Goal: Feedback & Contribution: Submit feedback/report problem

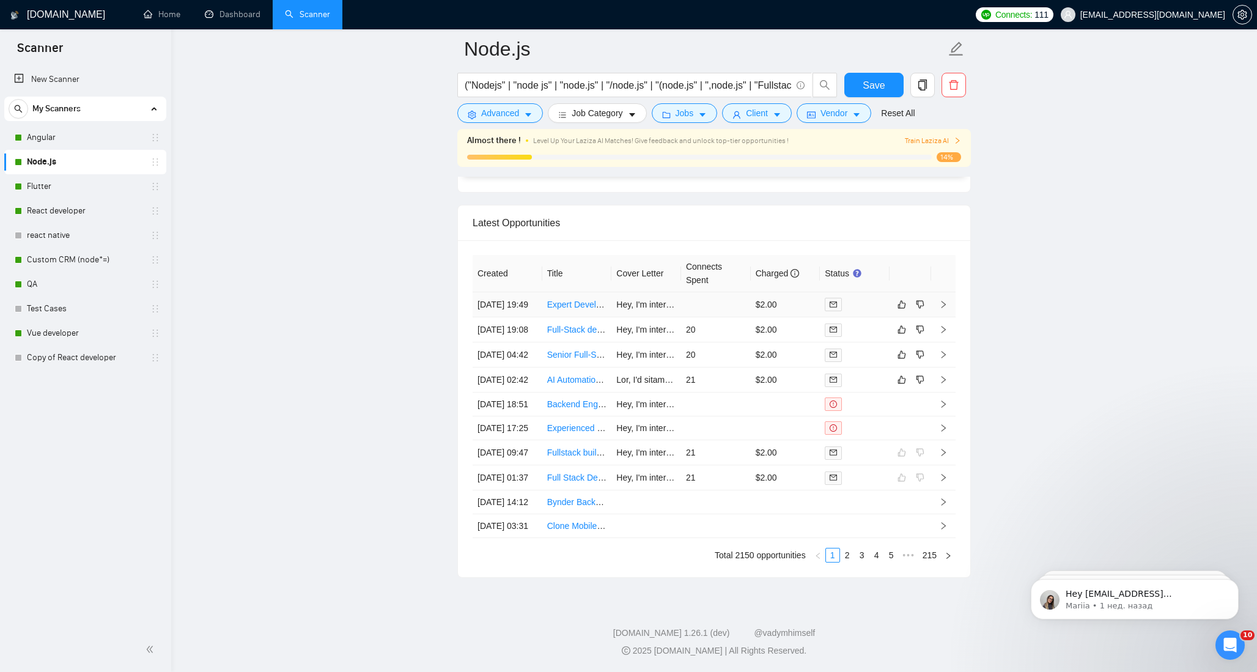
scroll to position [3211, 0]
click at [572, 301] on link "Expert Developer for Enterprise-Grade SaaS AI Platform" at bounding box center [654, 305] width 214 height 10
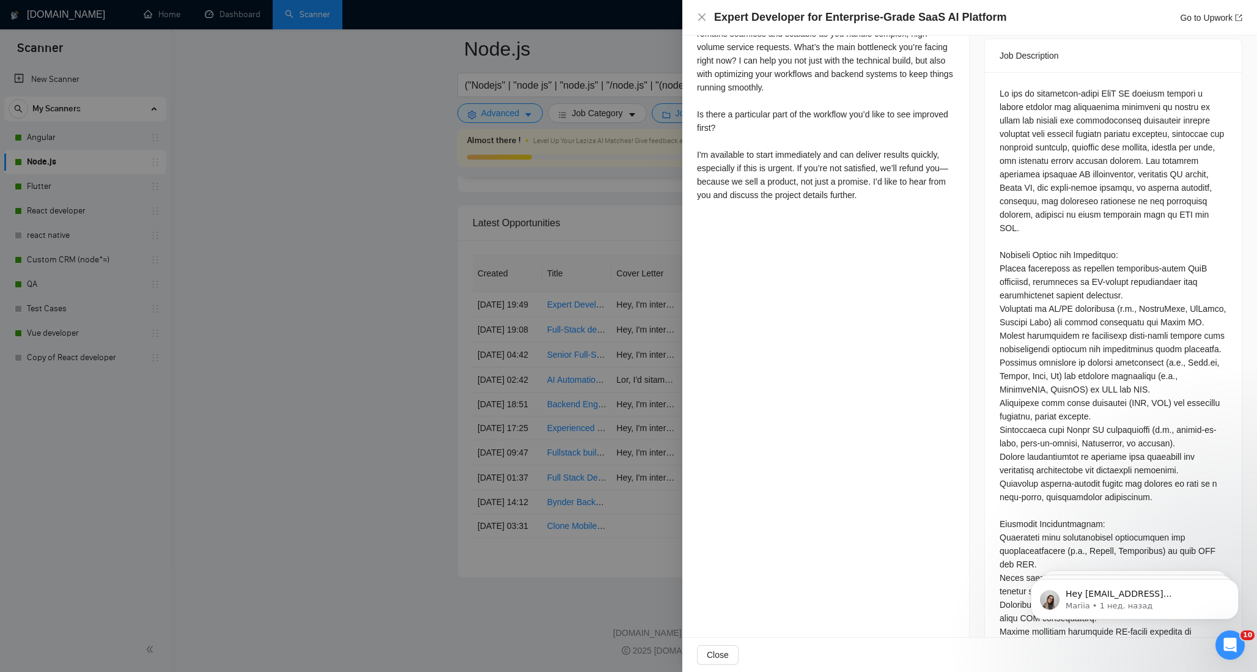
scroll to position [500, 0]
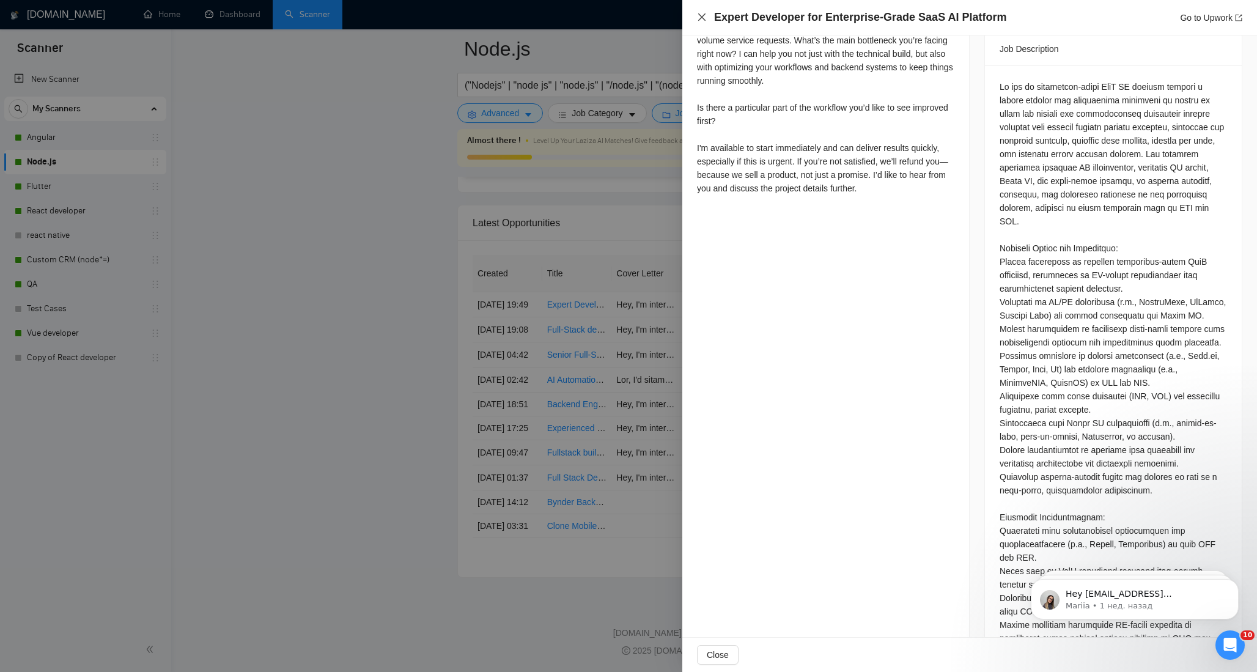
click at [703, 18] on icon "close" at bounding box center [702, 17] width 10 height 10
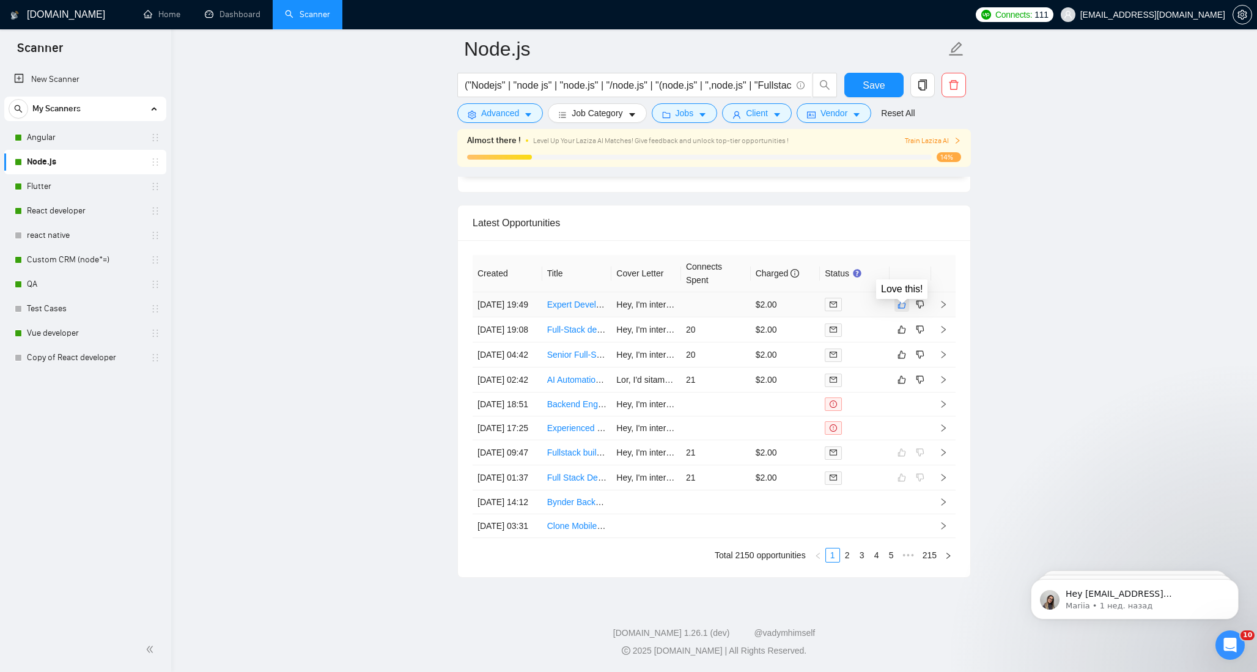
click at [900, 302] on icon "like" at bounding box center [902, 305] width 9 height 10
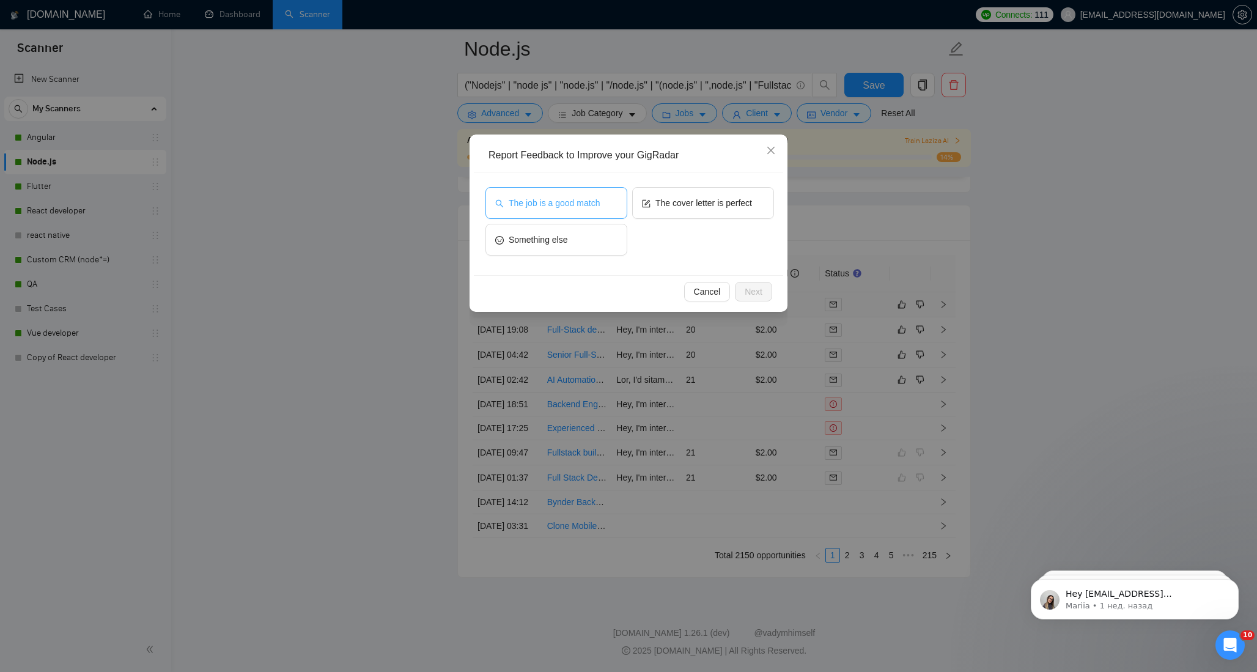
click at [582, 205] on span "The job is a good match" at bounding box center [554, 202] width 91 height 13
click at [679, 205] on span "The cover letter is perfect" at bounding box center [703, 202] width 97 height 13
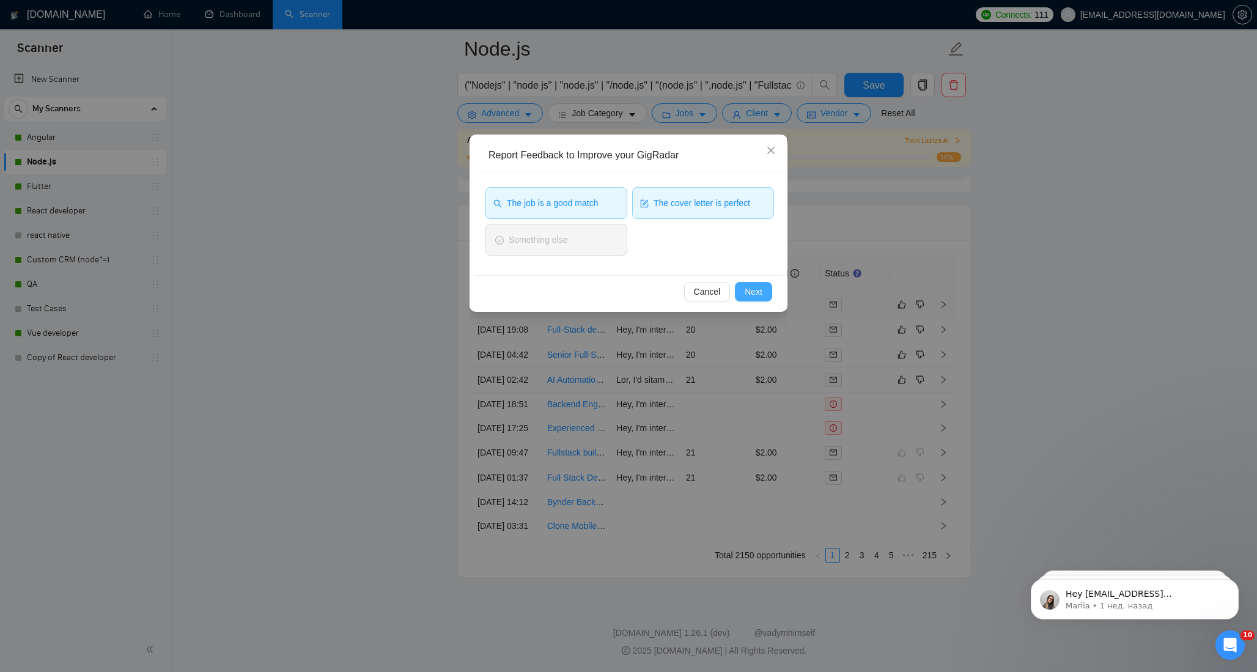
click at [745, 291] on span "Next" at bounding box center [754, 291] width 18 height 13
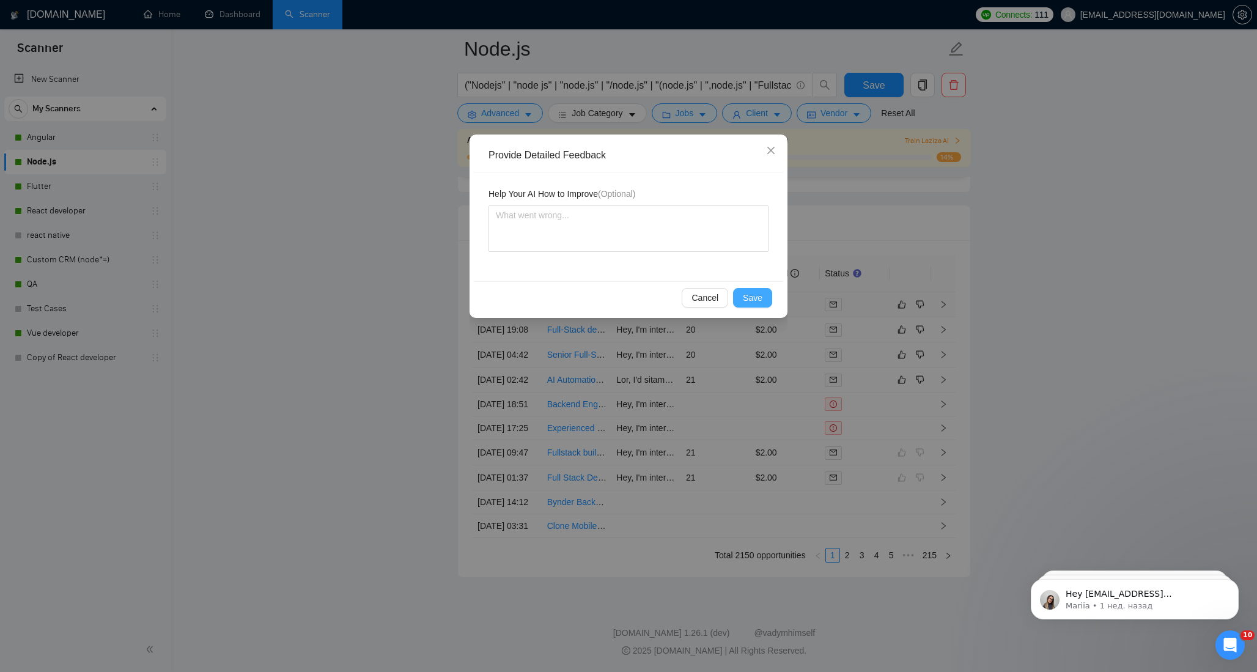
click at [755, 300] on span "Save" at bounding box center [753, 297] width 20 height 13
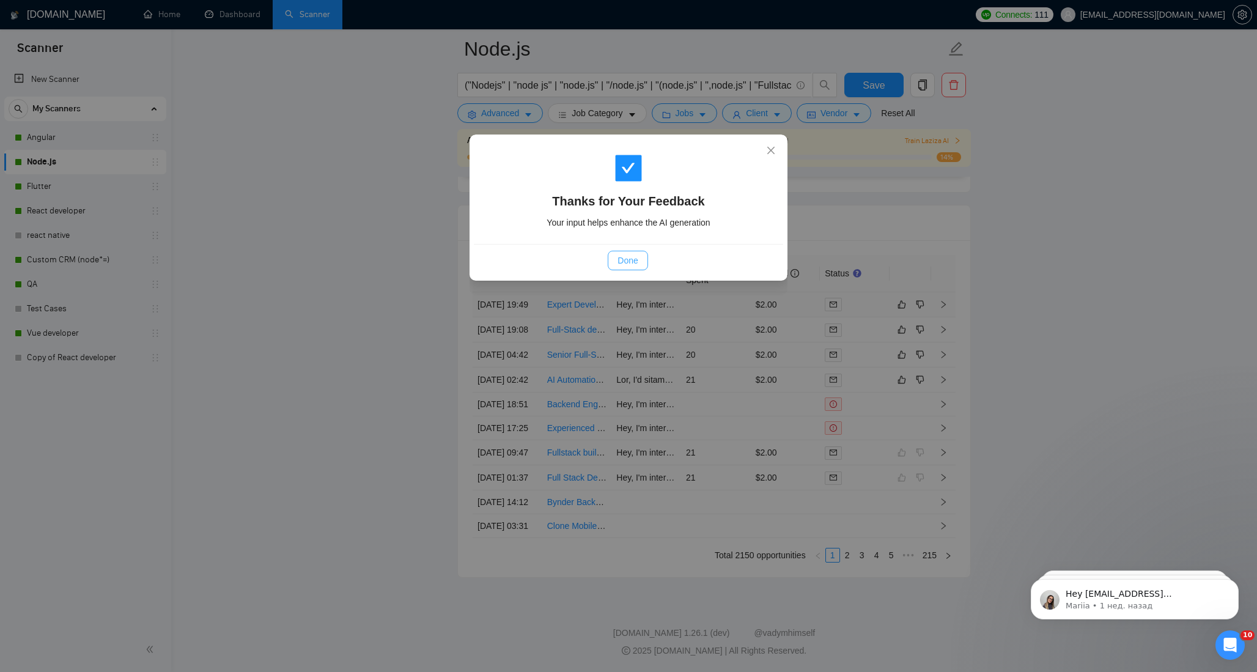
click at [633, 257] on span "Done" at bounding box center [628, 260] width 20 height 13
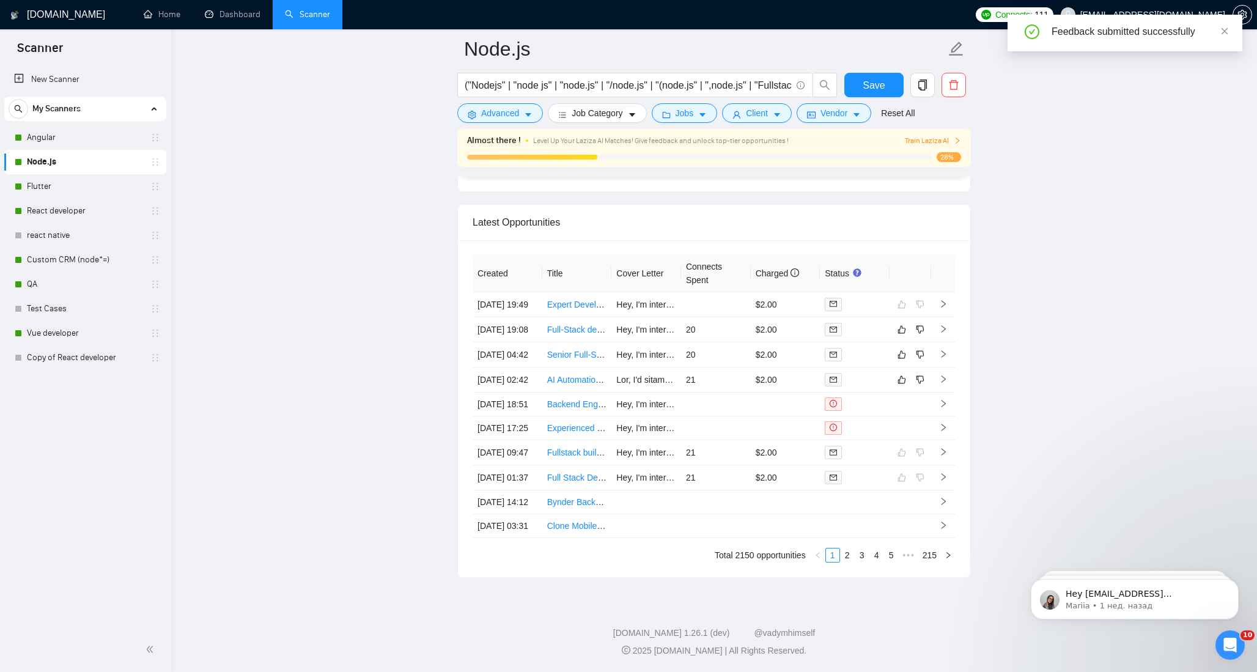
scroll to position [3211, 0]
click at [719, 393] on td "21" at bounding box center [716, 379] width 70 height 25
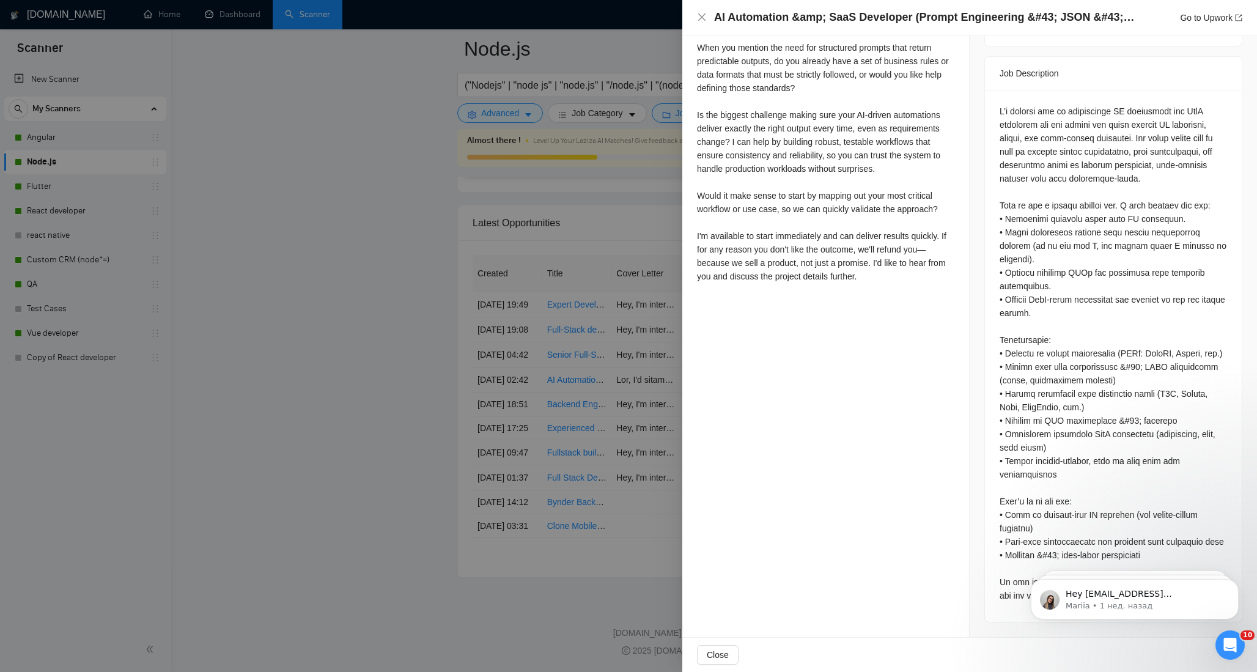
scroll to position [546, 0]
click at [699, 15] on icon "close" at bounding box center [701, 16] width 7 height 7
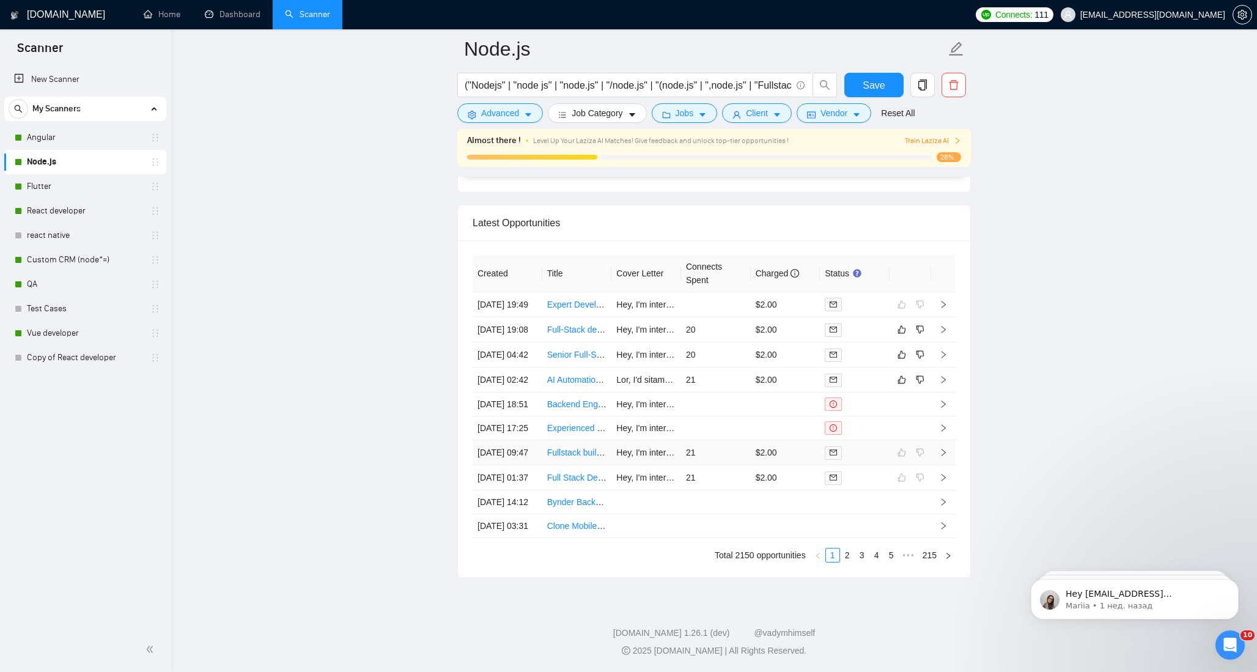
click at [729, 465] on td "21" at bounding box center [716, 452] width 70 height 25
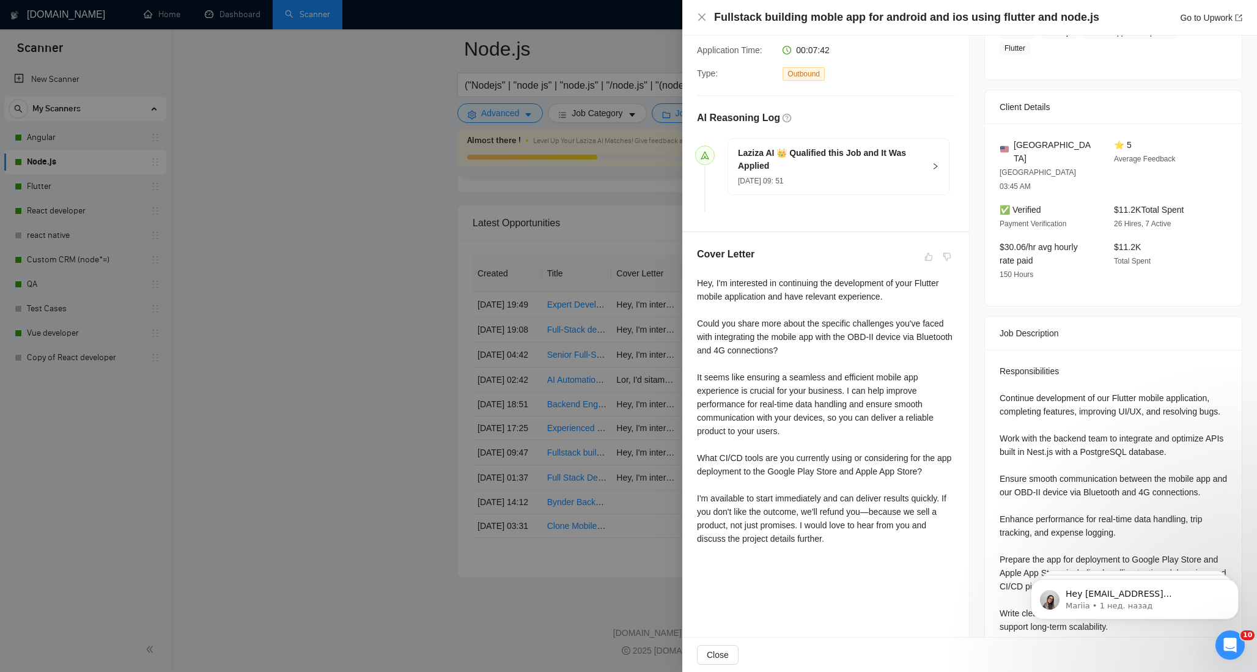
scroll to position [248, 0]
click at [700, 17] on icon "close" at bounding box center [702, 17] width 10 height 10
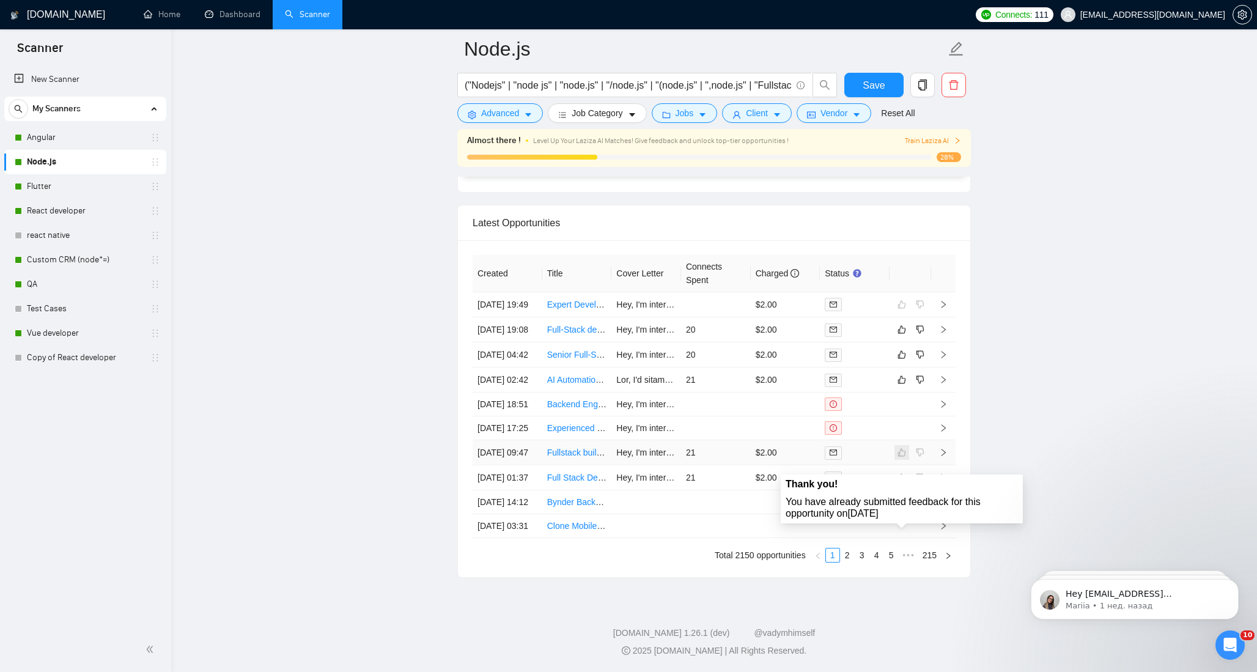
click at [902, 460] on span at bounding box center [902, 452] width 15 height 15
click at [805, 367] on td "$2.00" at bounding box center [786, 354] width 70 height 25
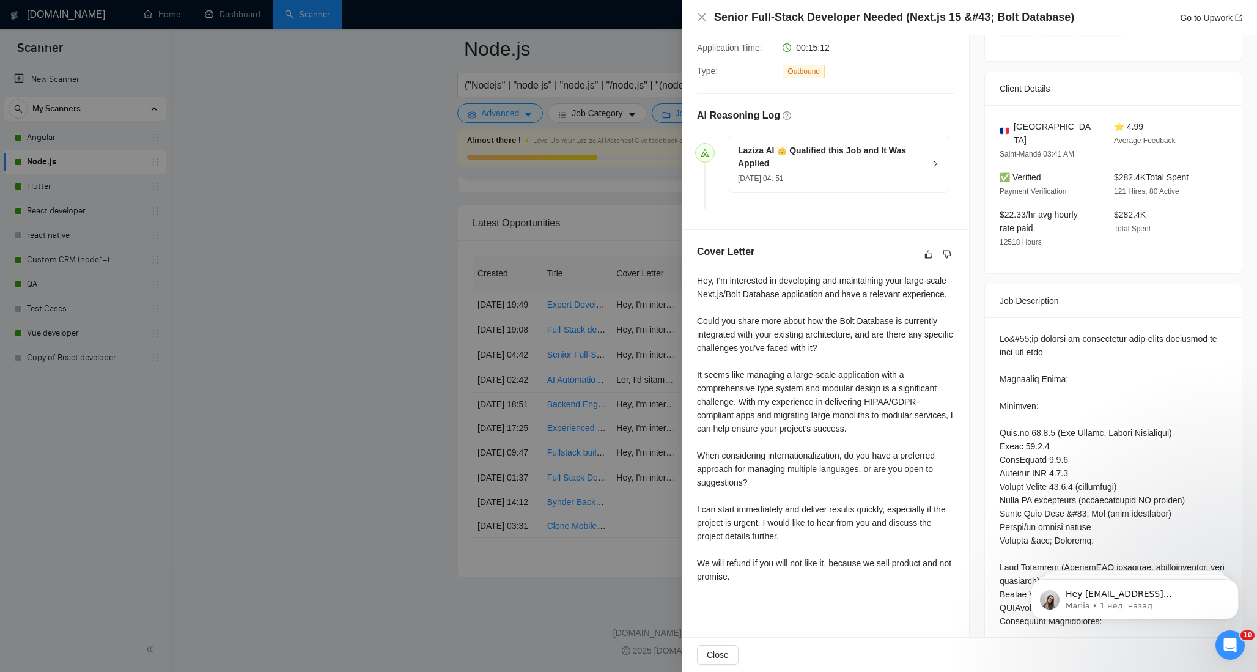
click at [264, 400] on div at bounding box center [628, 336] width 1257 height 672
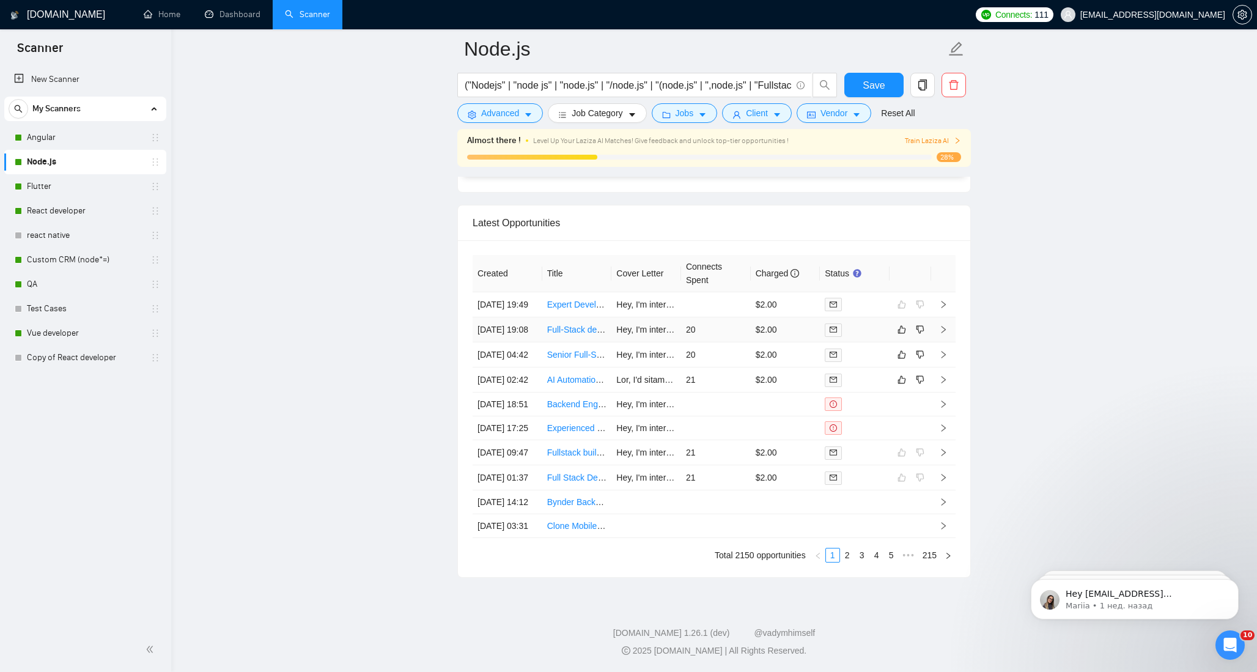
click at [724, 342] on td "20" at bounding box center [716, 329] width 70 height 25
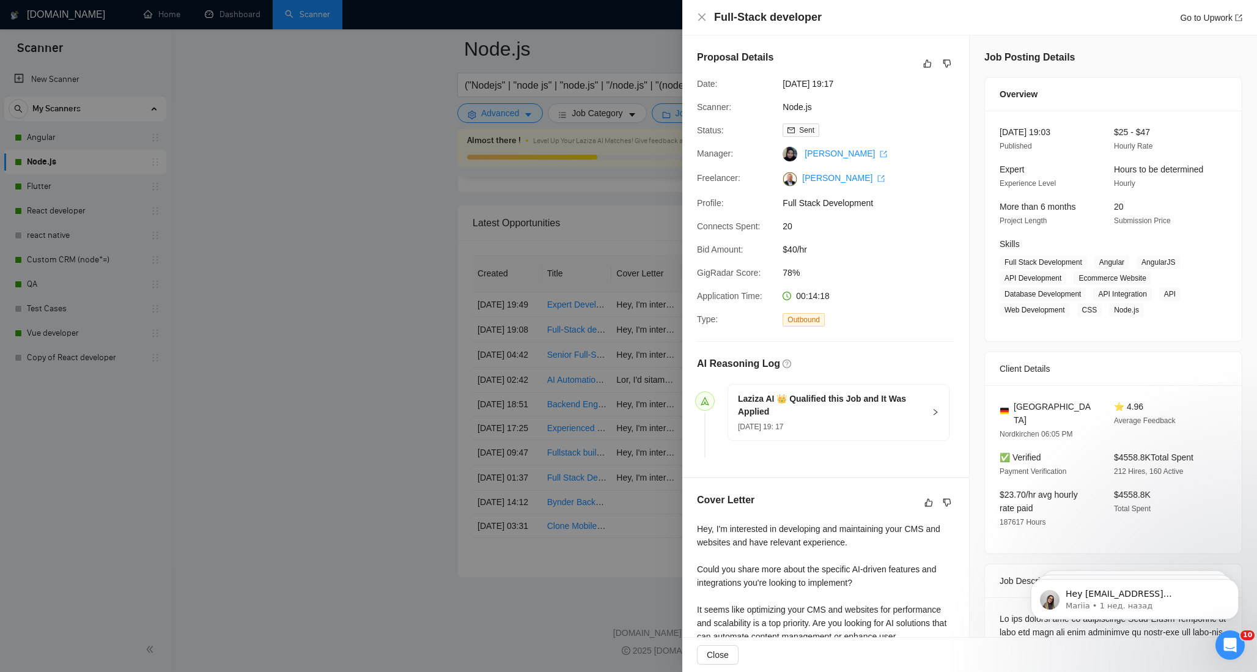
click at [386, 340] on div at bounding box center [628, 336] width 1257 height 672
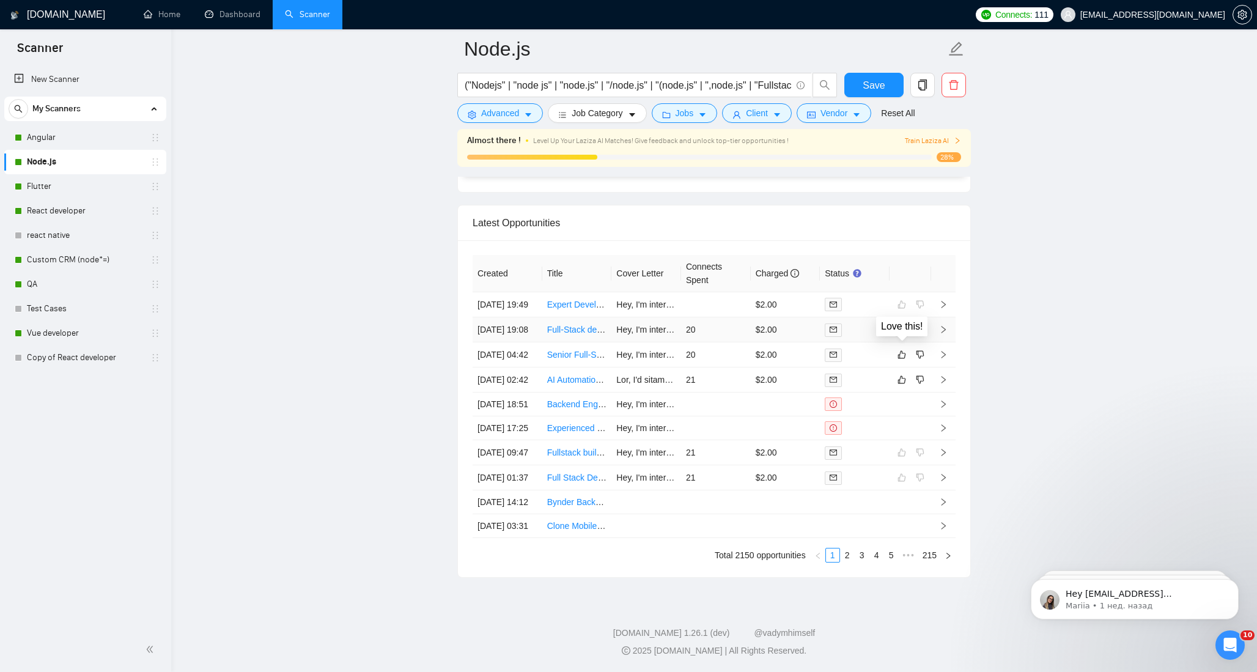
click at [902, 334] on icon "like" at bounding box center [902, 330] width 8 height 8
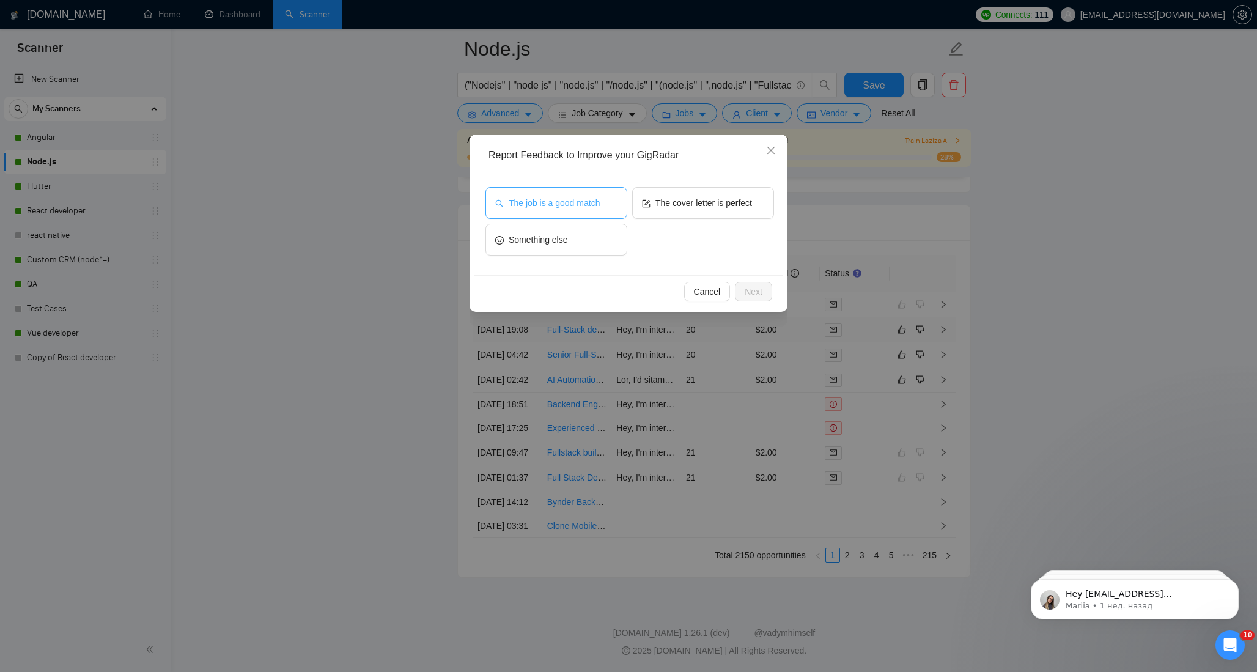
click at [578, 216] on button "The job is a good match" at bounding box center [556, 203] width 142 height 32
click at [677, 210] on button "The cover letter is perfect" at bounding box center [703, 203] width 142 height 32
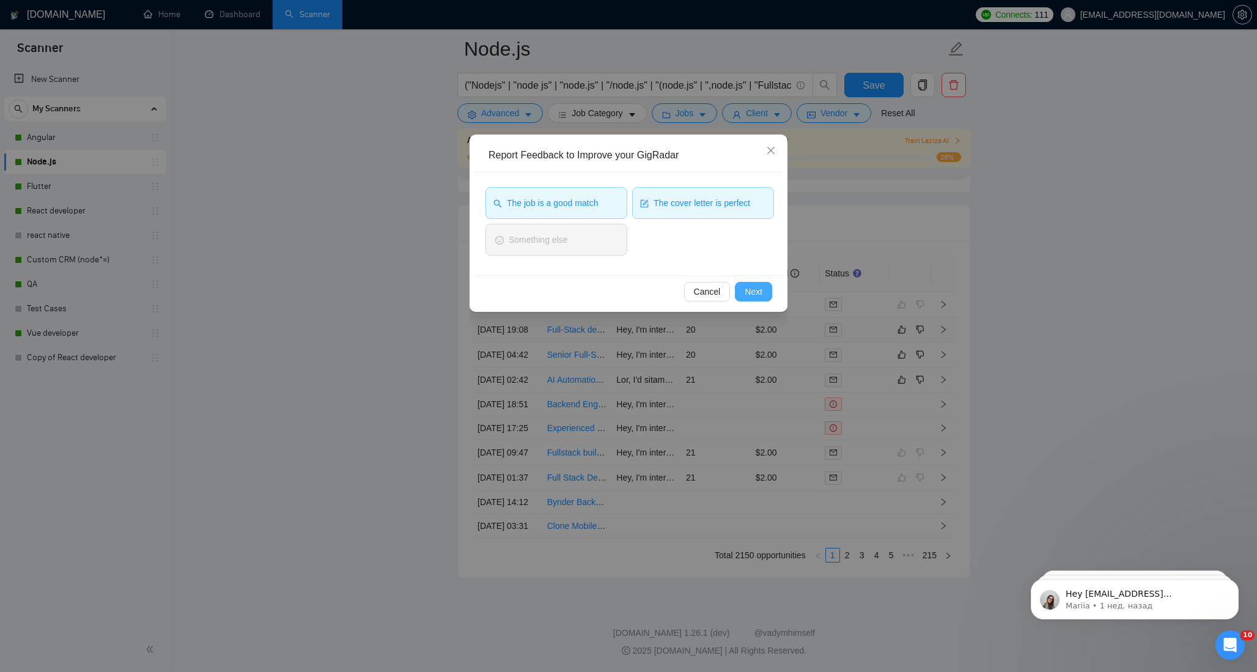
click at [758, 292] on span "Next" at bounding box center [754, 291] width 18 height 13
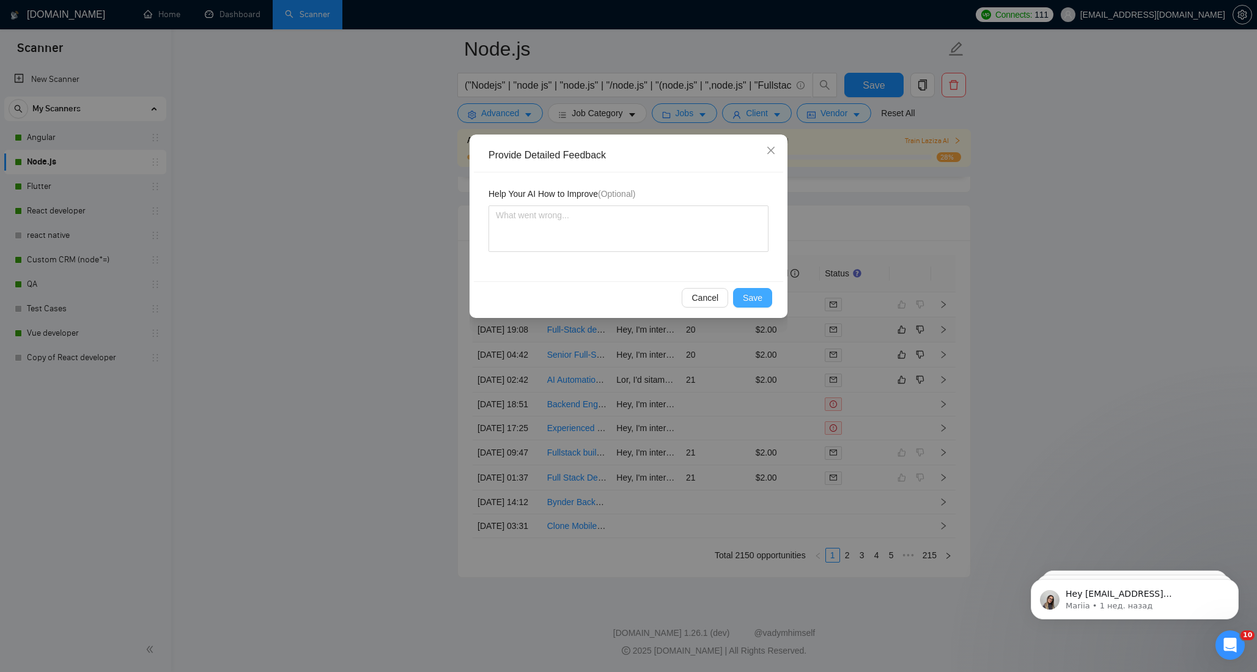
click at [759, 302] on span "Save" at bounding box center [753, 297] width 20 height 13
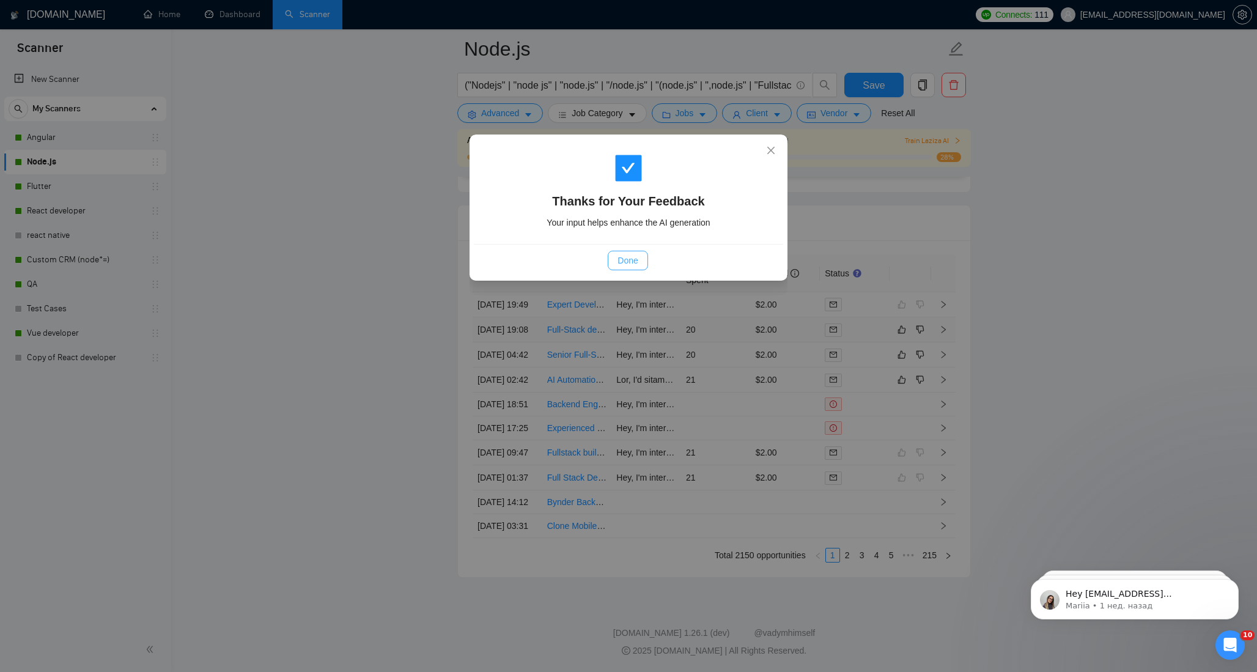
click at [627, 264] on span "Done" at bounding box center [628, 260] width 20 height 13
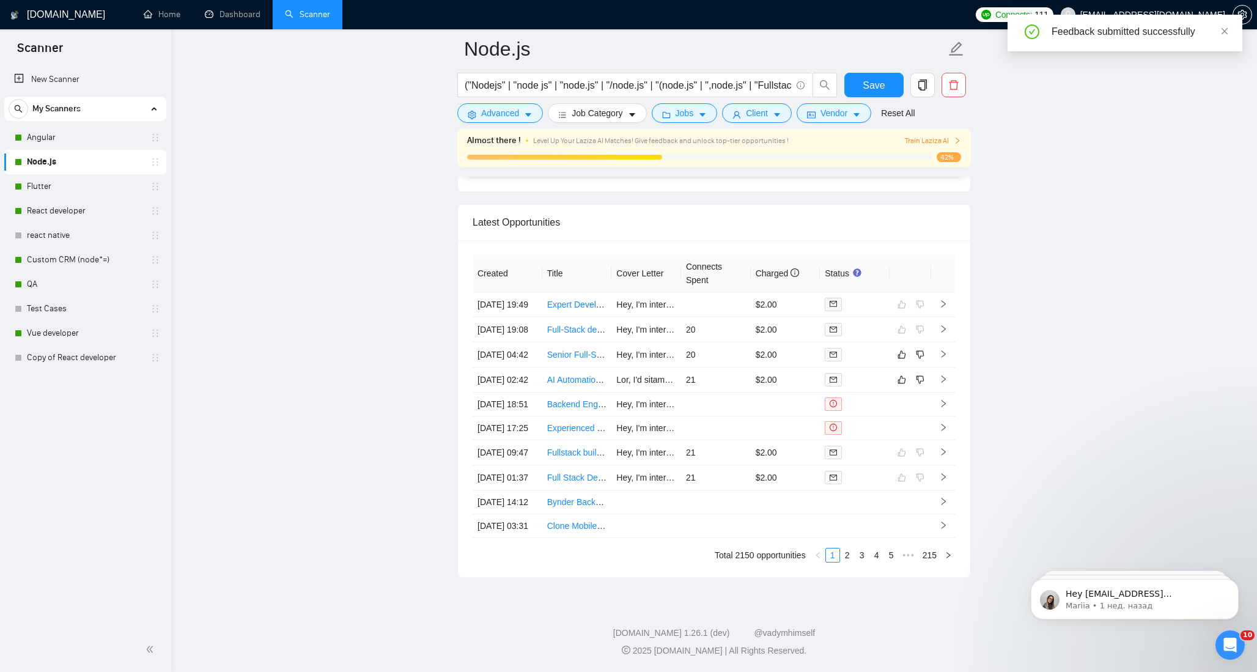
scroll to position [3211, 0]
click at [869, 362] on div at bounding box center [855, 355] width 60 height 14
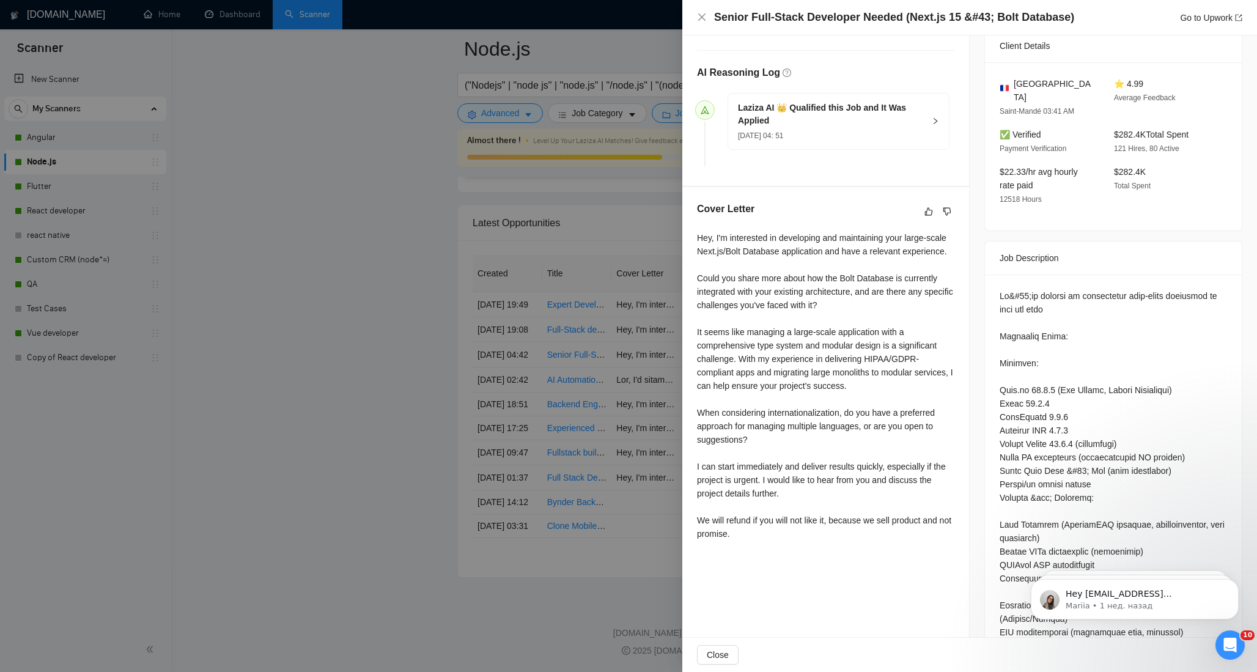
scroll to position [292, 0]
click at [389, 407] on div at bounding box center [628, 336] width 1257 height 672
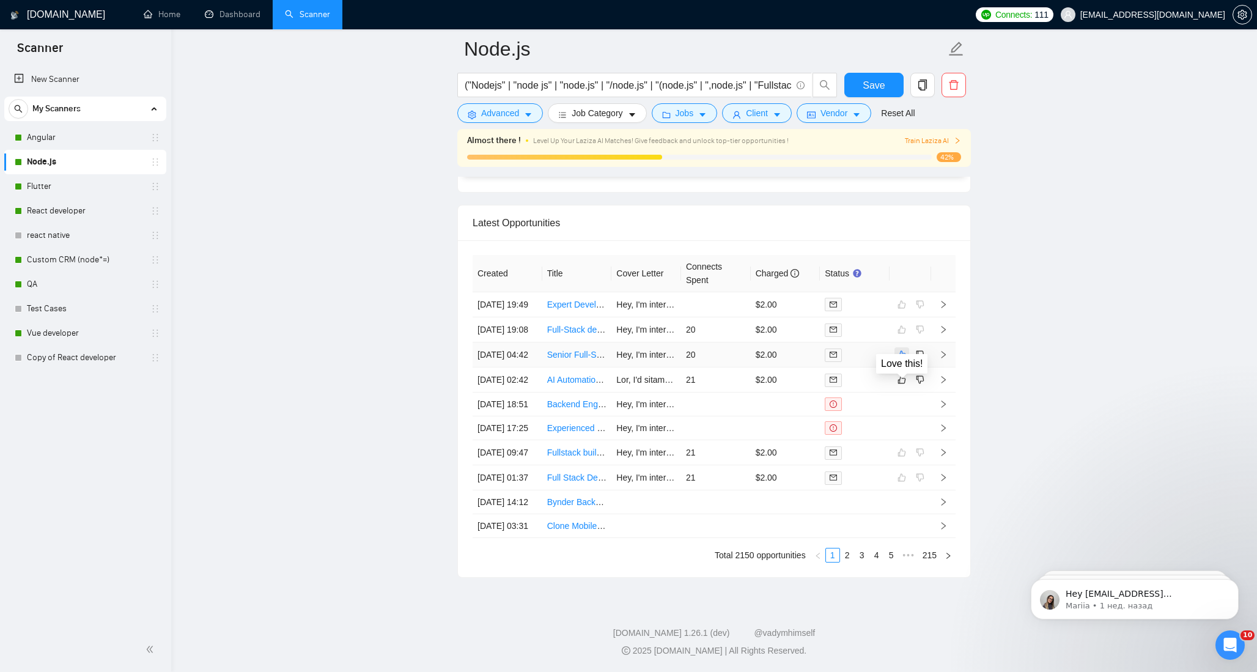
click at [904, 360] on icon "like" at bounding box center [902, 355] width 9 height 10
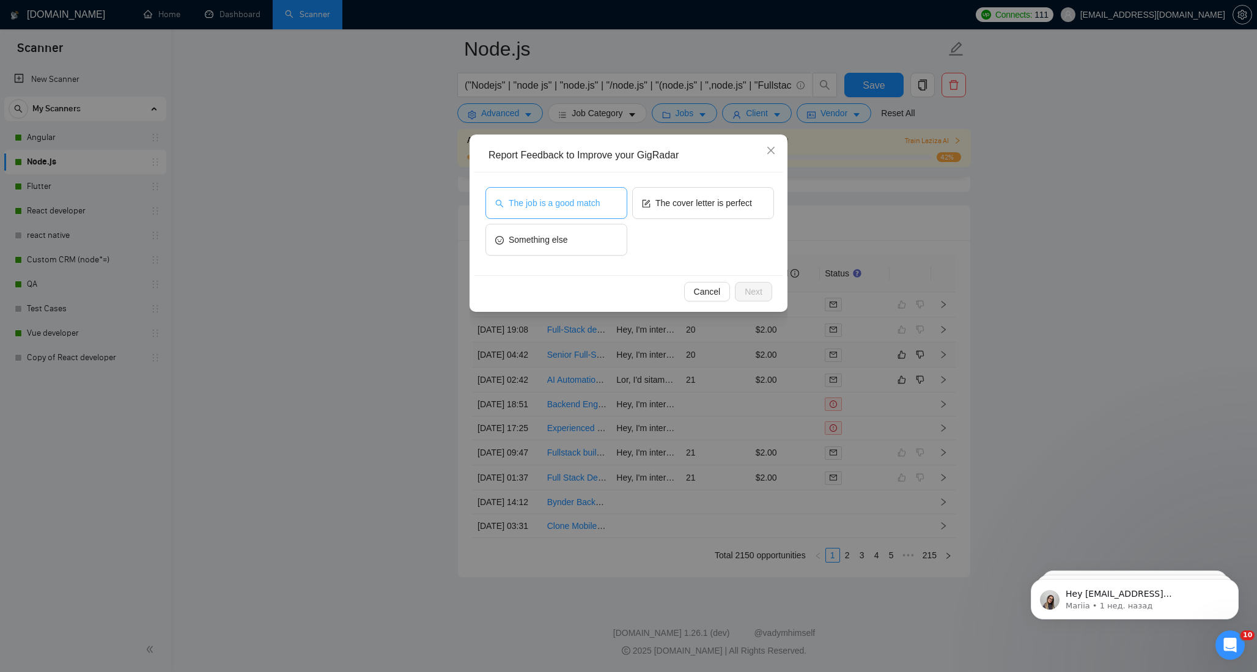
click at [575, 198] on span "The job is a good match" at bounding box center [554, 202] width 91 height 13
click at [688, 197] on span "The cover letter is perfect" at bounding box center [703, 202] width 97 height 13
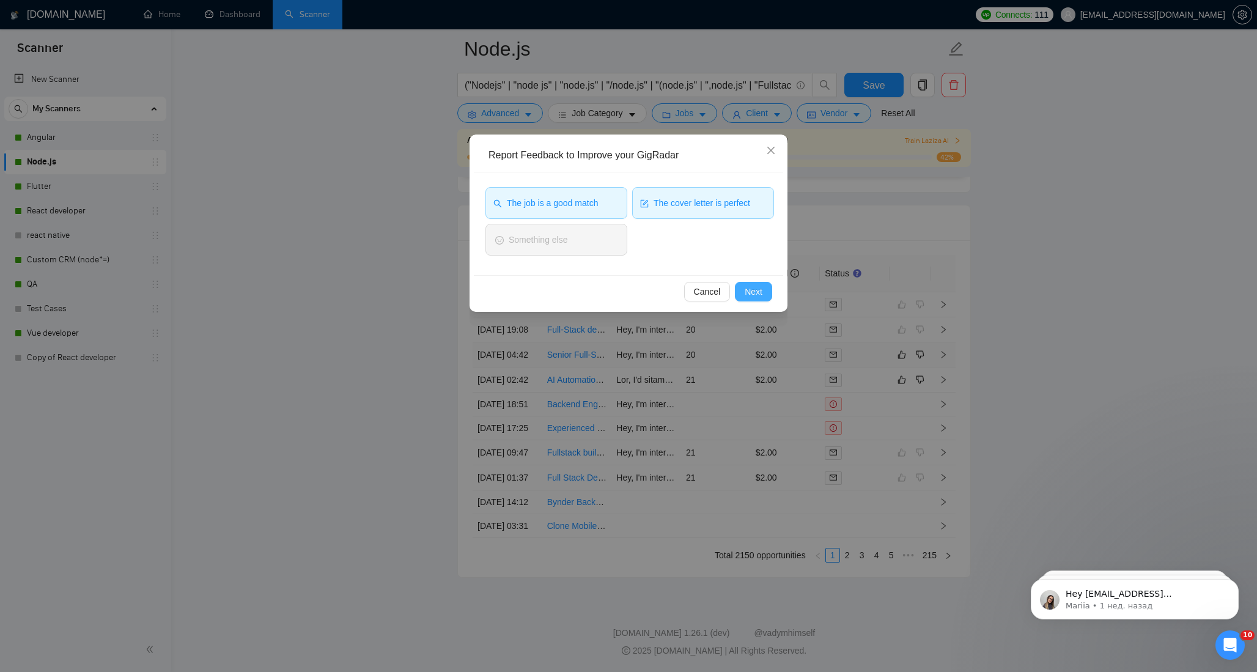
click at [752, 293] on span "Next" at bounding box center [754, 291] width 18 height 13
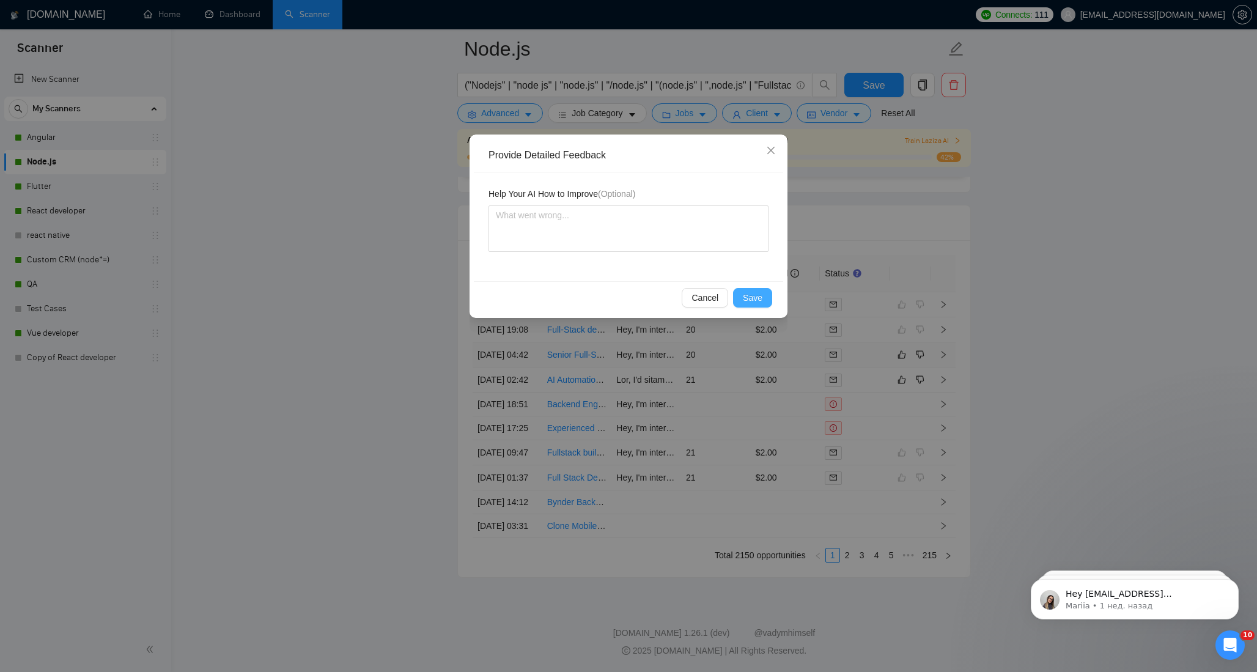
click at [748, 297] on span "Save" at bounding box center [753, 297] width 20 height 13
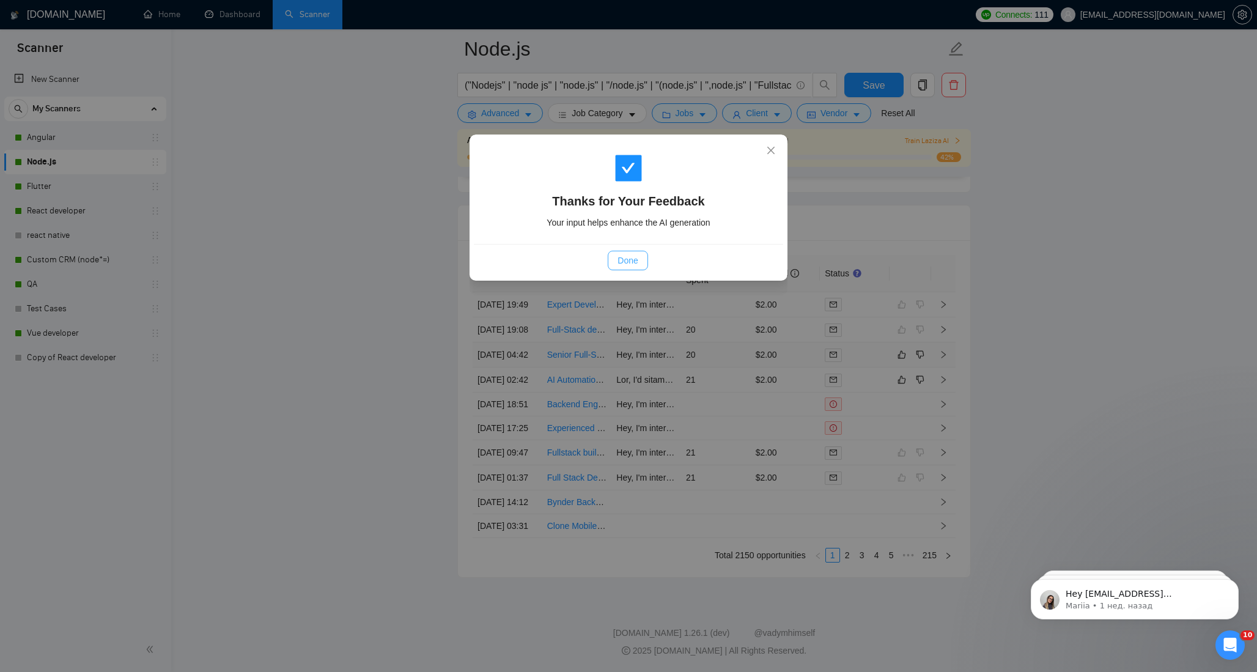
click at [628, 259] on span "Done" at bounding box center [628, 260] width 20 height 13
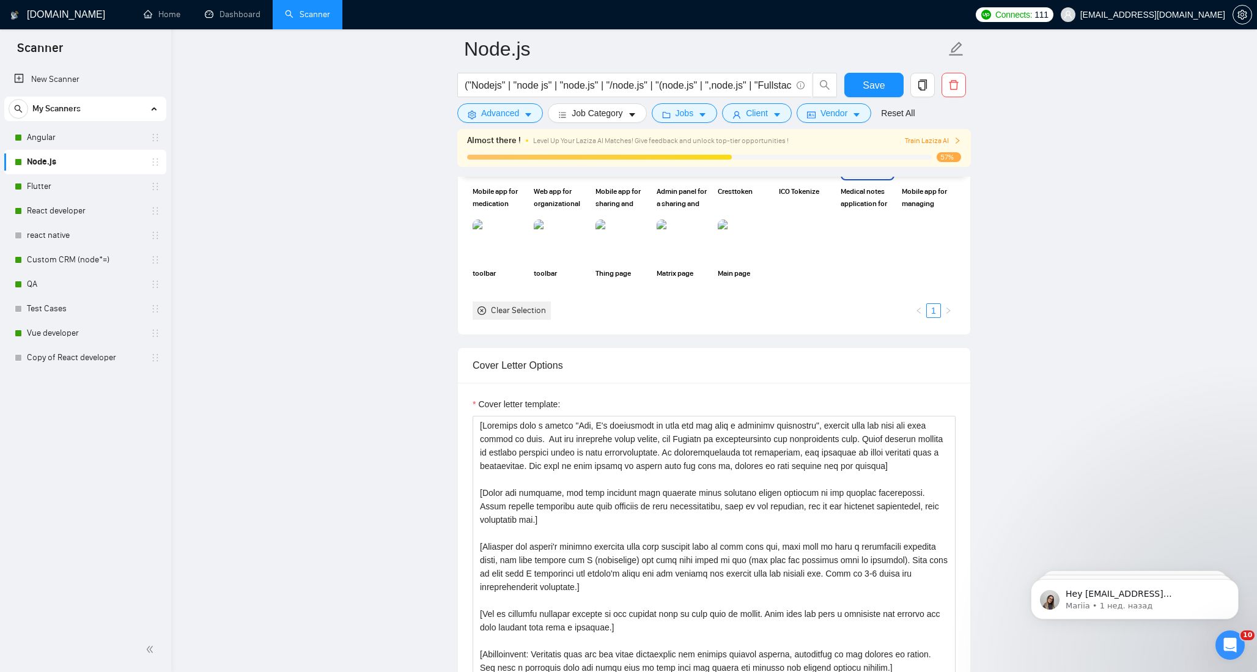
scroll to position [1387, 0]
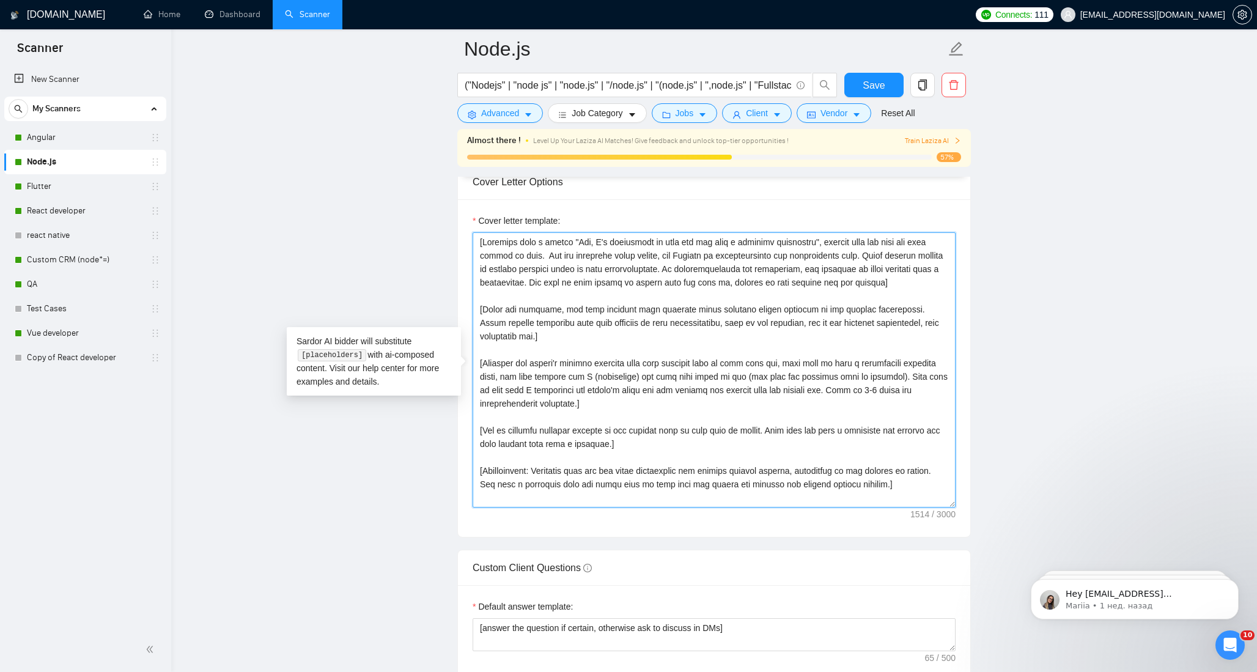
drag, startPoint x: 600, startPoint y: 242, endPoint x: 652, endPoint y: 246, distance: 51.6
click at [652, 246] on textarea "Cover letter template:" at bounding box center [714, 369] width 483 height 275
click at [668, 261] on textarea "Cover letter template:" at bounding box center [714, 369] width 483 height 275
type textarea "[Greeting with a phrase "Hey, I have experience in this job and have a relevant…"
click at [869, 86] on span "Save" at bounding box center [874, 85] width 22 height 15
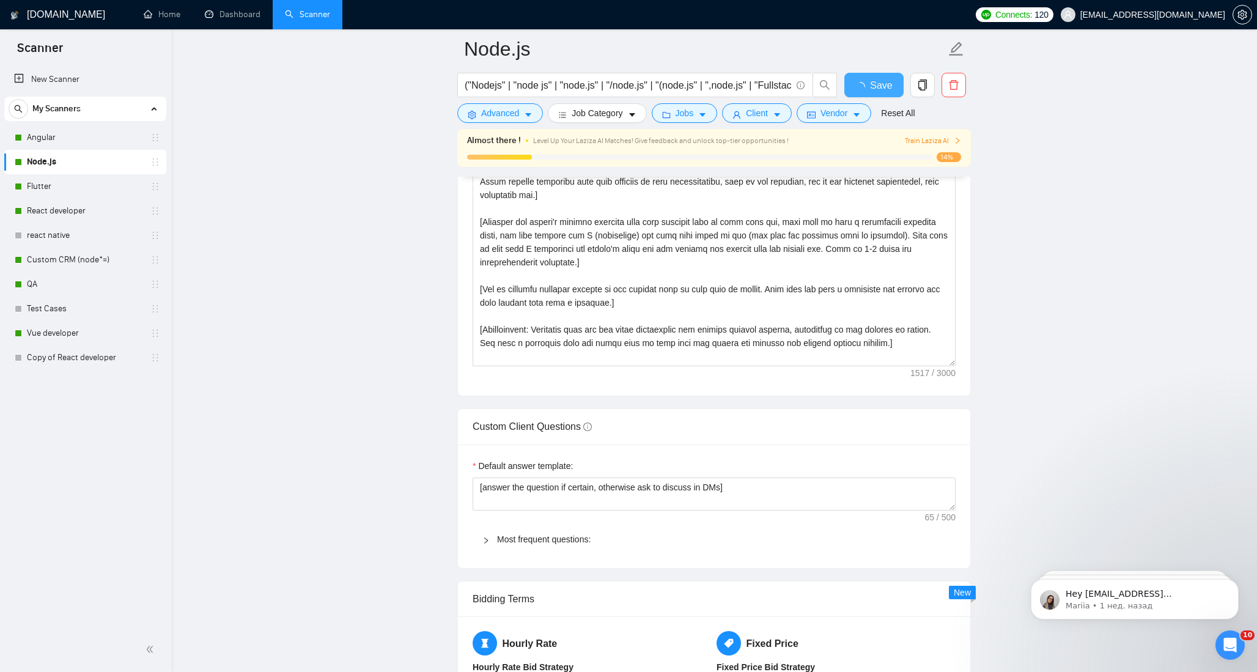
checkbox input "true"
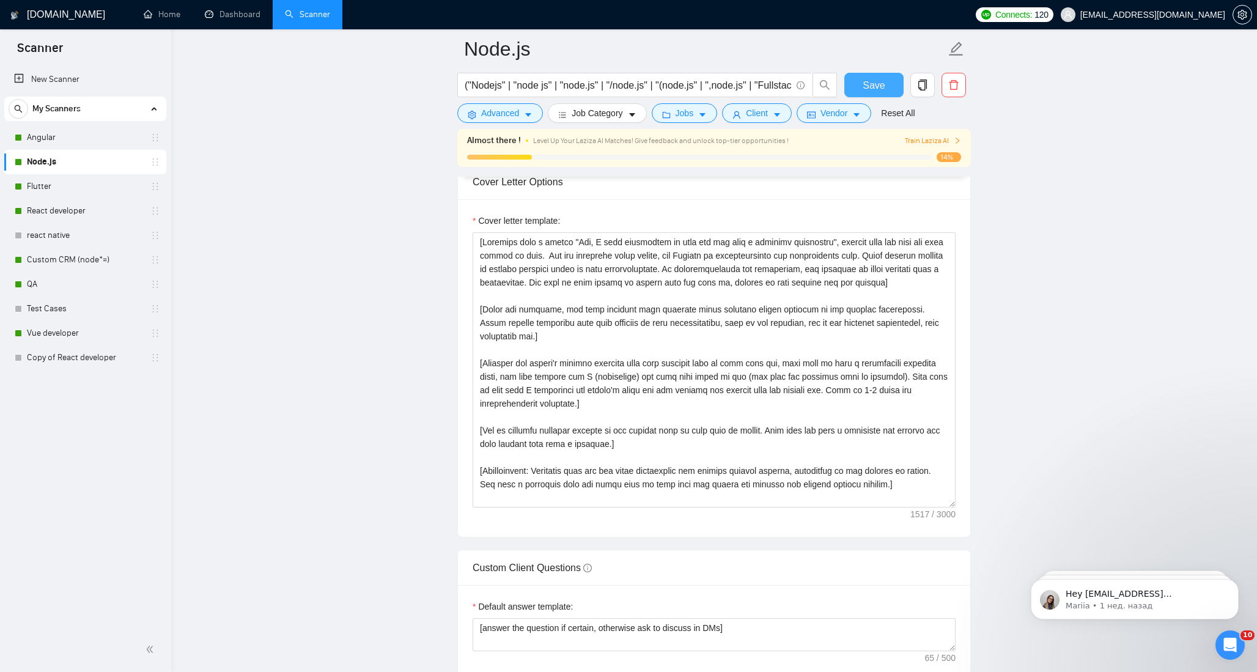
scroll to position [1236, 0]
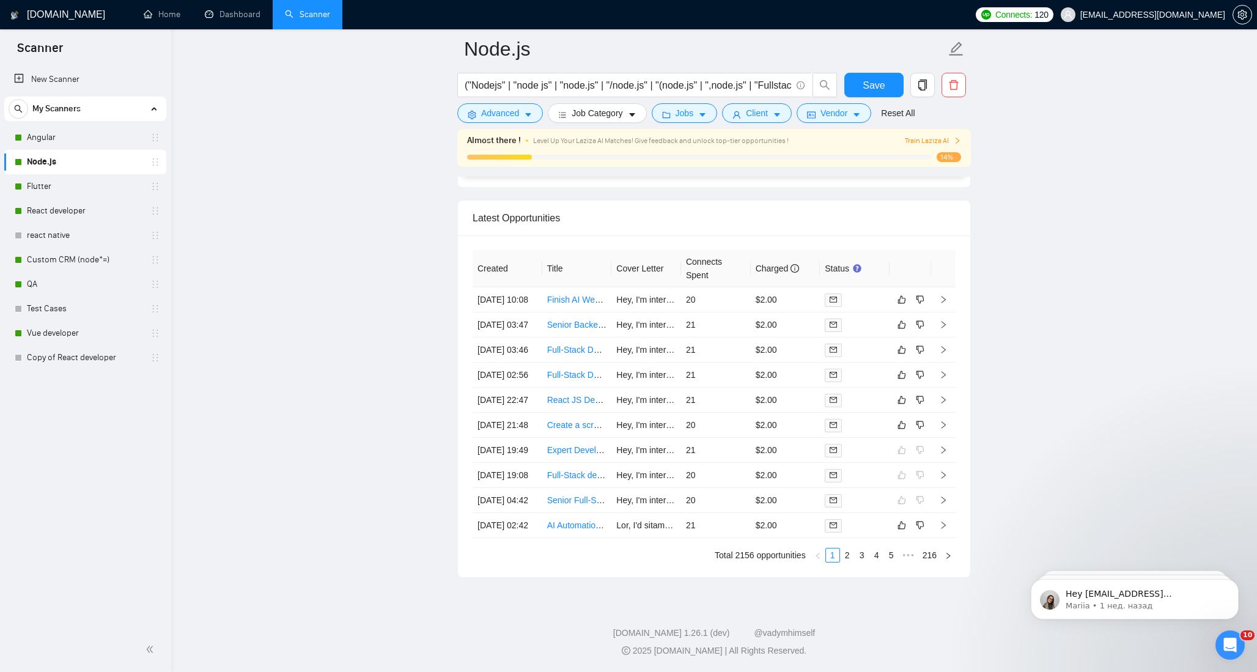
scroll to position [3256, 0]
click at [724, 287] on td "20" at bounding box center [716, 299] width 70 height 25
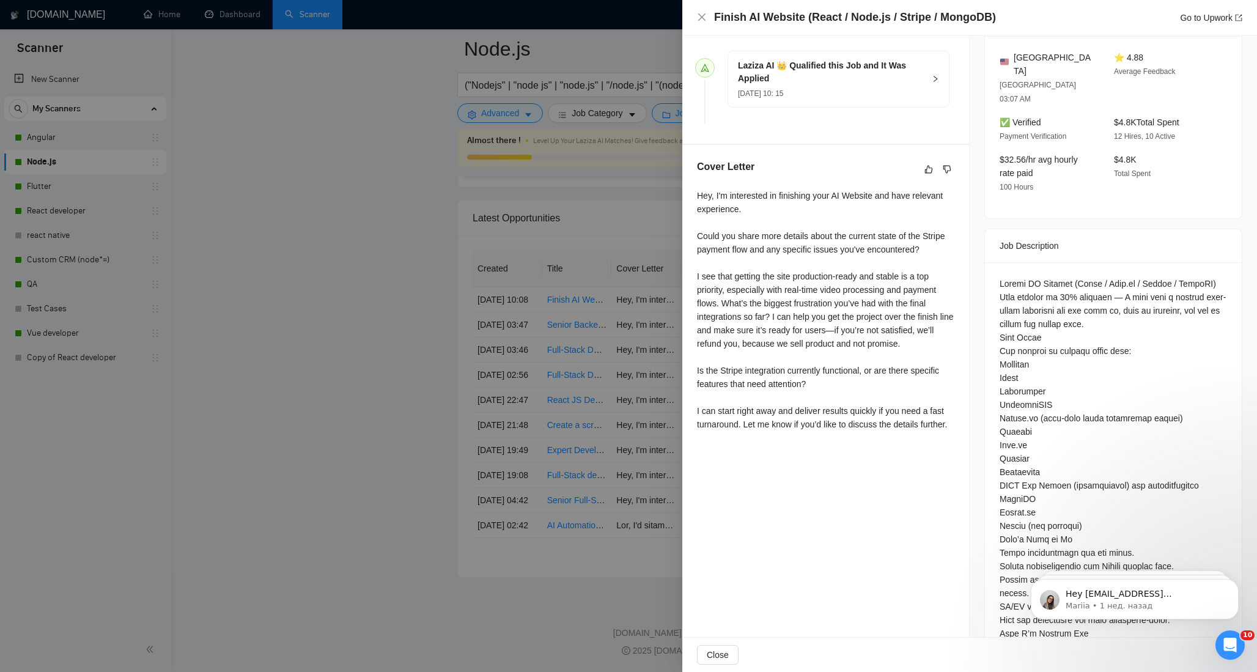
scroll to position [341, 0]
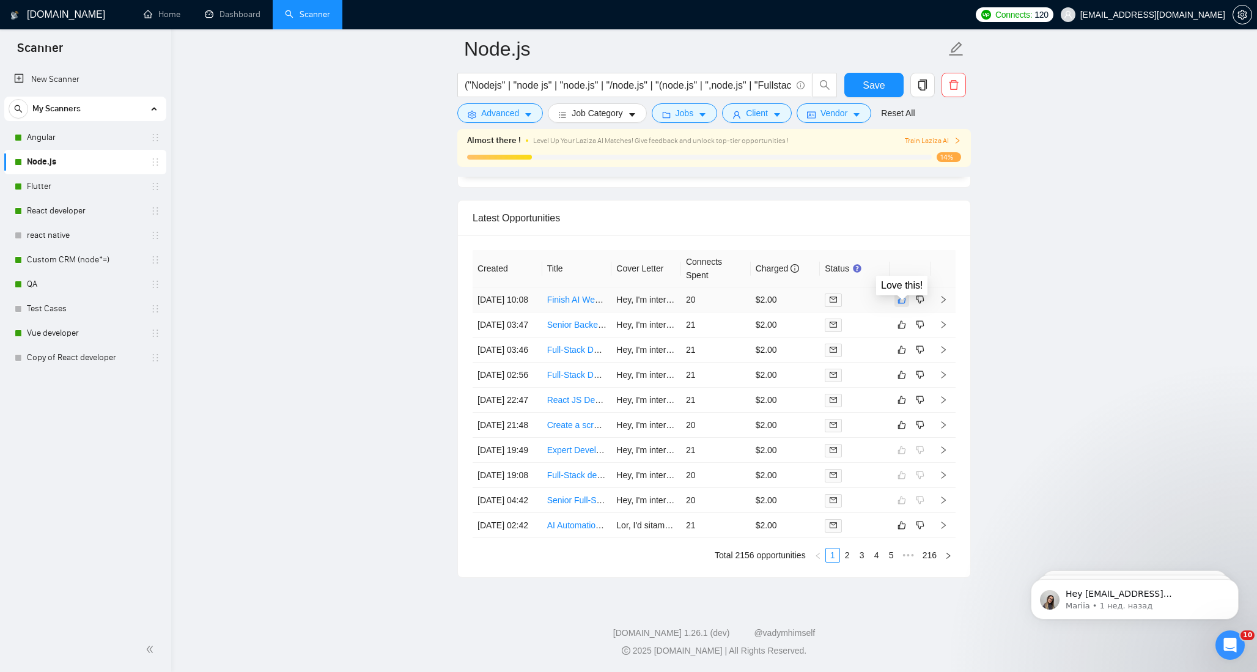
click at [901, 295] on icon "like" at bounding box center [902, 300] width 9 height 10
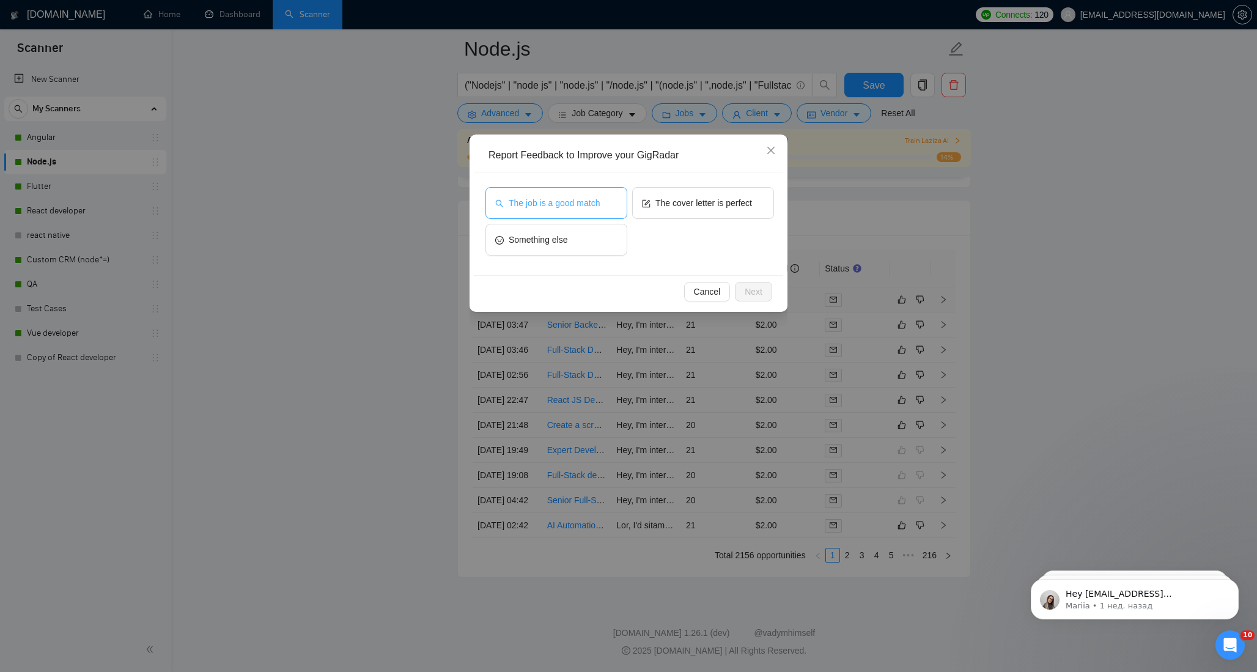
click at [584, 205] on span "The job is a good match" at bounding box center [554, 202] width 91 height 13
click at [699, 205] on span "The cover letter is perfect" at bounding box center [703, 202] width 97 height 13
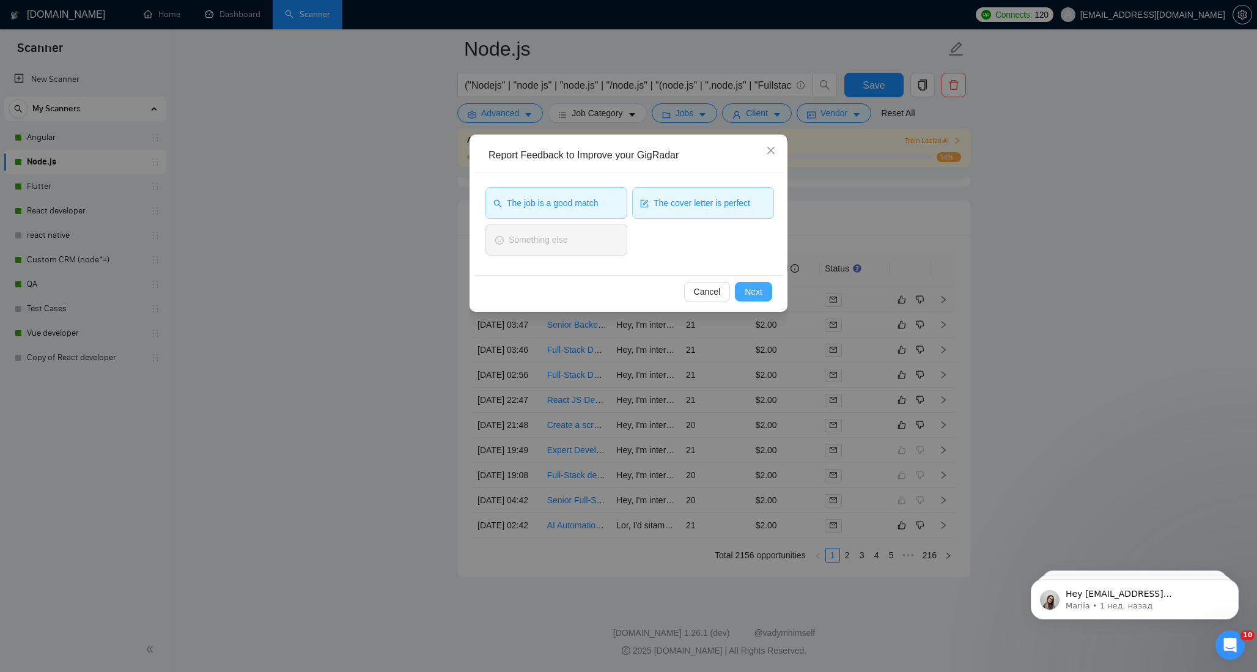
click at [759, 292] on span "Next" at bounding box center [754, 291] width 18 height 13
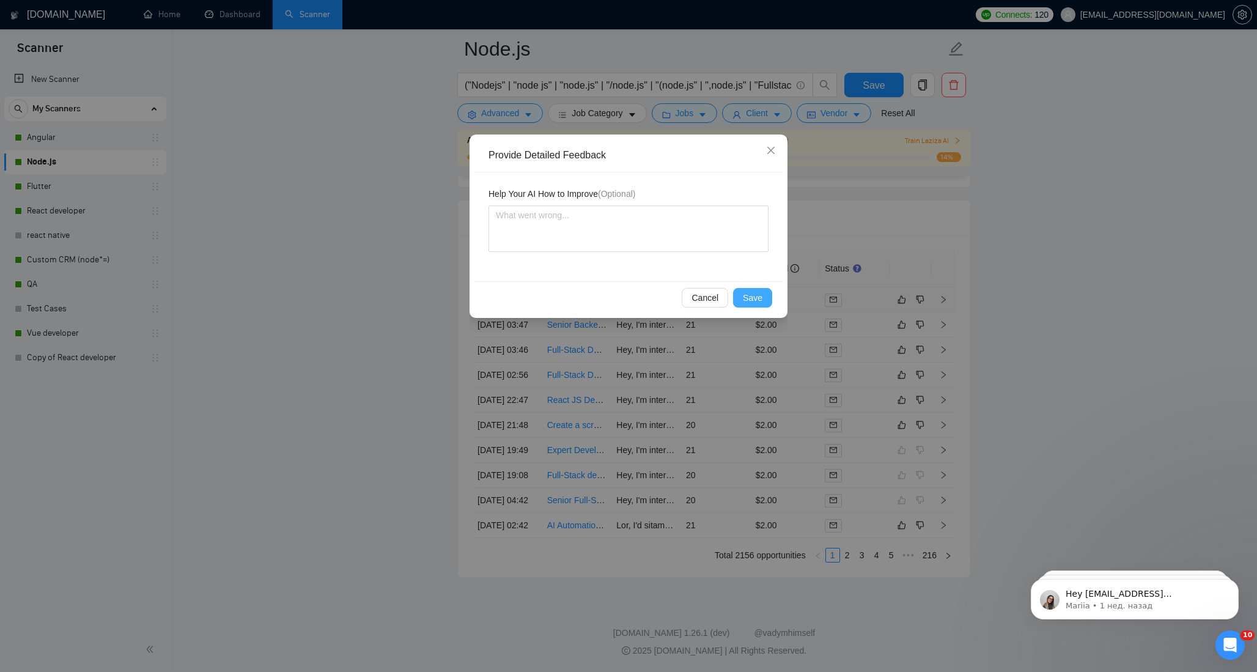
click at [762, 296] on span "Save" at bounding box center [753, 297] width 20 height 13
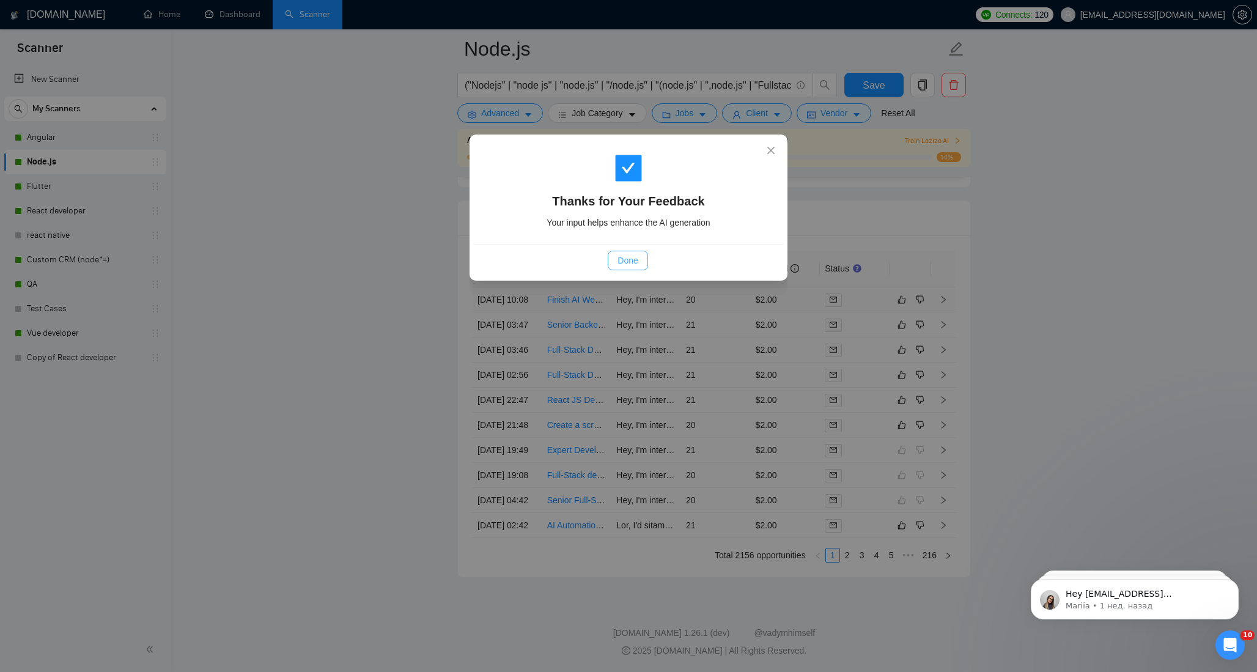
click at [626, 262] on span "Done" at bounding box center [628, 260] width 20 height 13
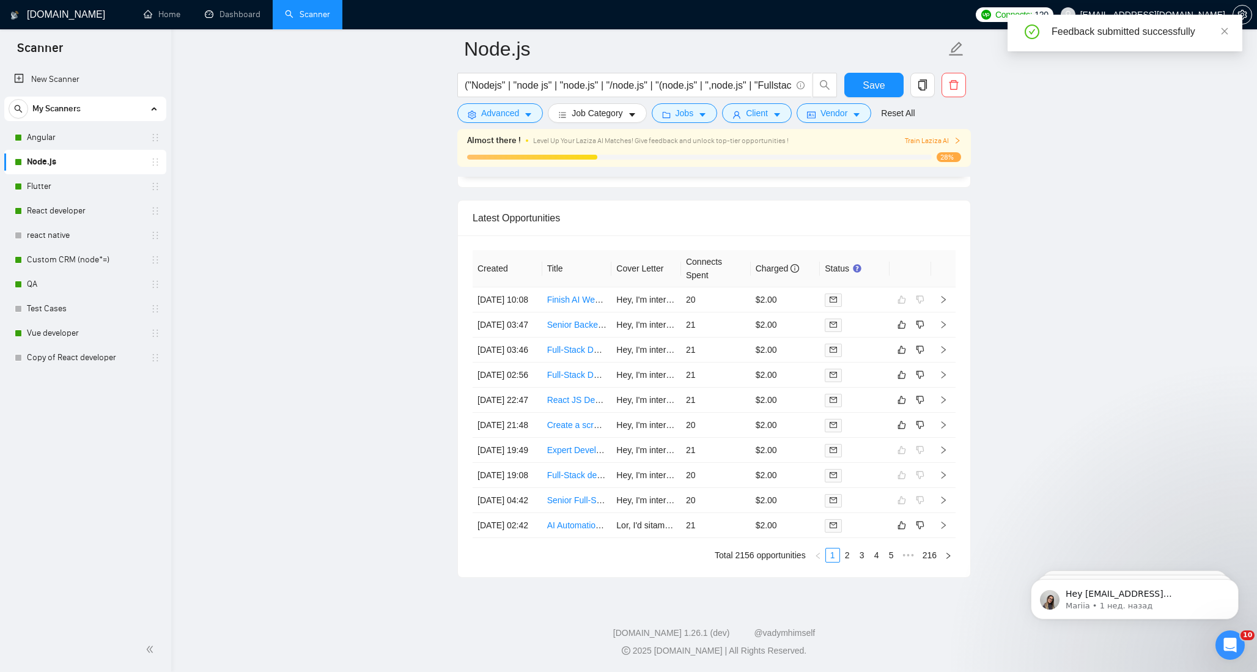
scroll to position [3256, 0]
click at [729, 312] on td "21" at bounding box center [716, 324] width 70 height 25
click at [904, 320] on icon "like" at bounding box center [902, 325] width 9 height 10
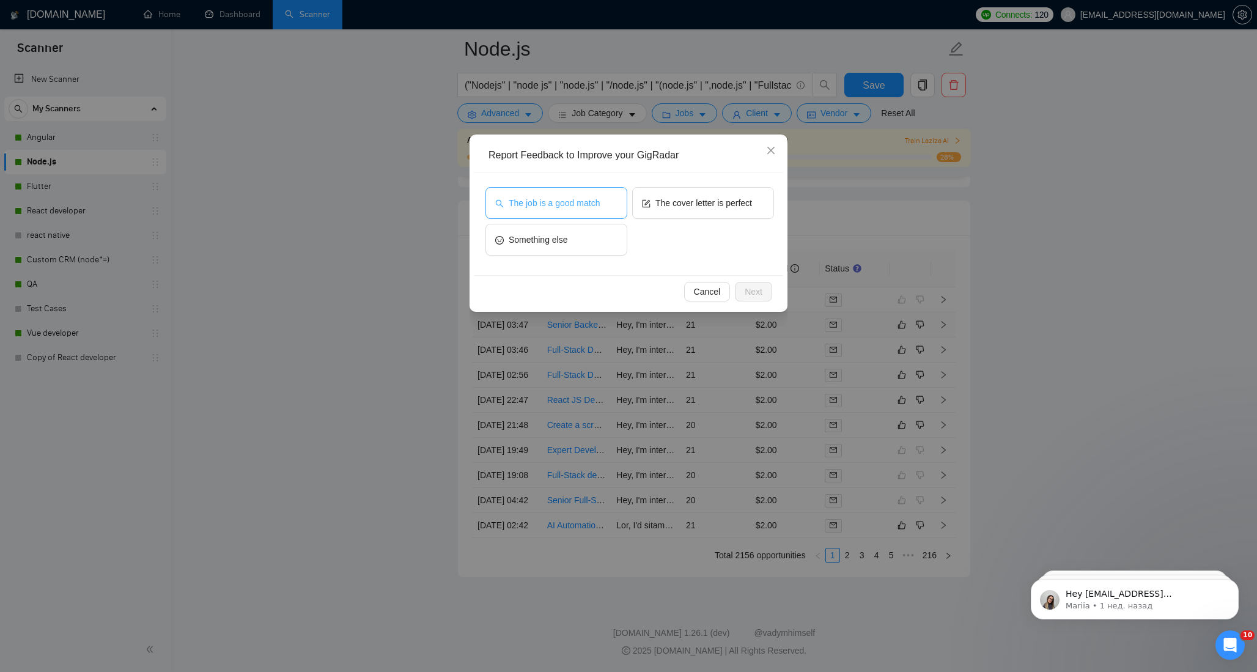
click at [597, 207] on span "The job is a good match" at bounding box center [554, 202] width 91 height 13
click at [745, 207] on span "The cover letter is perfect" at bounding box center [703, 202] width 97 height 13
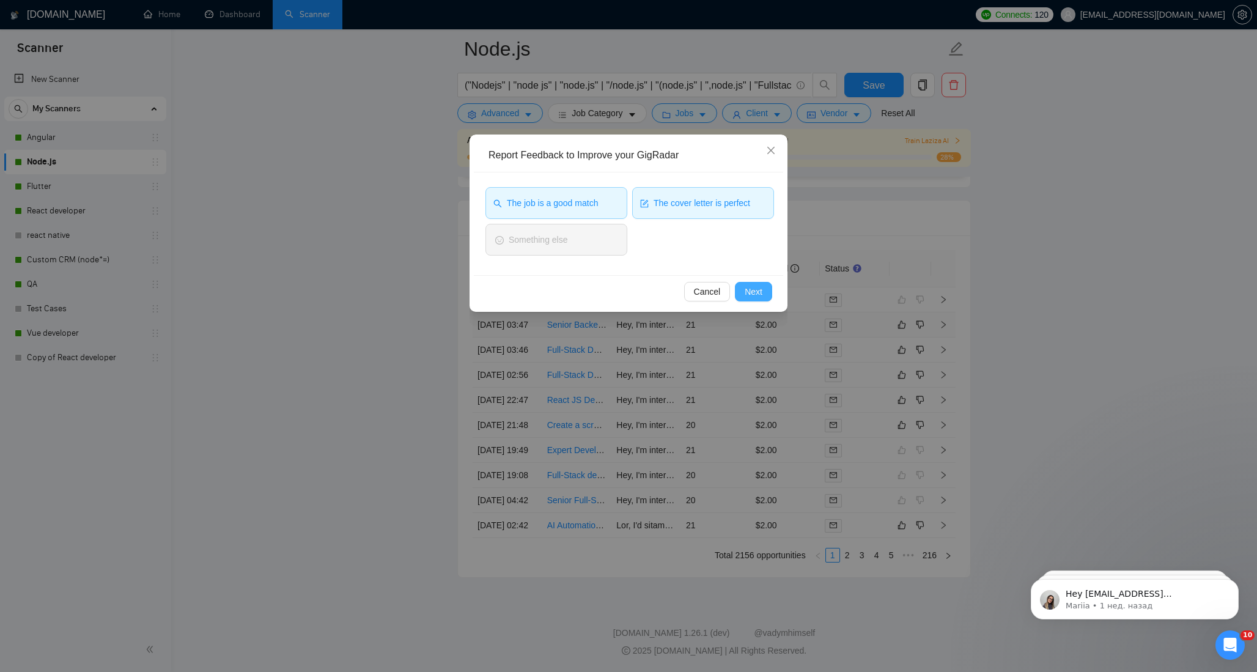
click at [753, 292] on span "Next" at bounding box center [754, 291] width 18 height 13
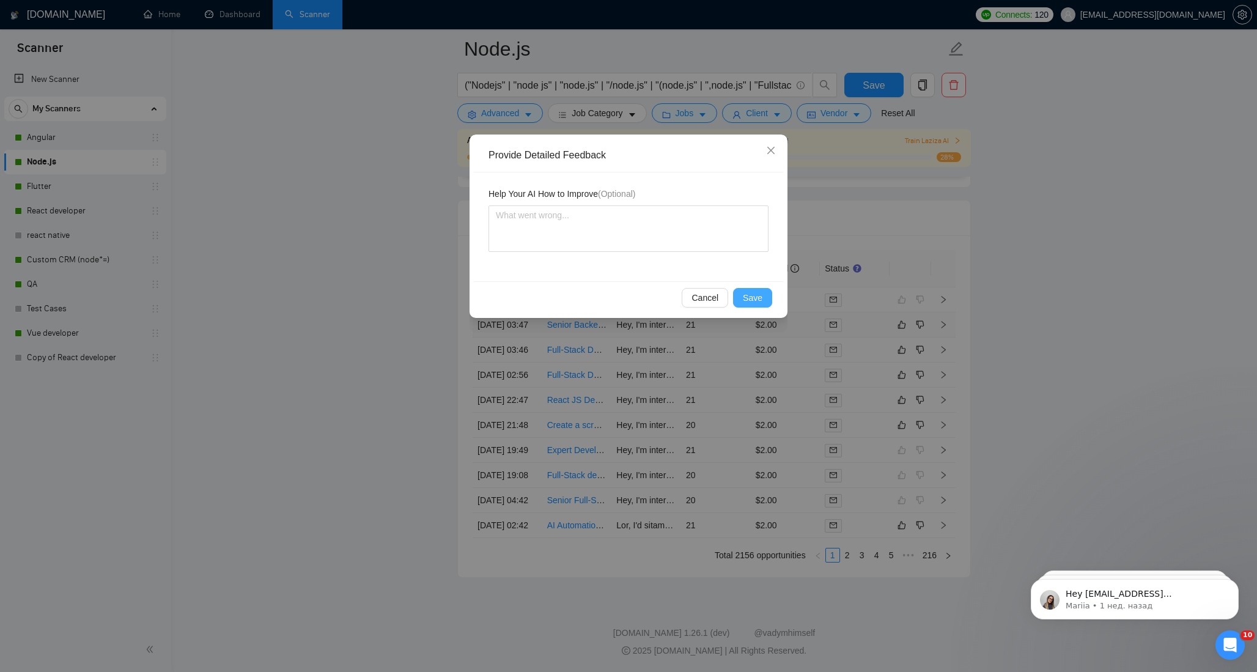
click at [766, 299] on button "Save" at bounding box center [752, 298] width 39 height 20
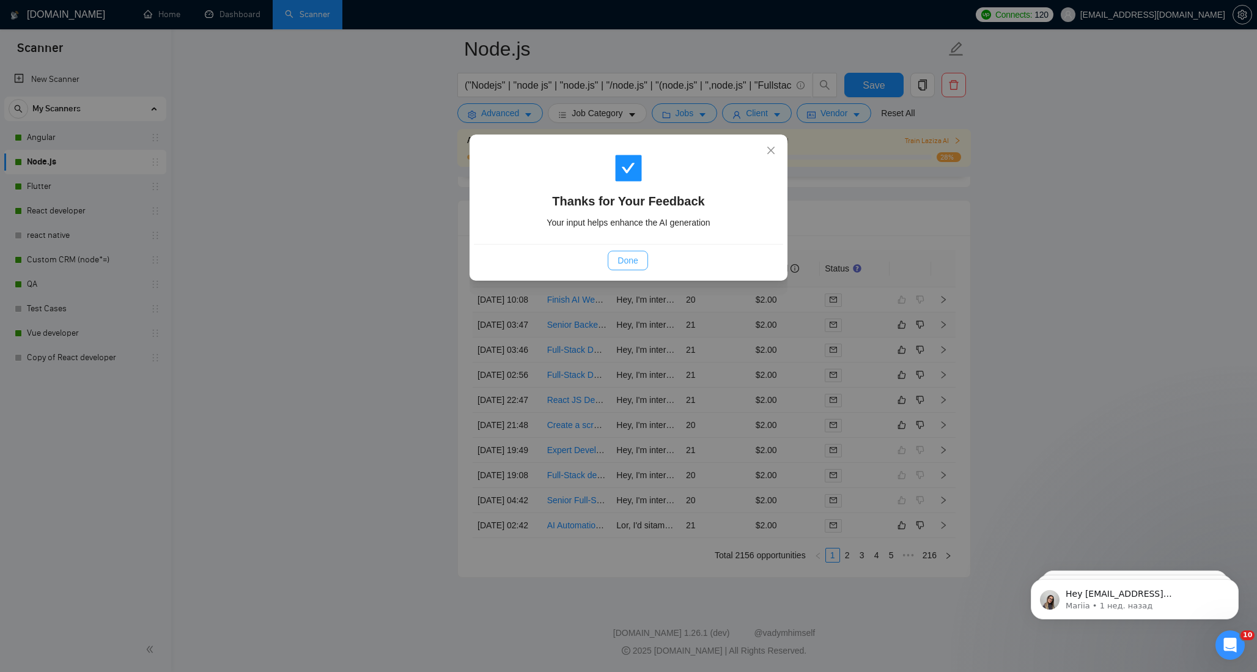
click at [633, 265] on span "Done" at bounding box center [628, 260] width 20 height 13
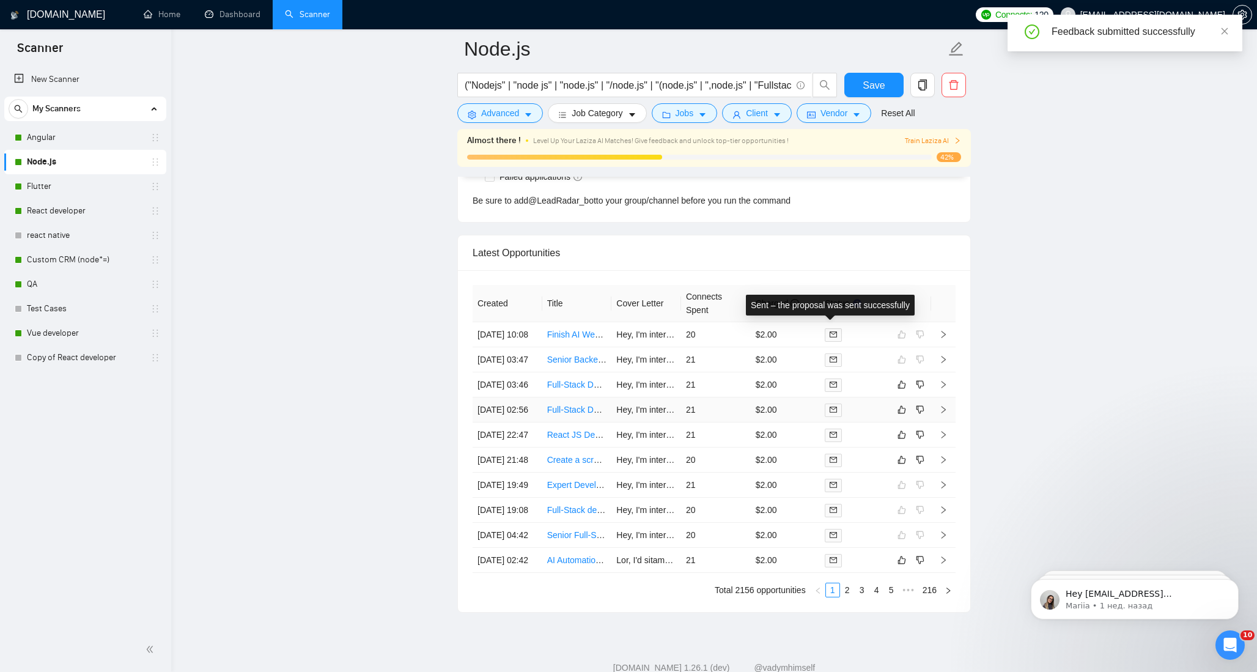
scroll to position [3134, 0]
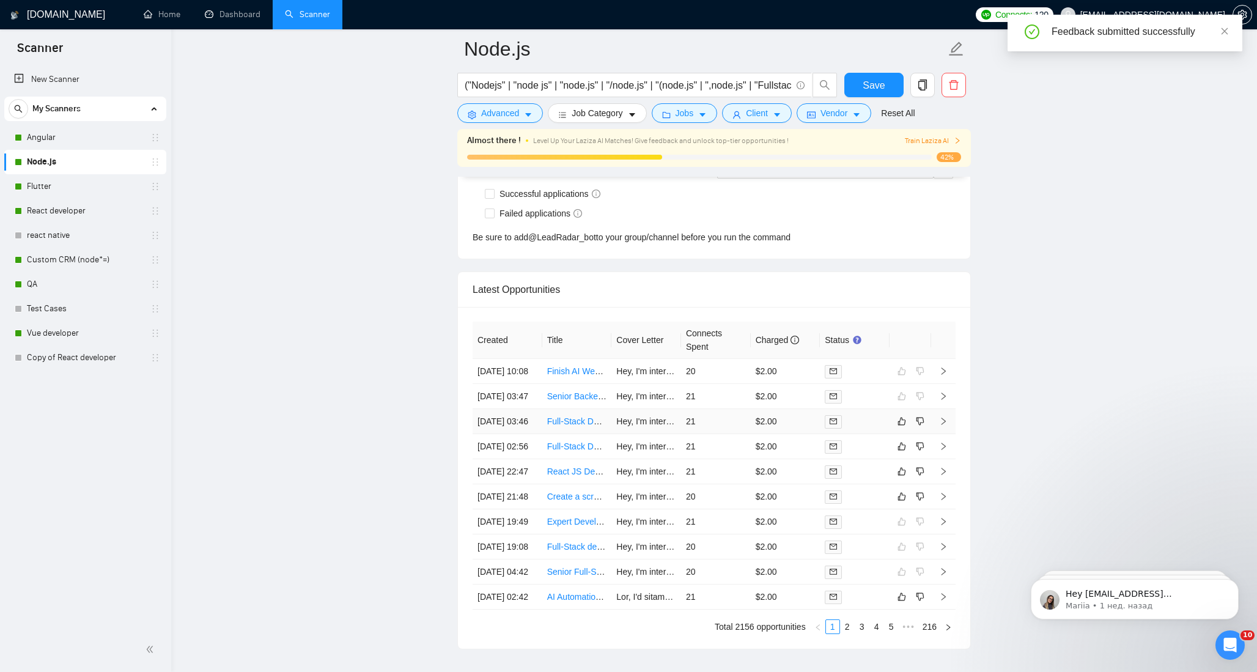
click at [865, 429] on div at bounding box center [855, 422] width 60 height 14
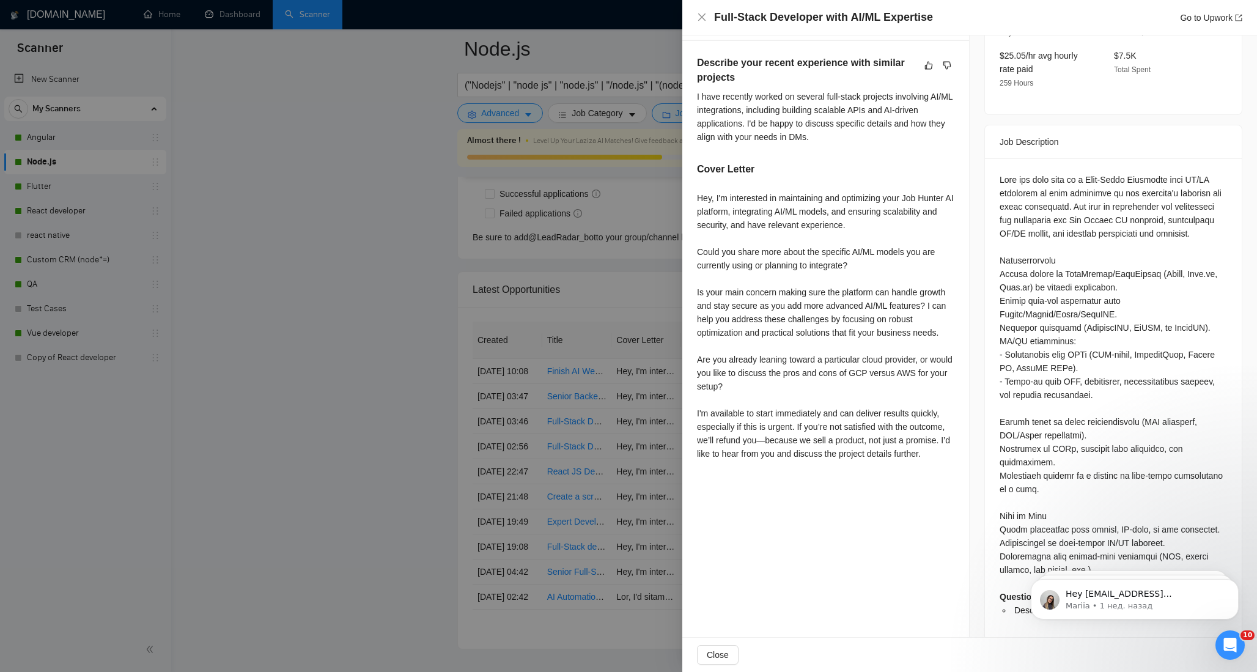
scroll to position [438, 0]
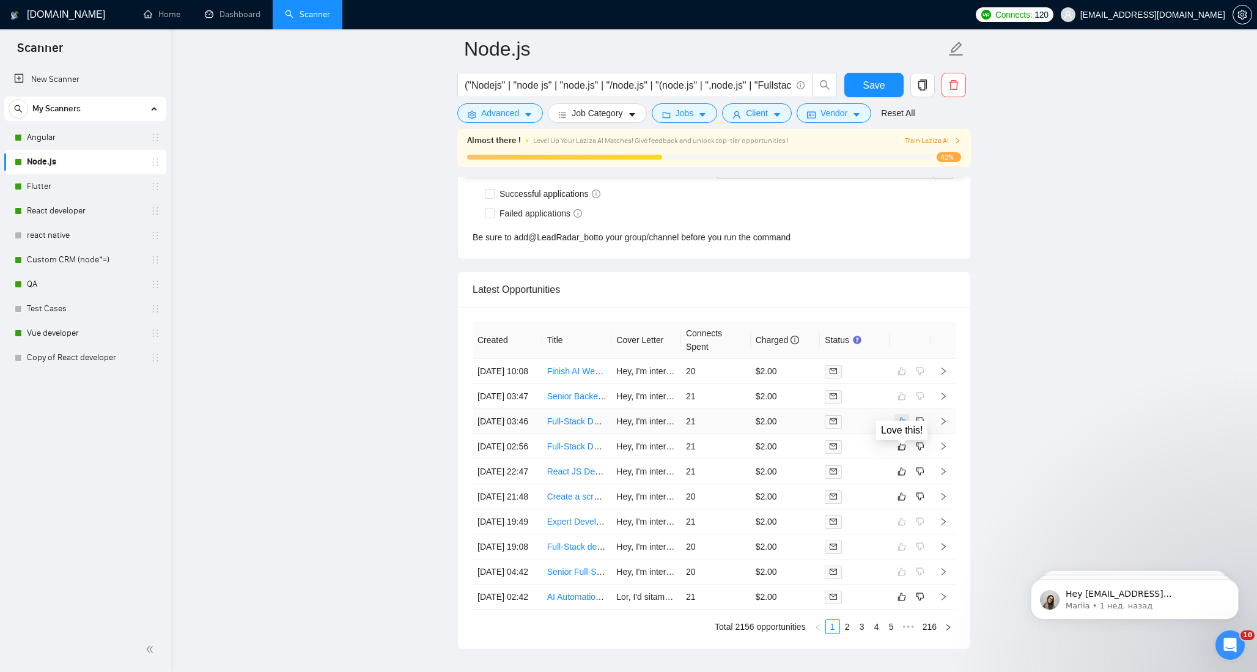
click at [903, 426] on icon "like" at bounding box center [902, 421] width 9 height 10
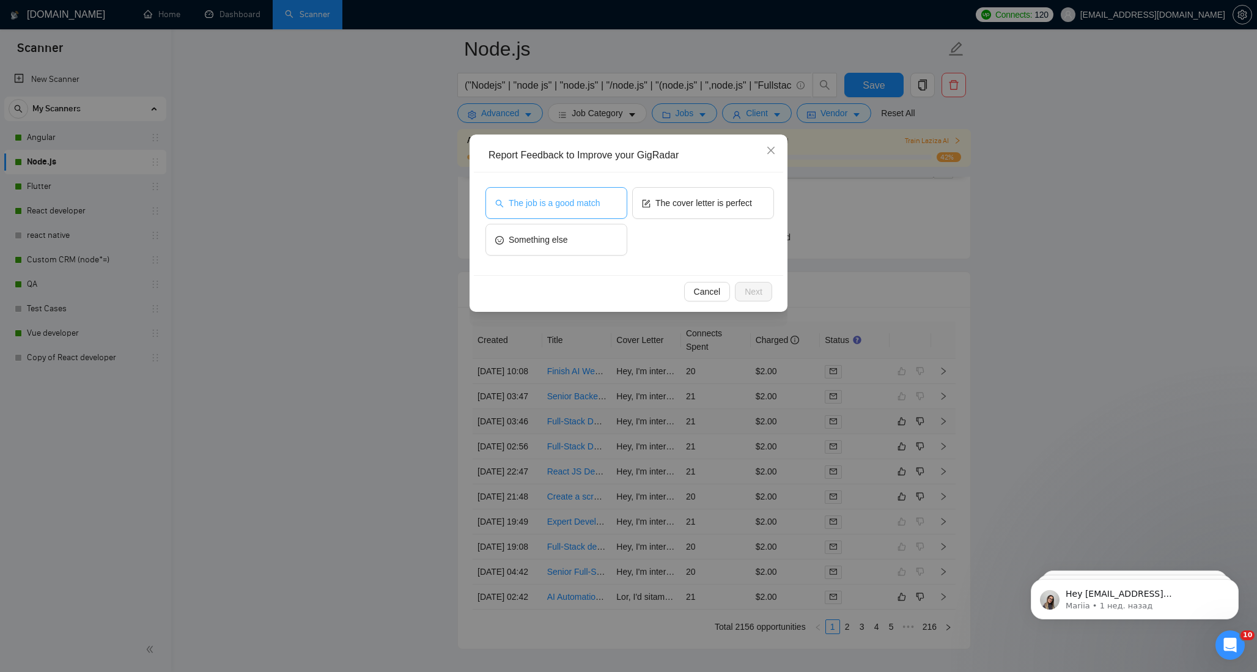
click at [590, 205] on span "The job is a good match" at bounding box center [554, 202] width 91 height 13
click at [652, 205] on button "The cover letter is perfect" at bounding box center [703, 203] width 142 height 32
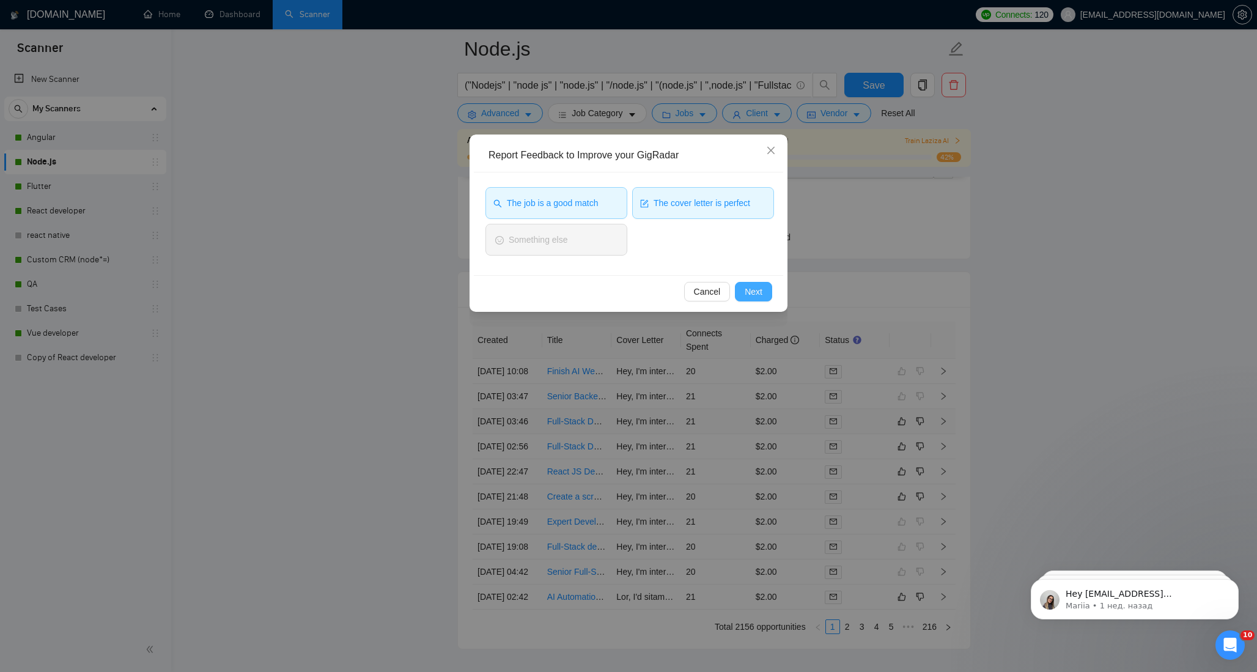
click at [753, 292] on span "Next" at bounding box center [754, 291] width 18 height 13
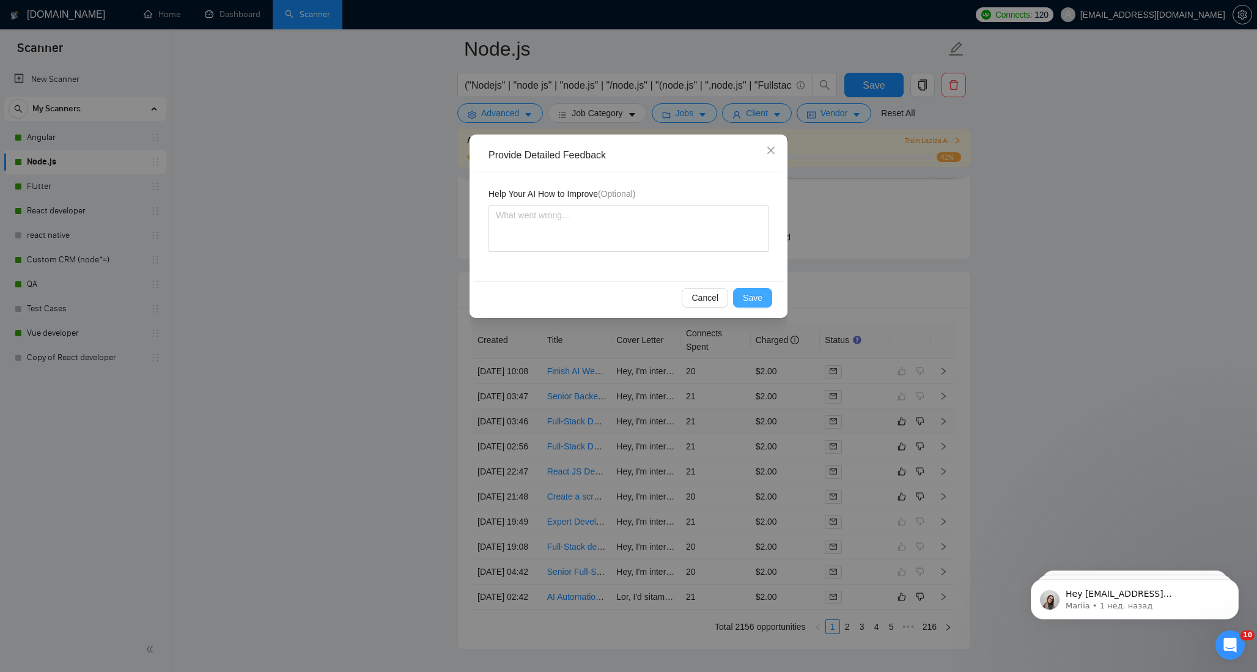
click at [747, 297] on span "Save" at bounding box center [753, 297] width 20 height 13
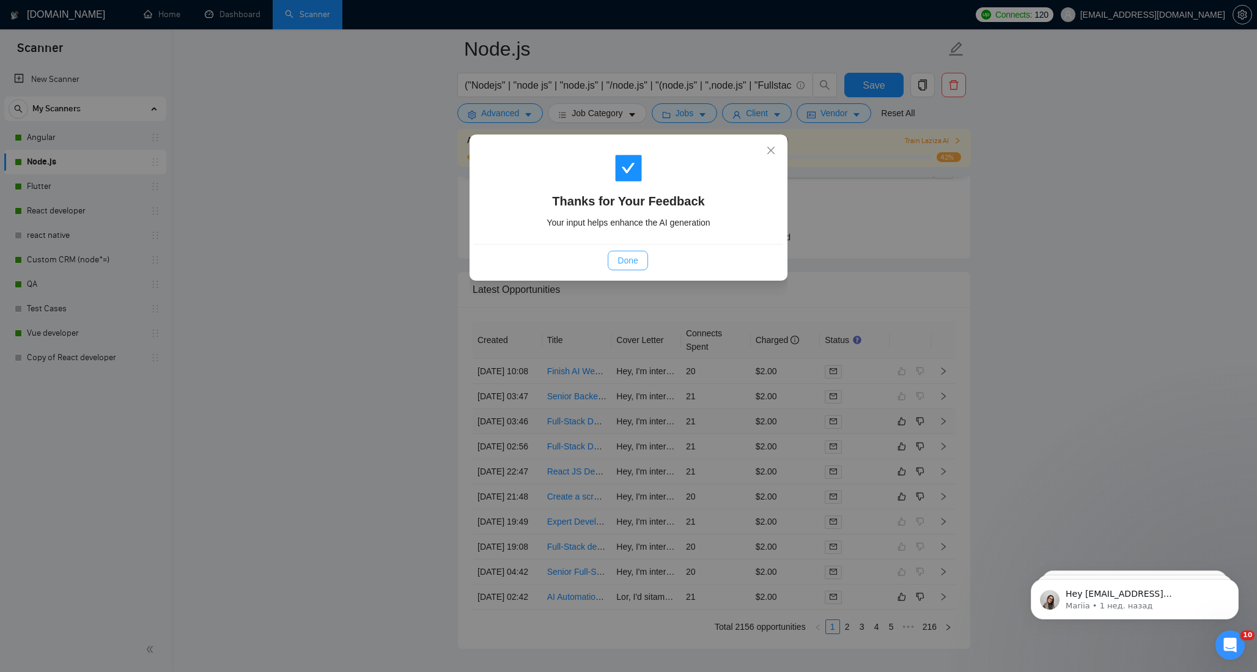
click at [633, 261] on span "Done" at bounding box center [628, 260] width 20 height 13
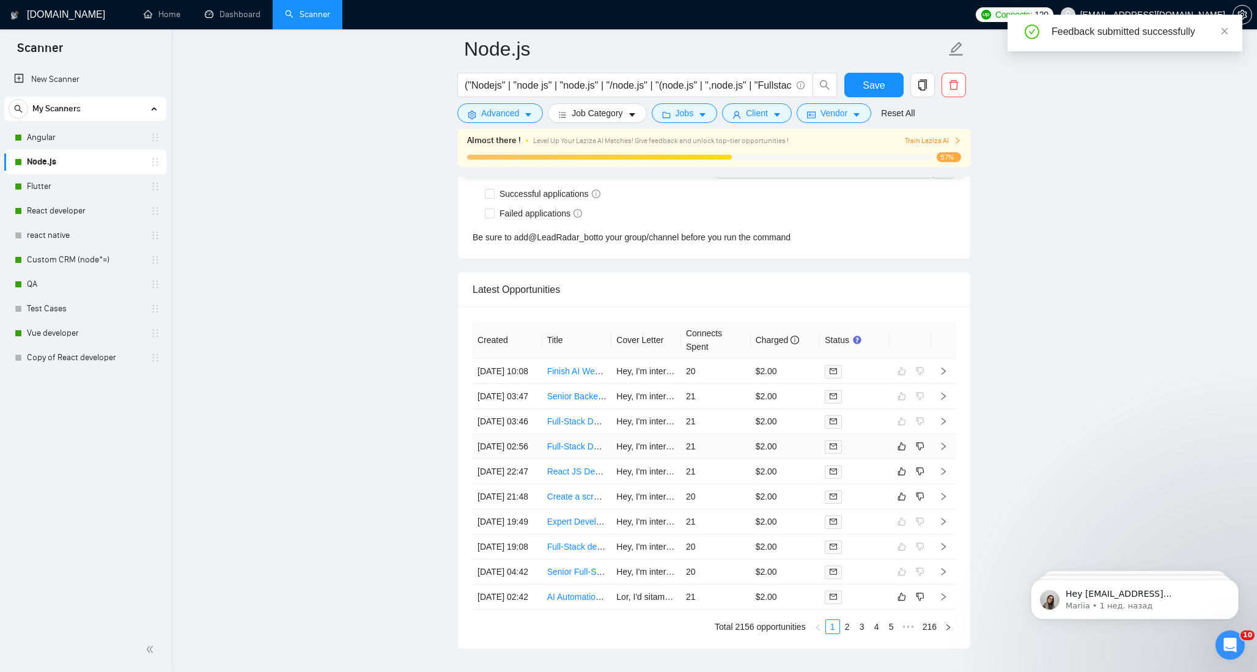
click at [858, 454] on div at bounding box center [855, 447] width 60 height 14
click at [903, 454] on button "button" at bounding box center [902, 446] width 15 height 15
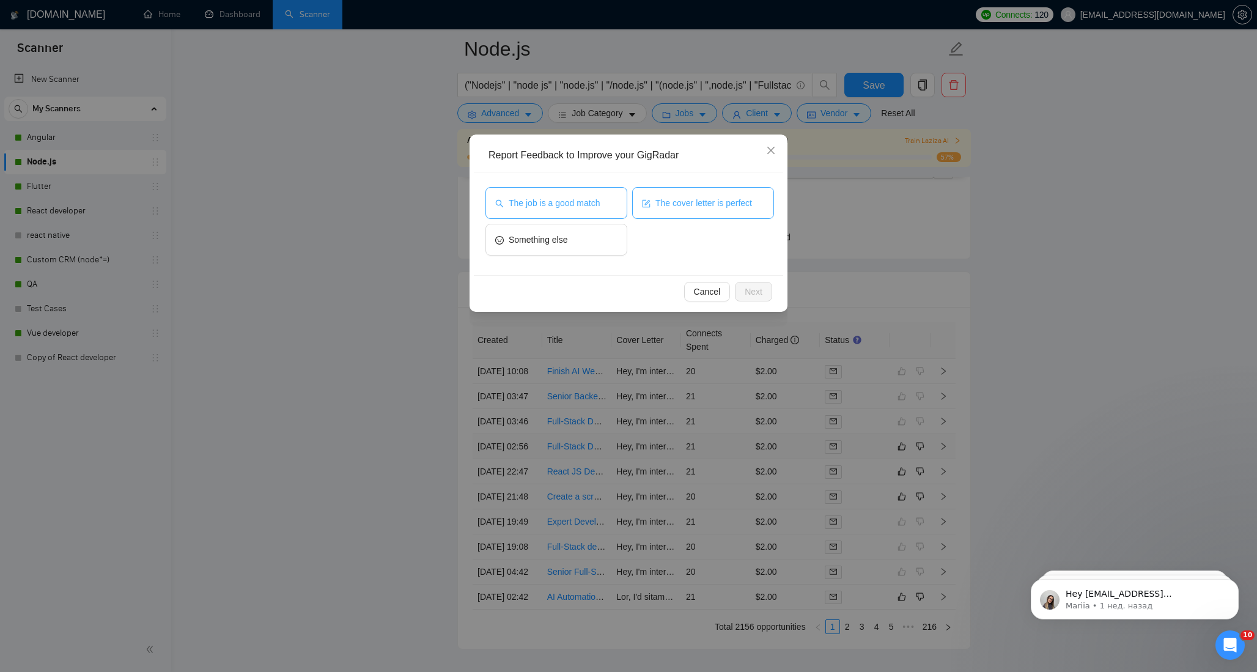
drag, startPoint x: 555, startPoint y: 204, endPoint x: 660, endPoint y: 204, distance: 105.2
click at [555, 204] on span "The job is a good match" at bounding box center [554, 202] width 91 height 13
click at [661, 204] on span "The cover letter is perfect" at bounding box center [703, 202] width 97 height 13
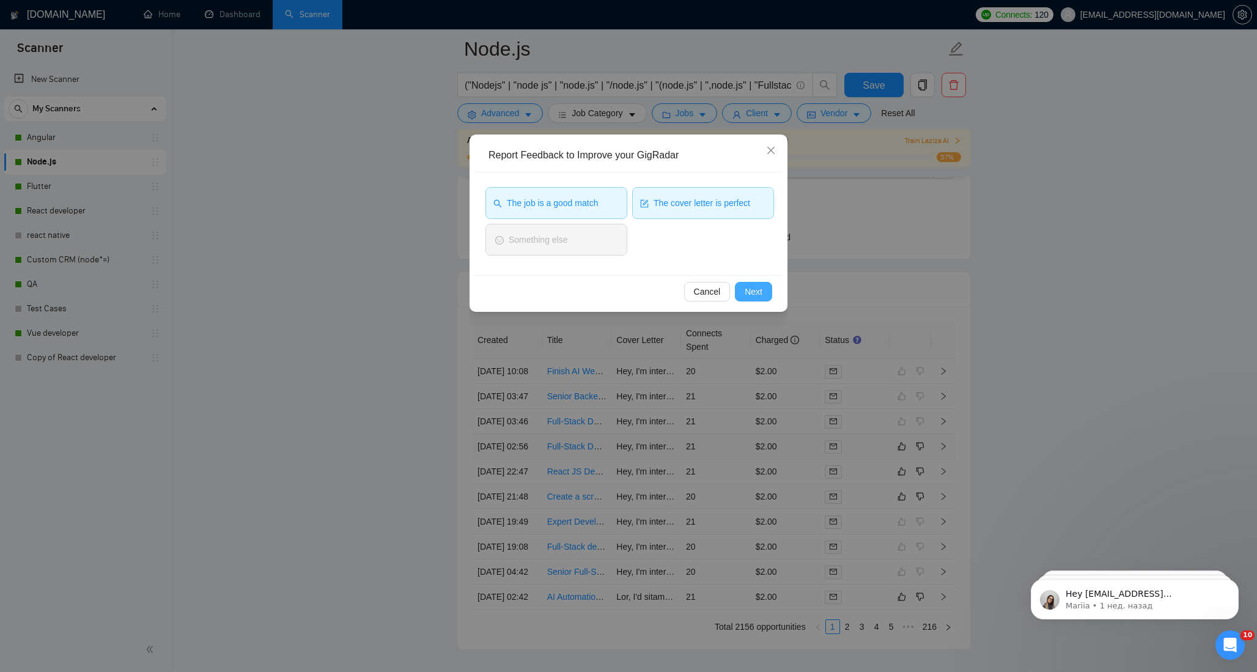
click at [755, 299] on button "Next" at bounding box center [753, 292] width 37 height 20
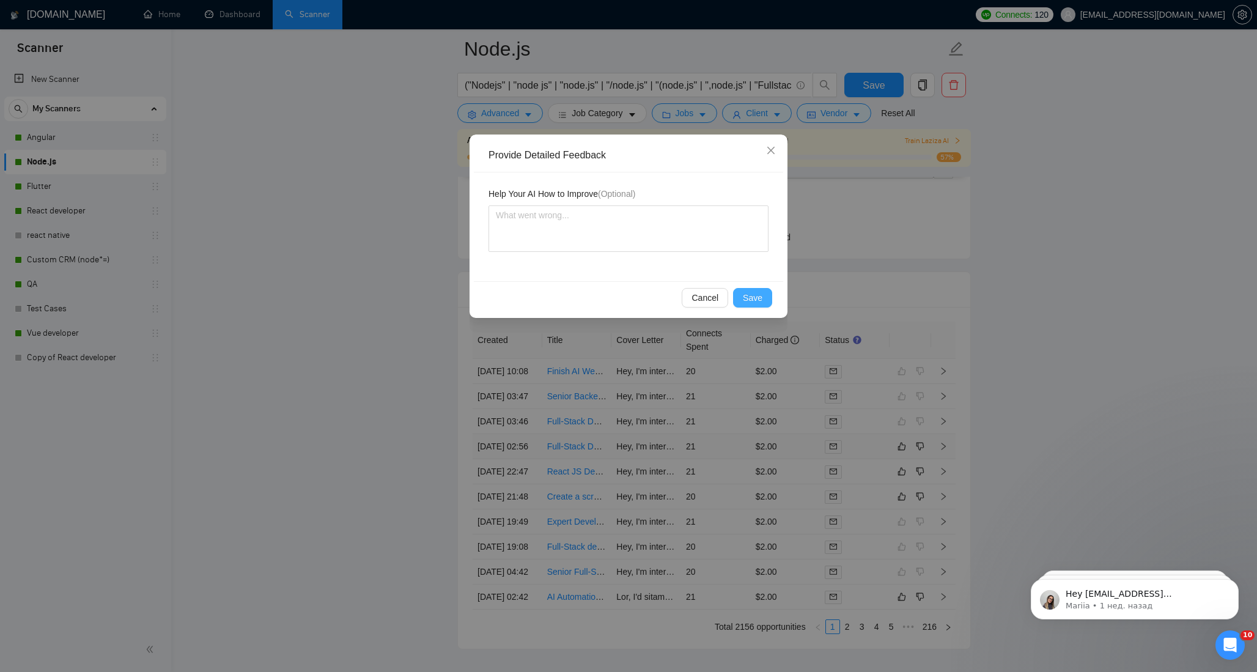
click at [755, 301] on span "Save" at bounding box center [753, 297] width 20 height 13
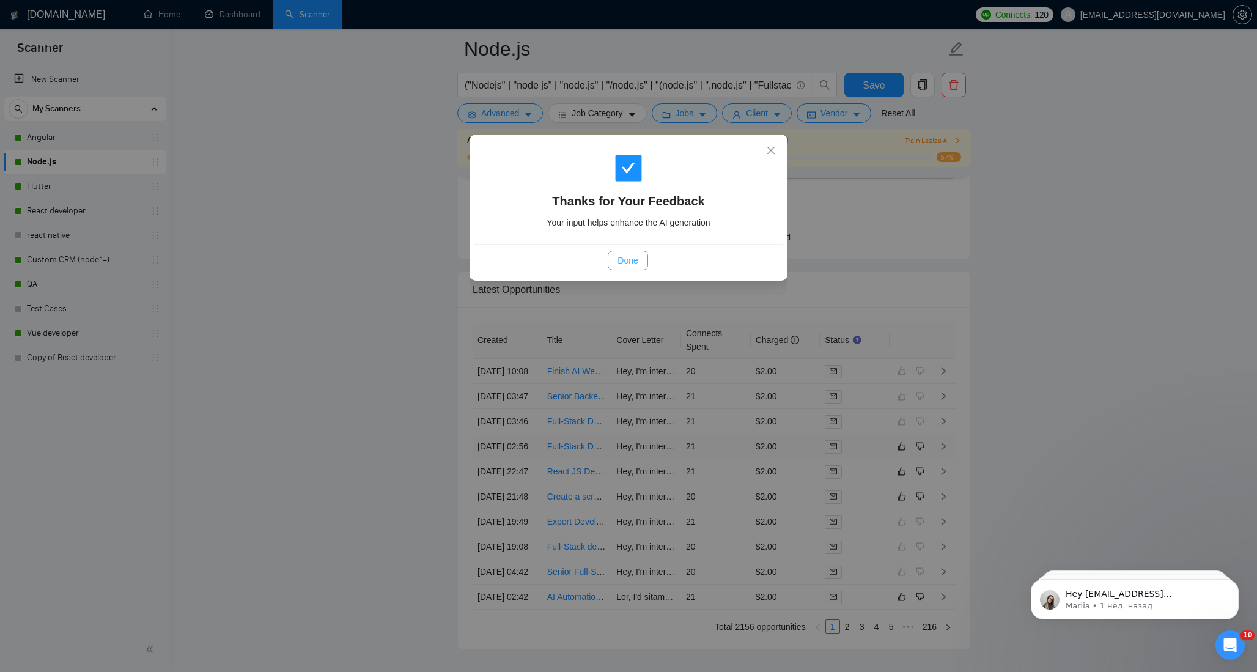
click at [627, 254] on span "Done" at bounding box center [628, 260] width 20 height 13
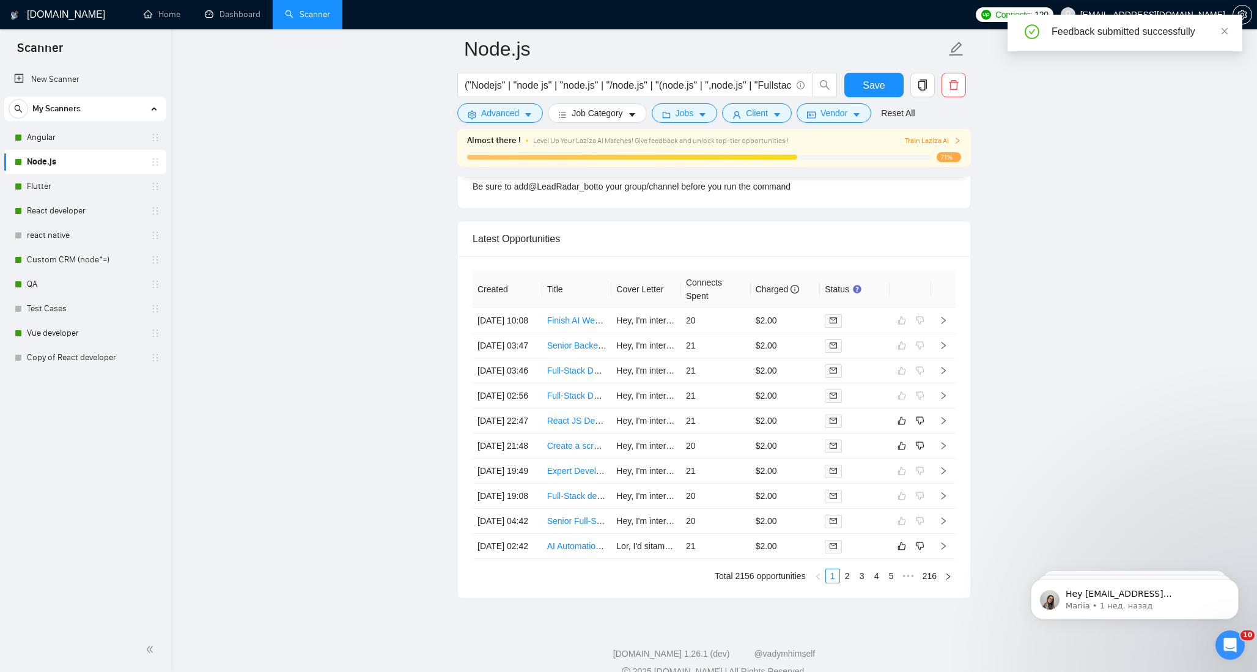
scroll to position [3192, 0]
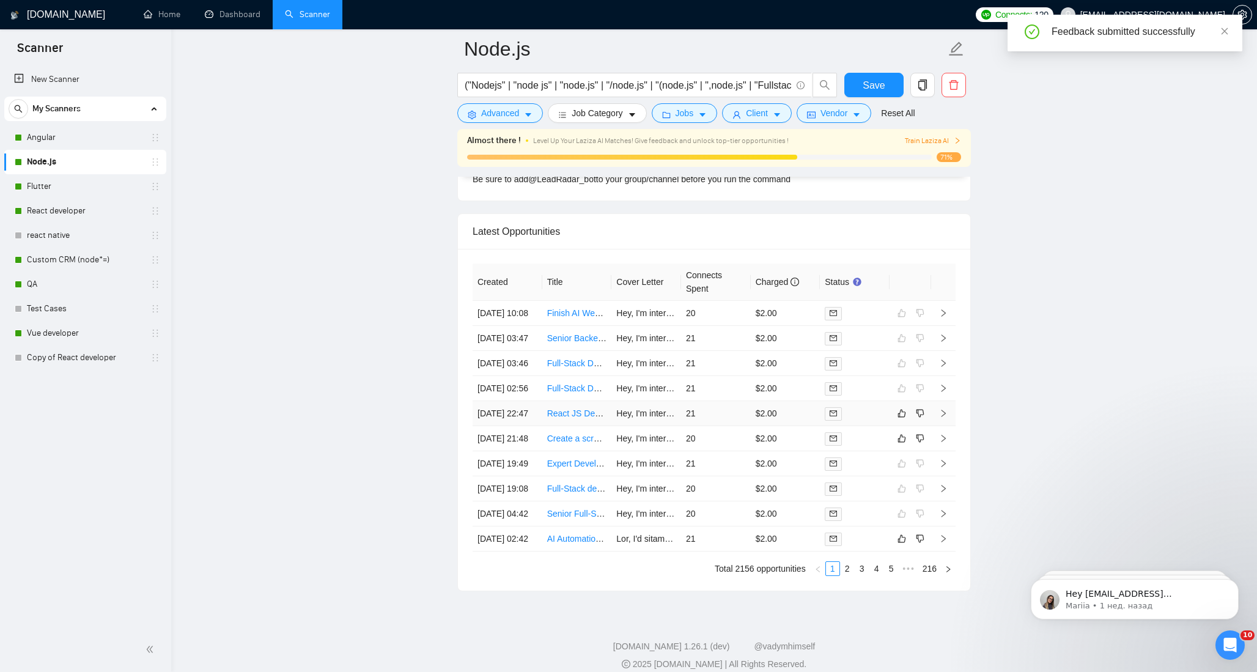
click at [874, 421] on div at bounding box center [855, 414] width 60 height 14
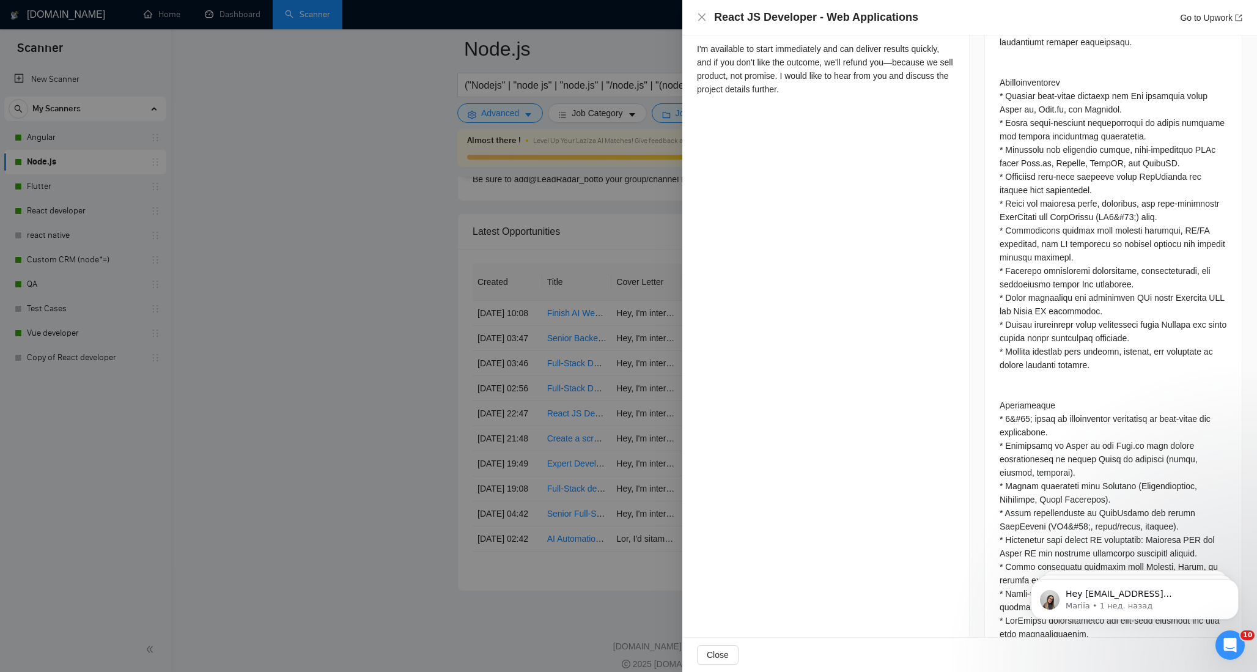
scroll to position [653, 0]
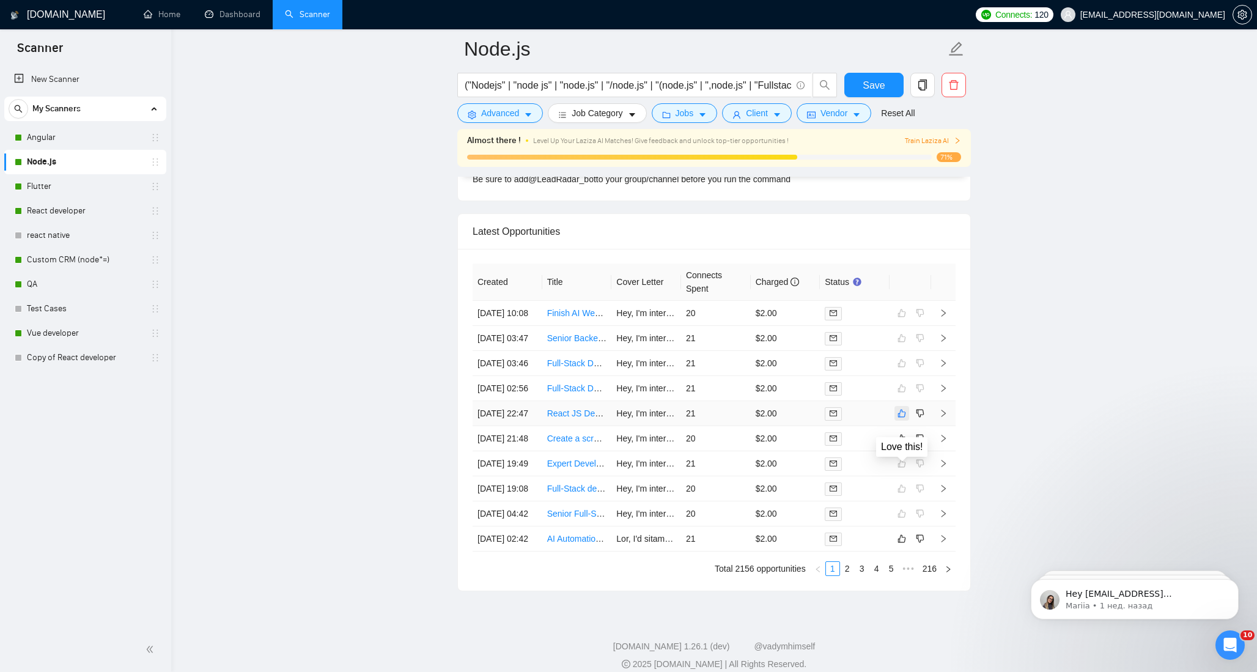
click at [901, 418] on icon "like" at bounding box center [902, 413] width 9 height 10
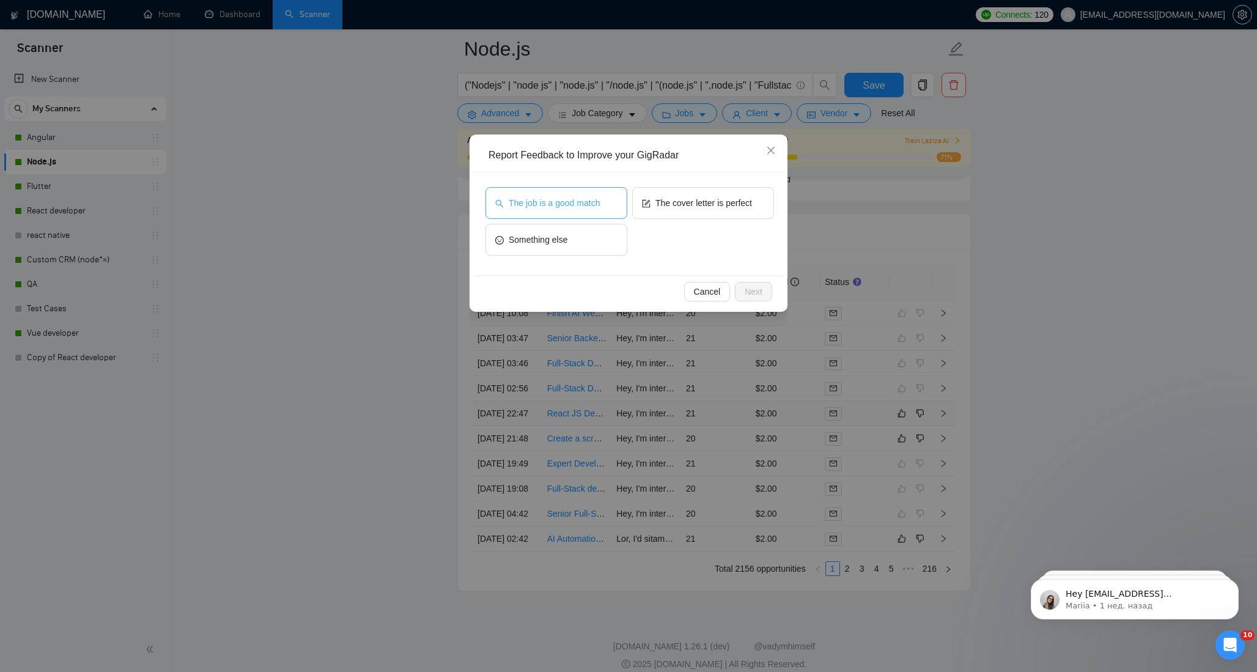
click at [583, 197] on span "The job is a good match" at bounding box center [554, 202] width 91 height 13
click at [713, 197] on span "The cover letter is perfect" at bounding box center [703, 202] width 97 height 13
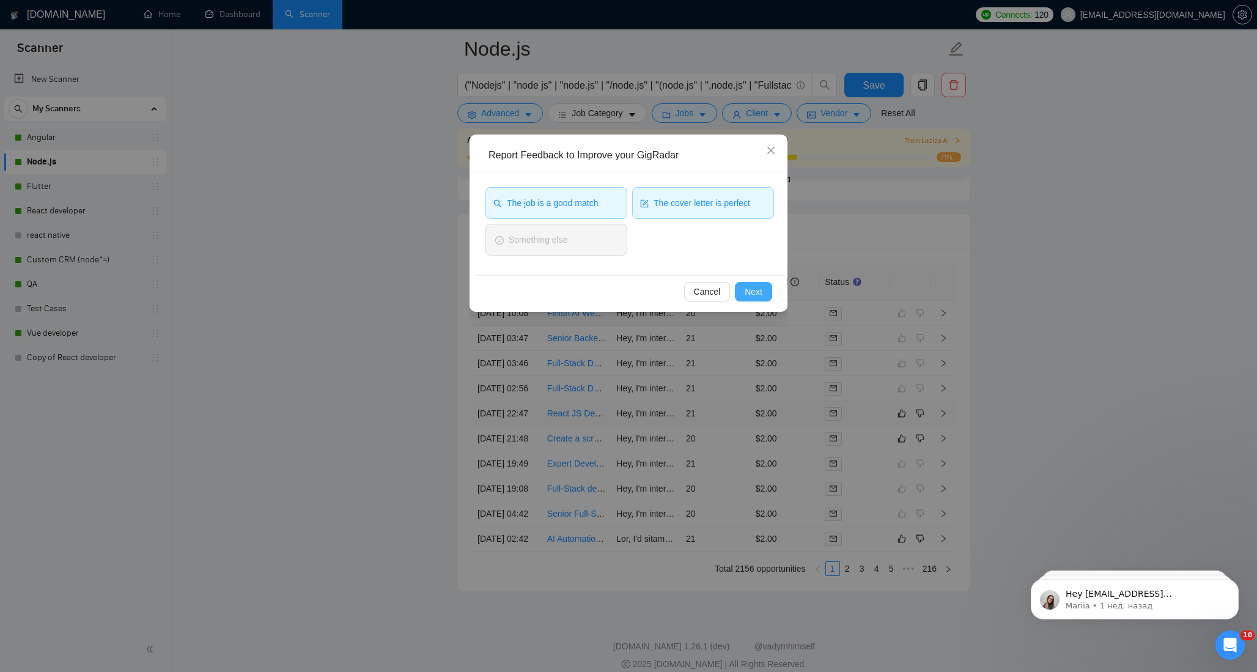
click at [747, 290] on span "Next" at bounding box center [754, 291] width 18 height 13
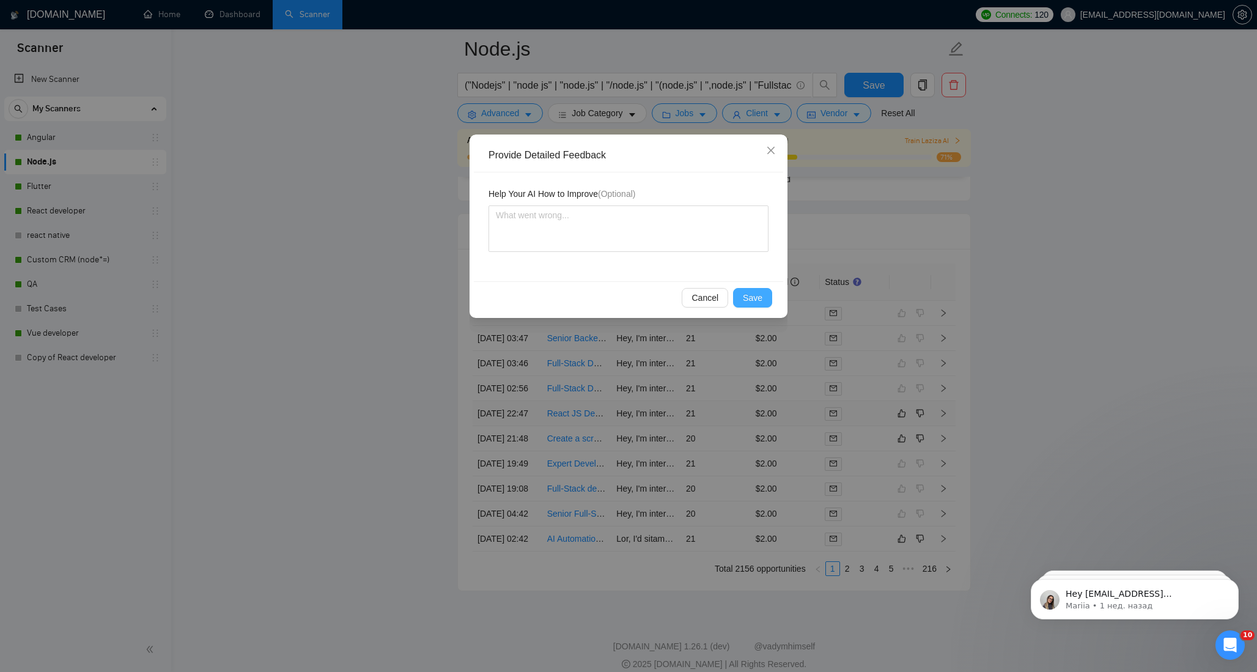
click at [748, 295] on span "Save" at bounding box center [753, 297] width 20 height 13
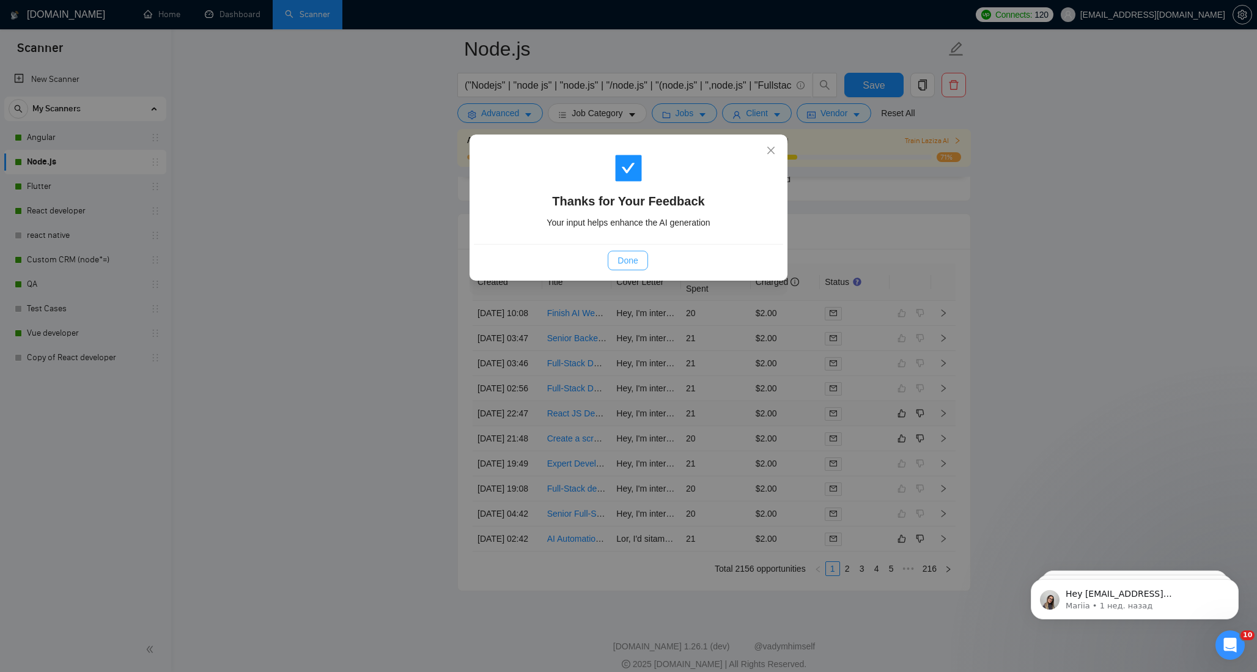
click at [623, 263] on span "Done" at bounding box center [628, 260] width 20 height 13
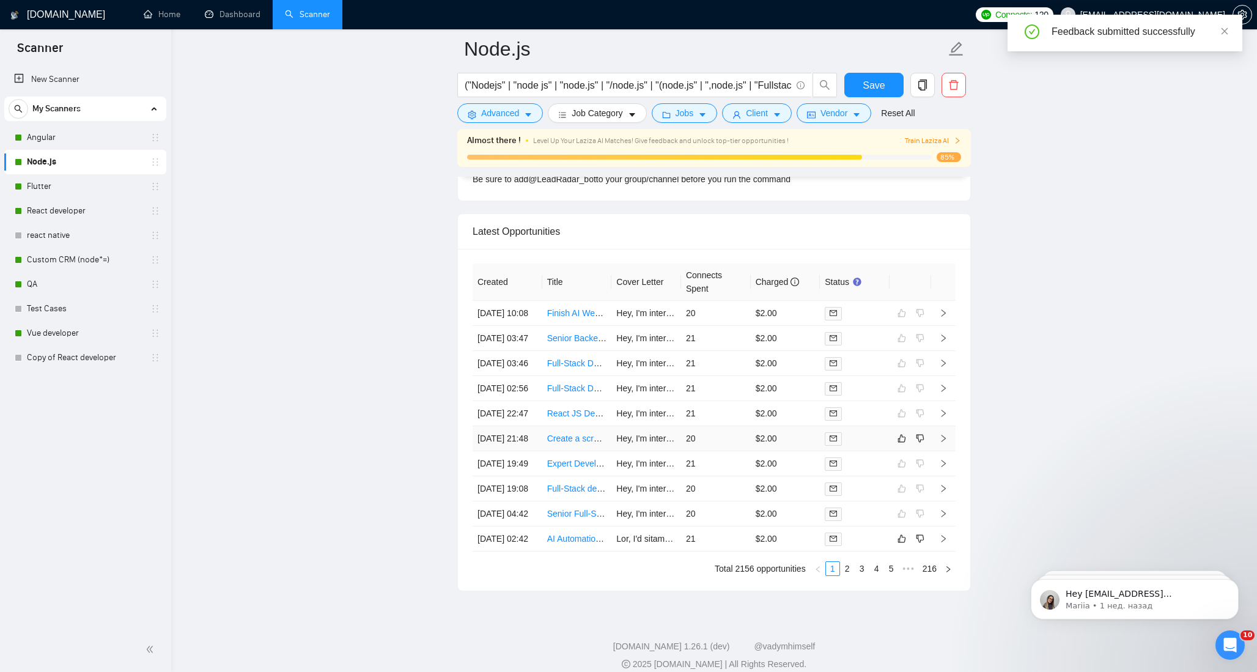
click at [868, 446] on div at bounding box center [855, 439] width 60 height 14
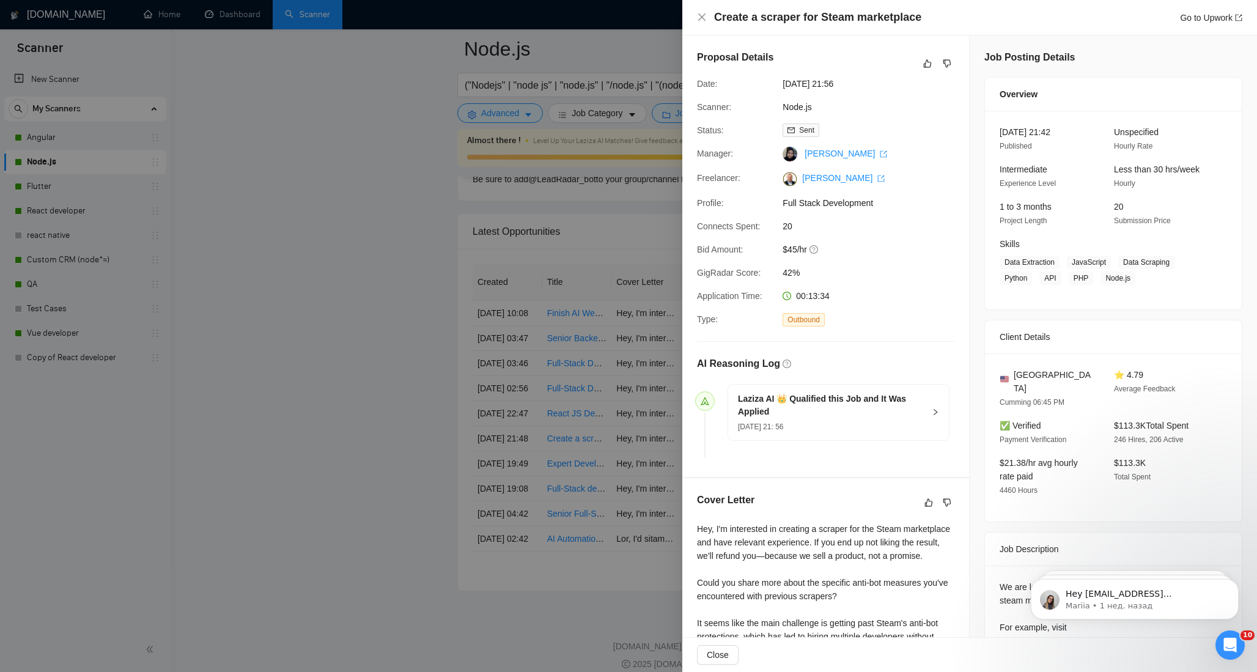
click at [795, 15] on h4 "Create a scraper for Steam marketplace" at bounding box center [817, 17] width 207 height 15
click at [788, 16] on h4 "Create a scraper for Steam marketplace" at bounding box center [817, 17] width 207 height 15
copy h4 "scraper"
click at [700, 12] on div "Create a scraper for Steam marketplace Go to Upwork" at bounding box center [969, 17] width 545 height 15
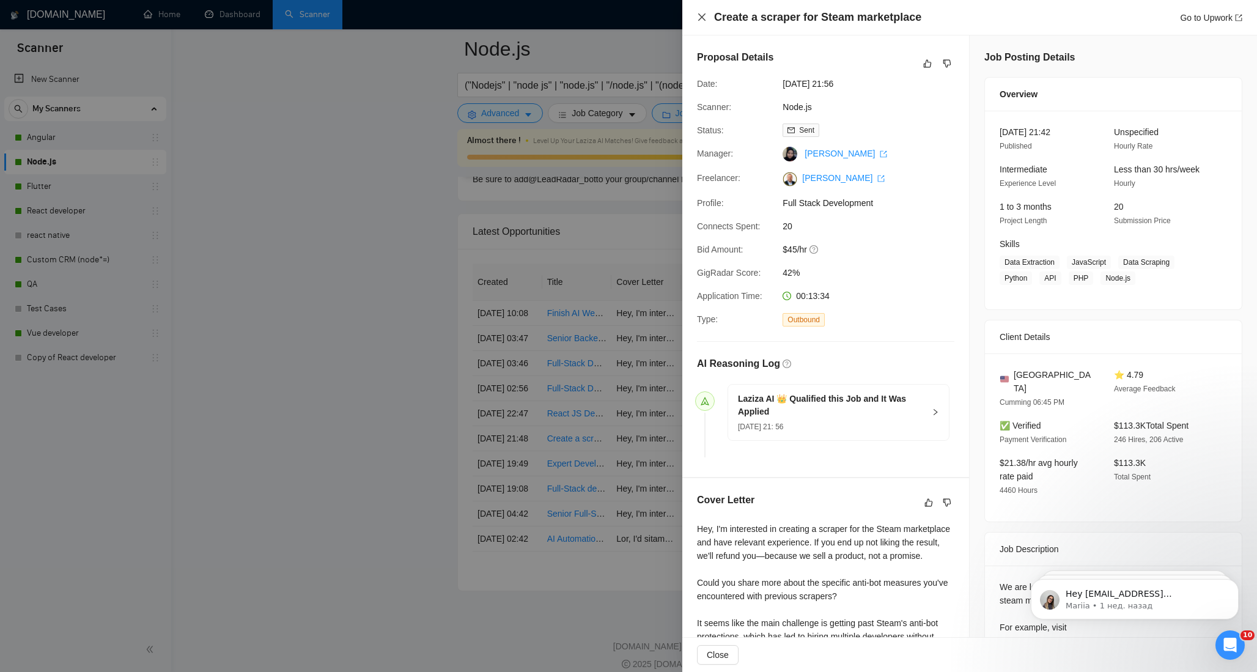
click at [702, 17] on icon "close" at bounding box center [702, 17] width 10 height 10
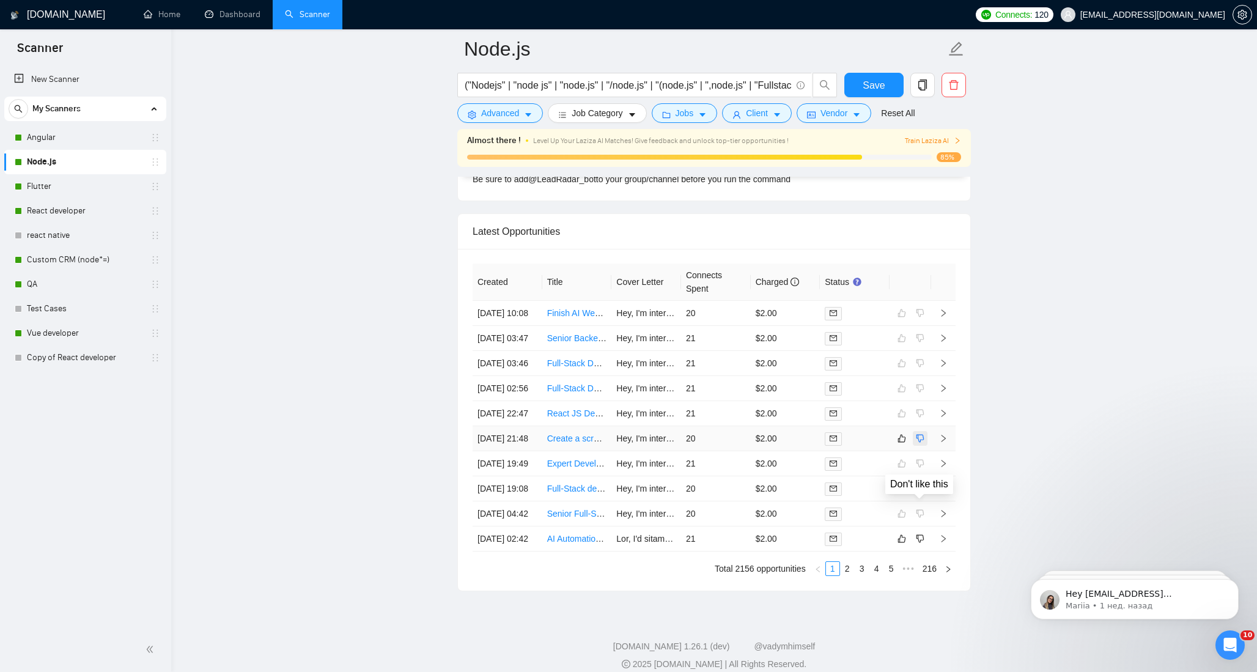
click at [921, 443] on icon "dislike" at bounding box center [920, 438] width 9 height 10
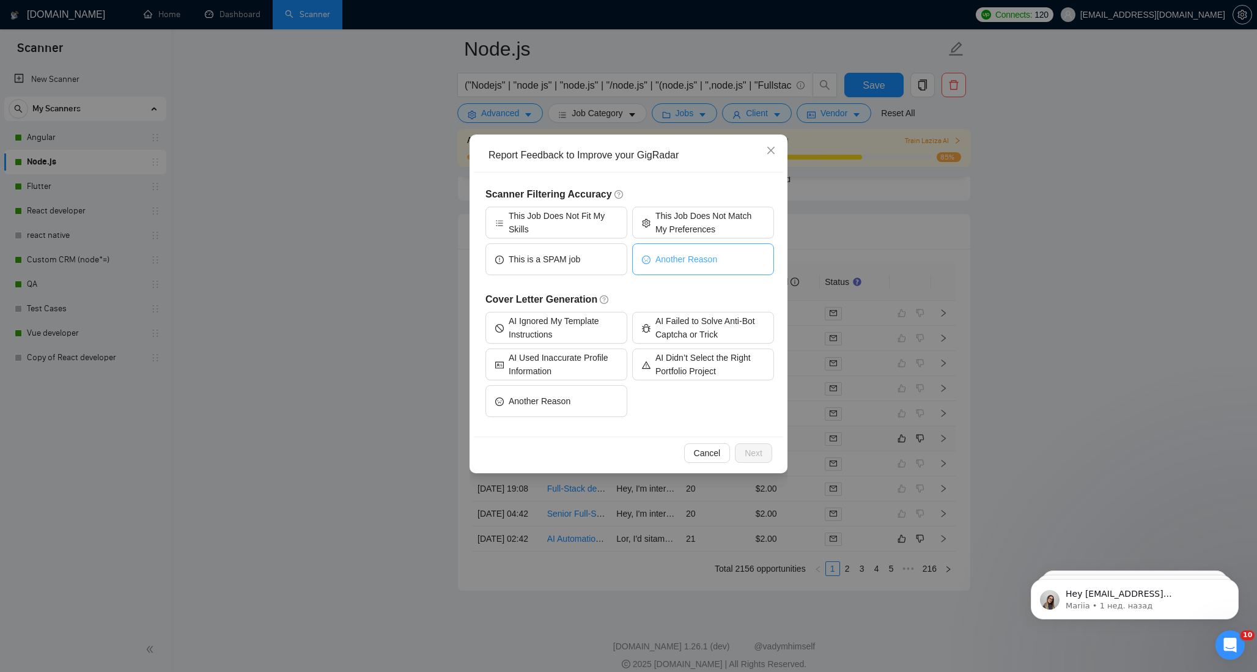
click at [685, 266] on button "Another Reason" at bounding box center [703, 259] width 142 height 32
click at [756, 452] on span "Next" at bounding box center [754, 452] width 18 height 13
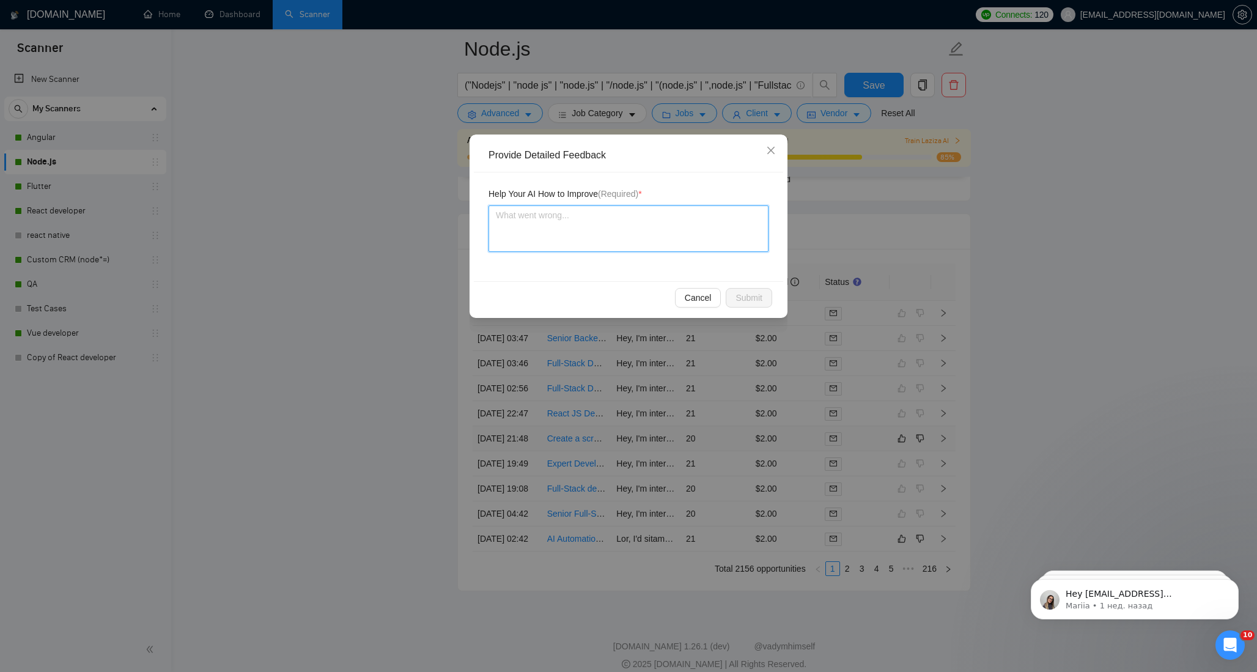
click at [608, 225] on textarea at bounding box center [629, 228] width 280 height 46
type textarea "Th"
type textarea "Thi"
type textarea "This"
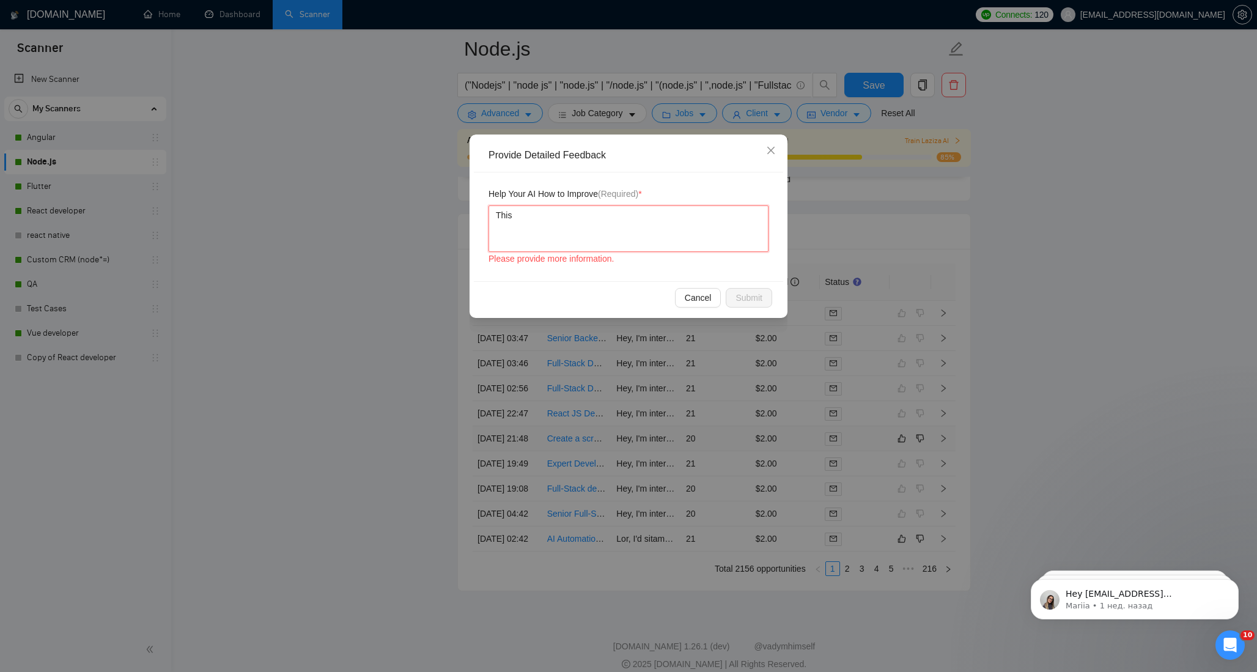
type textarea "This j"
type textarea "This jo"
type textarea "This job"
type textarea "This job i"
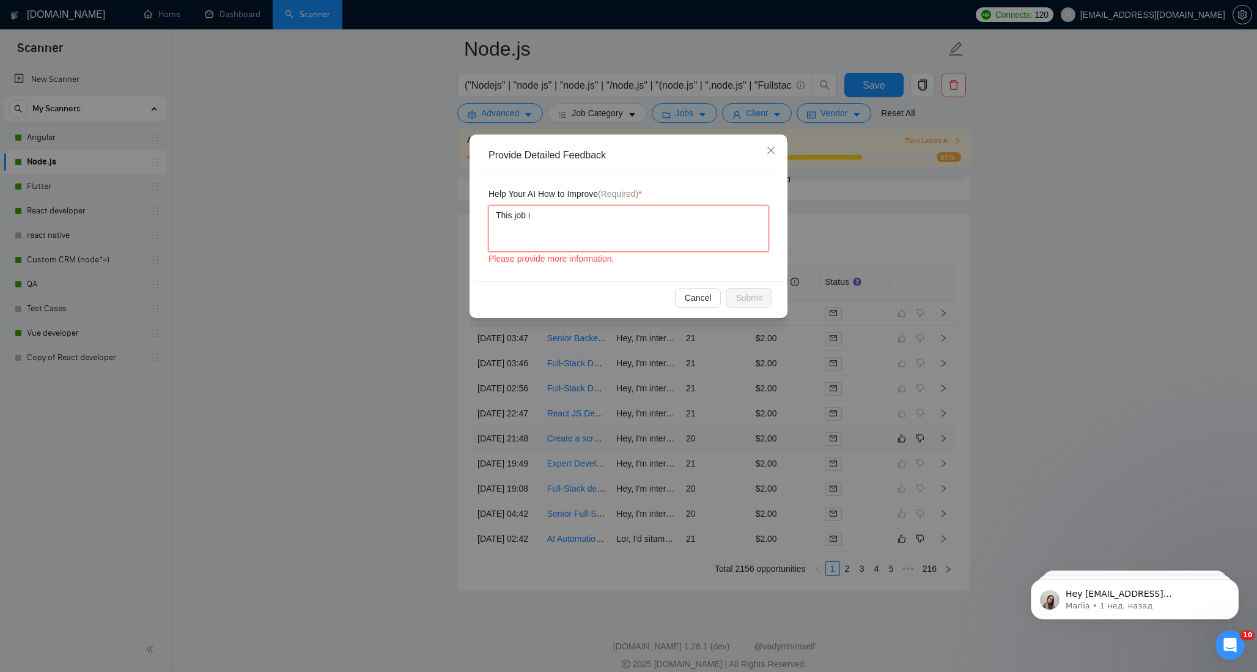
type textarea "This job is"
type textarea "This job is r"
type textarea "This job is re"
type textarea "This job is rea"
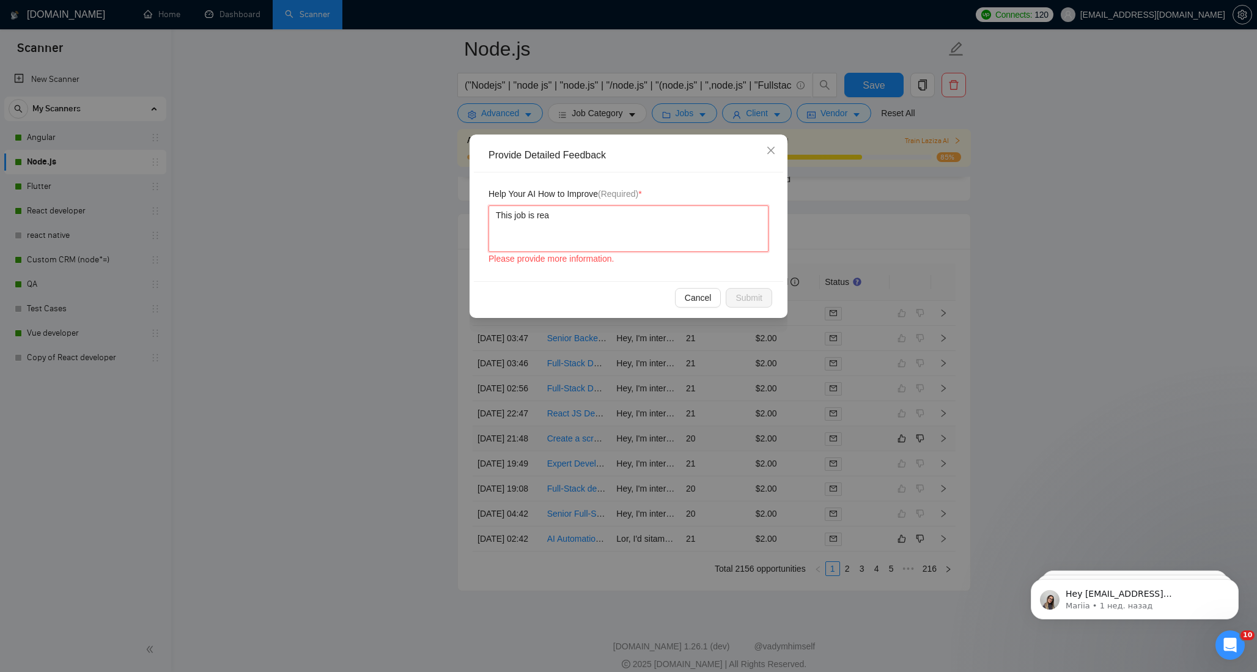
type textarea "This job is reas"
type textarea "This job is reask"
type textarea "This job is reasky"
type textarea "This job is reasky a"
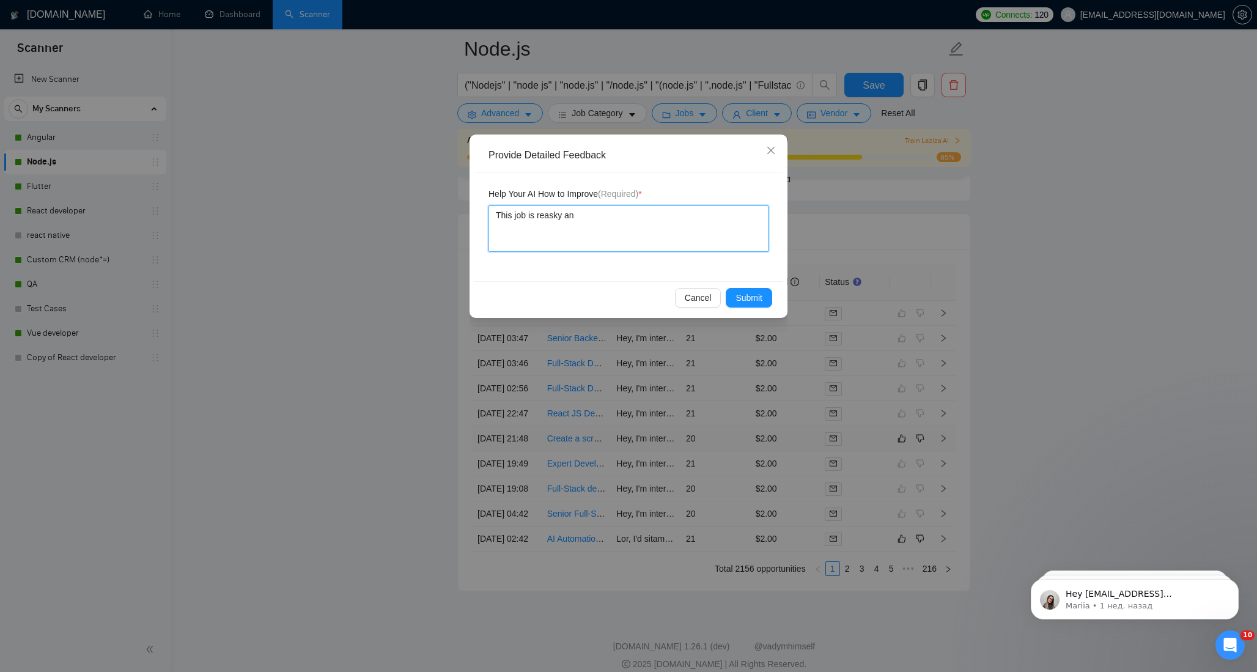
type textarea "This job is reasky and"
type textarea "This job is reasky and c"
type textarea "This job is reasky and cl"
type textarea "This job is reasky and cli"
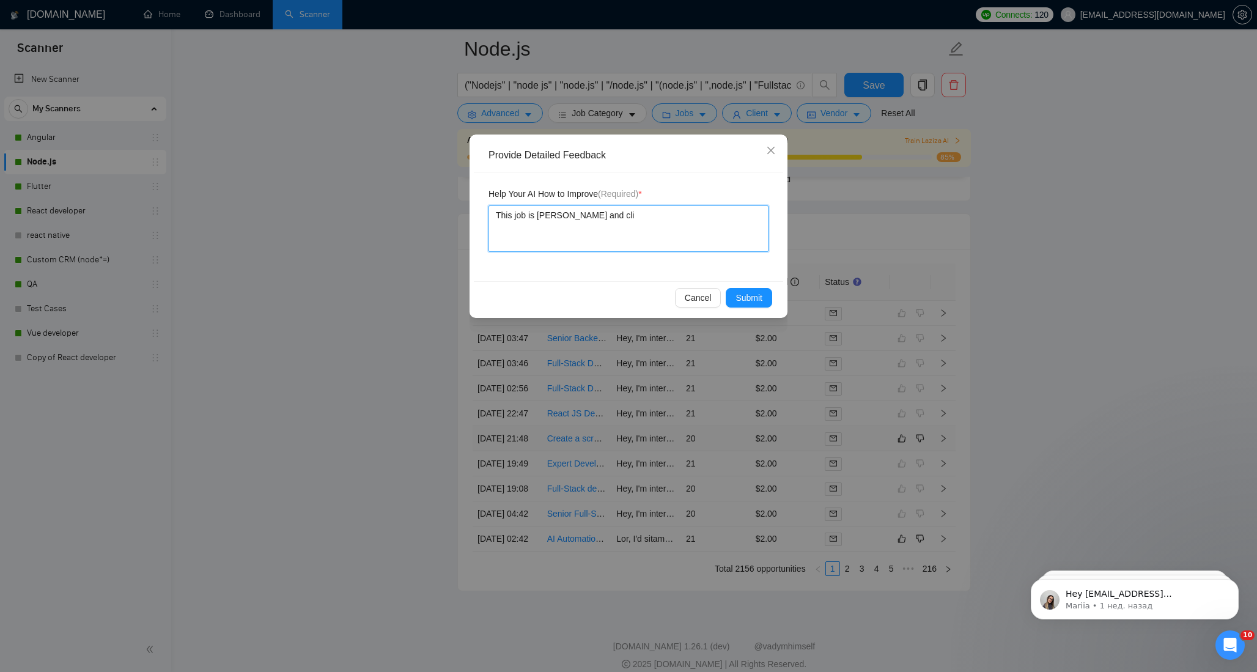
type textarea "This job is reasky and clie"
type textarea "This job is reasky and clien"
type textarea "This job is reasky and client"
type textarea "This job is reasky and client h"
type textarea "This job is reasky and client ha"
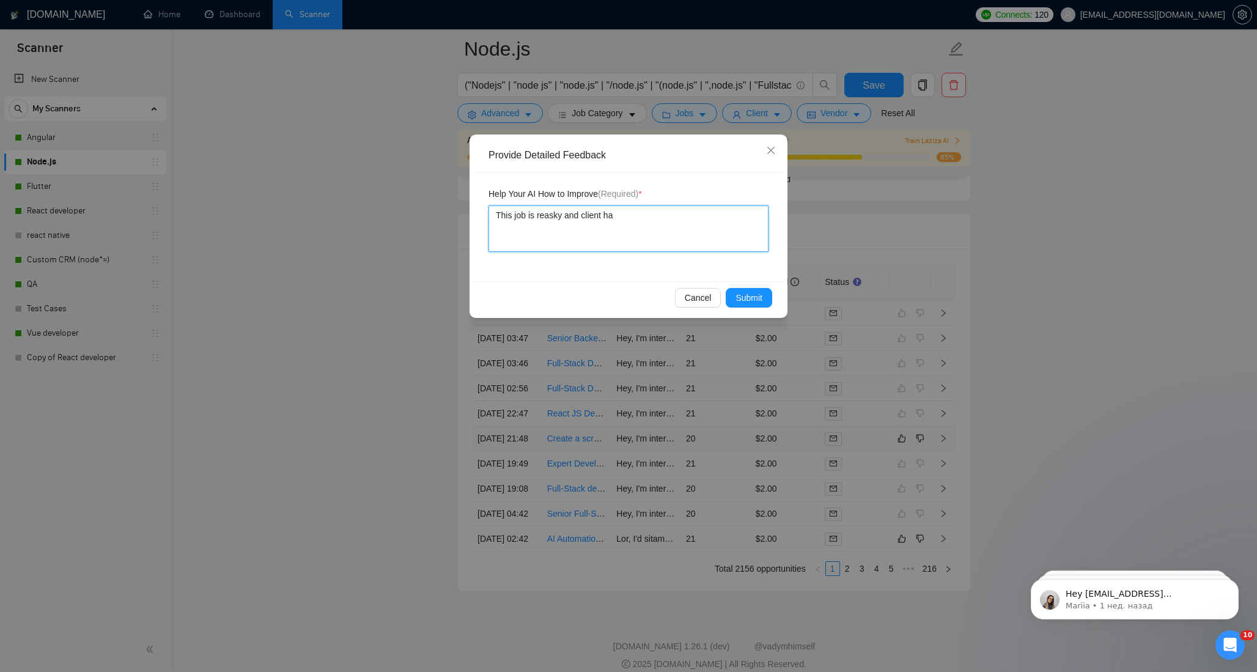
type textarea "This job is reasky and client has"
type textarea "This job is reasky and client has f"
type textarea "This job is reasky and client has fe"
type textarea "This job is reasky and client has fea"
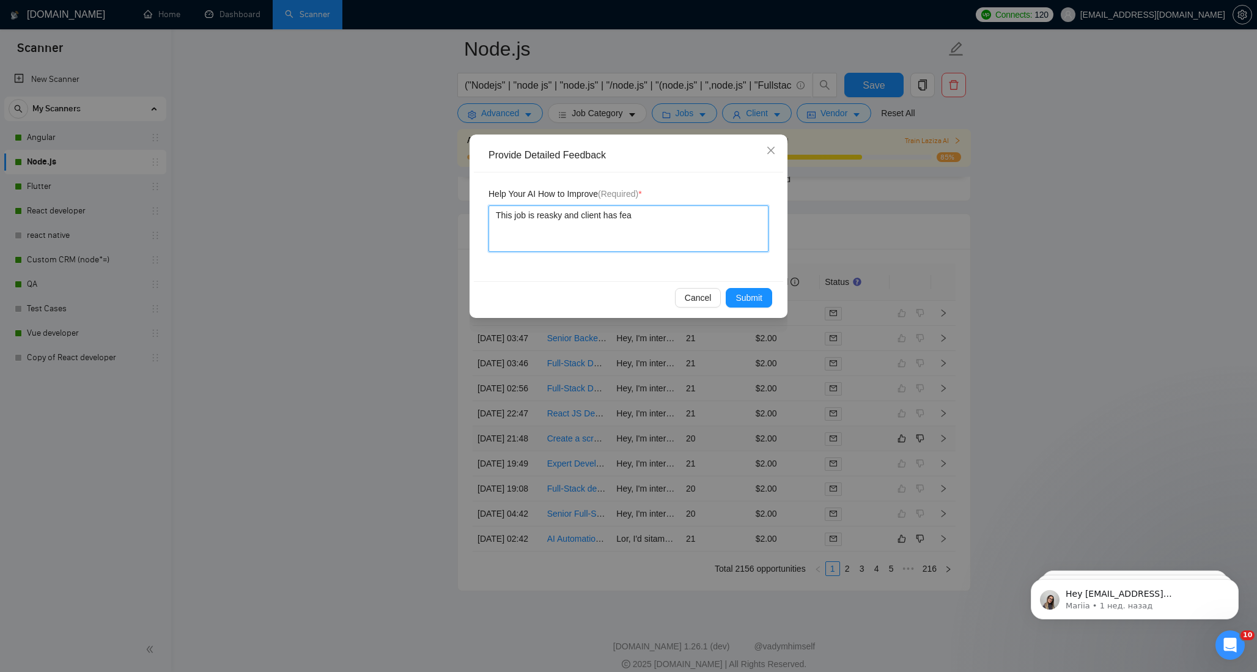
type textarea "This job is reasky and client has fear"
type textarea "This job is reasky and client has fear."
type textarea "This job is risky and client has fear."
type textarea "This job is risky and the client has fear."
type textarea "This job is risky and the client has afraid."
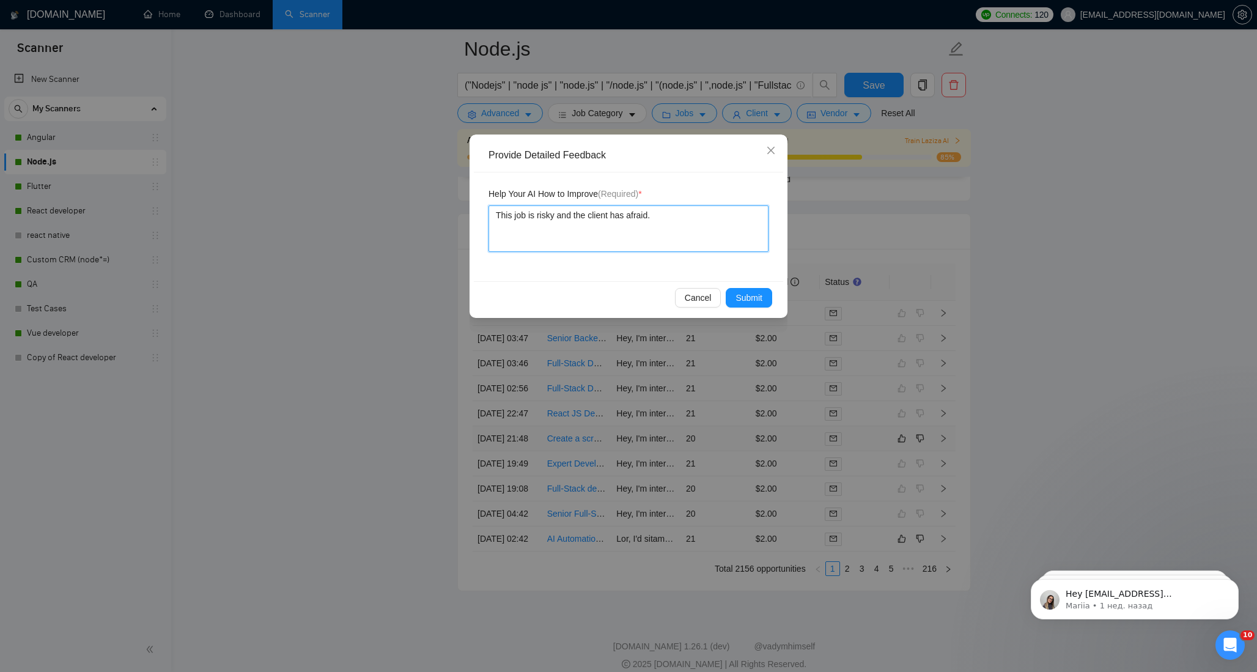
type textarea "This job is risky and the client is afraid."
click at [664, 213] on textarea "This job is risky and the client is afraid." at bounding box center [629, 228] width 280 height 46
type textarea "This job is risky and the client is afraid. A"
type textarea "This job is risky and the client is afraid. Al"
type textarea "This job is risky and the client is afraid. Als"
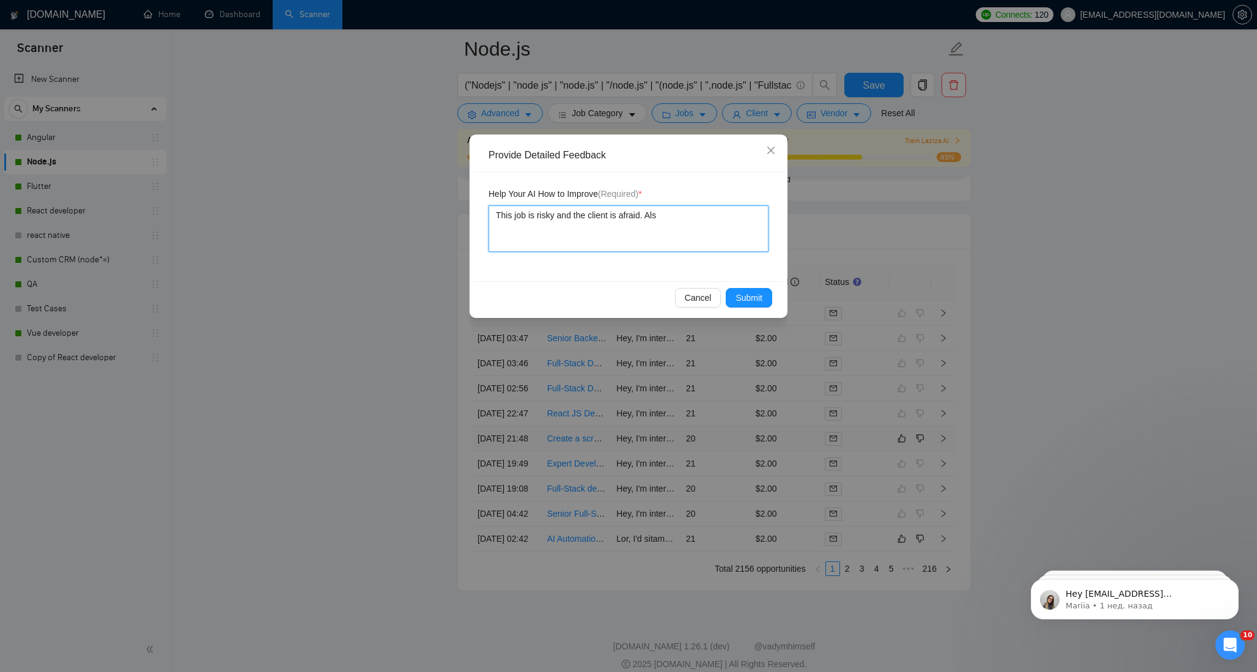
type textarea "This job is risky and the client is afraid. Also"
type textarea "This job is risky and the client is afraid. Also,"
paste textarea "scraper"
type textarea "This job is risky and the client is afraid. Also, scraper"
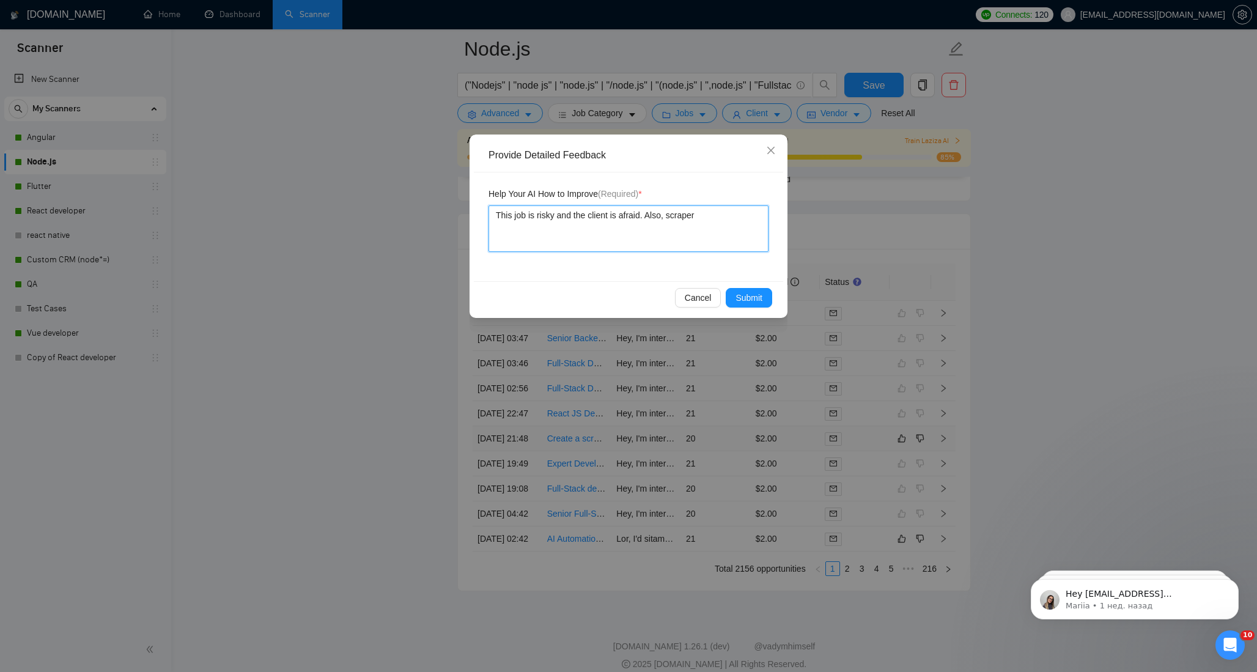
type textarea "This job is risky and the client is afraid. Also, scraper"
type textarea "This job is risky and the client is afraid. Also, dscraper"
type textarea "This job is risky and the client is afraid. Also, descraper"
type textarea "This job is risky and the client is afraid. Also, devscraper"
type textarea "This job is risky and the client is afraid. Also, devescraper"
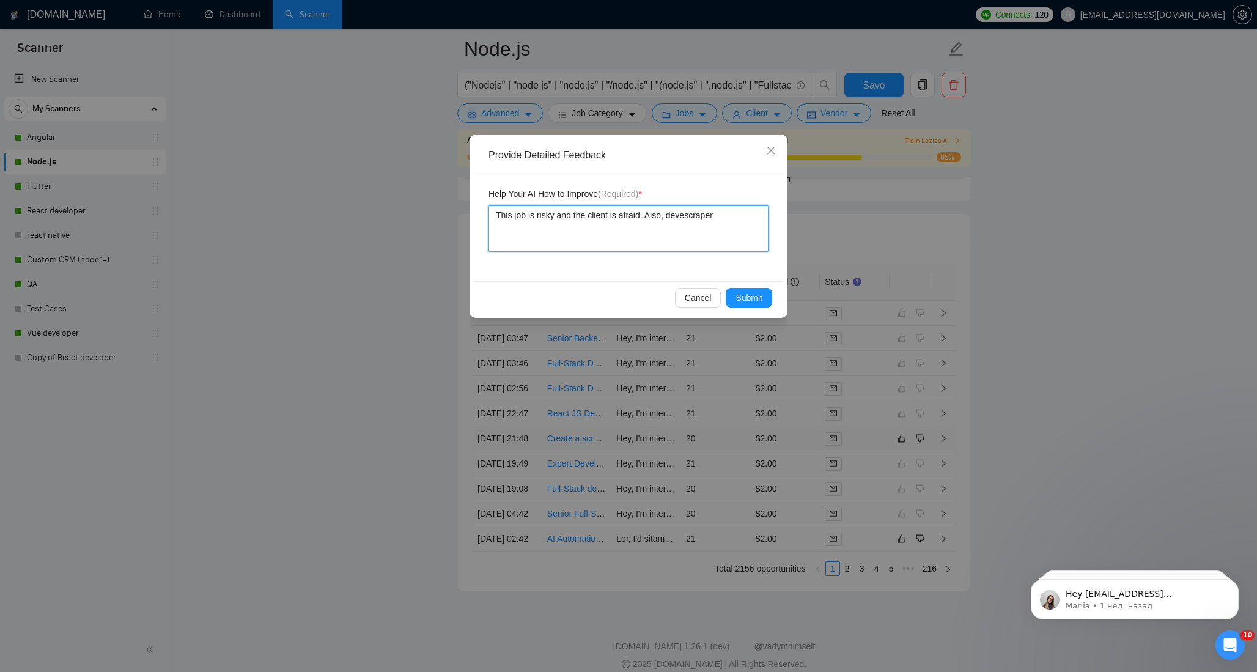
type textarea "This job is risky and the client is afraid. Also, develscraper"
type textarea "This job is risky and the client is afraid. Also, develoscraper"
type textarea "This job is risky and the client is afraid. Also, developscraper"
type textarea "This job is risky and the client is afraid. Also, developiscraper"
type textarea "This job is risky and the client is afraid. Also, developinscraper"
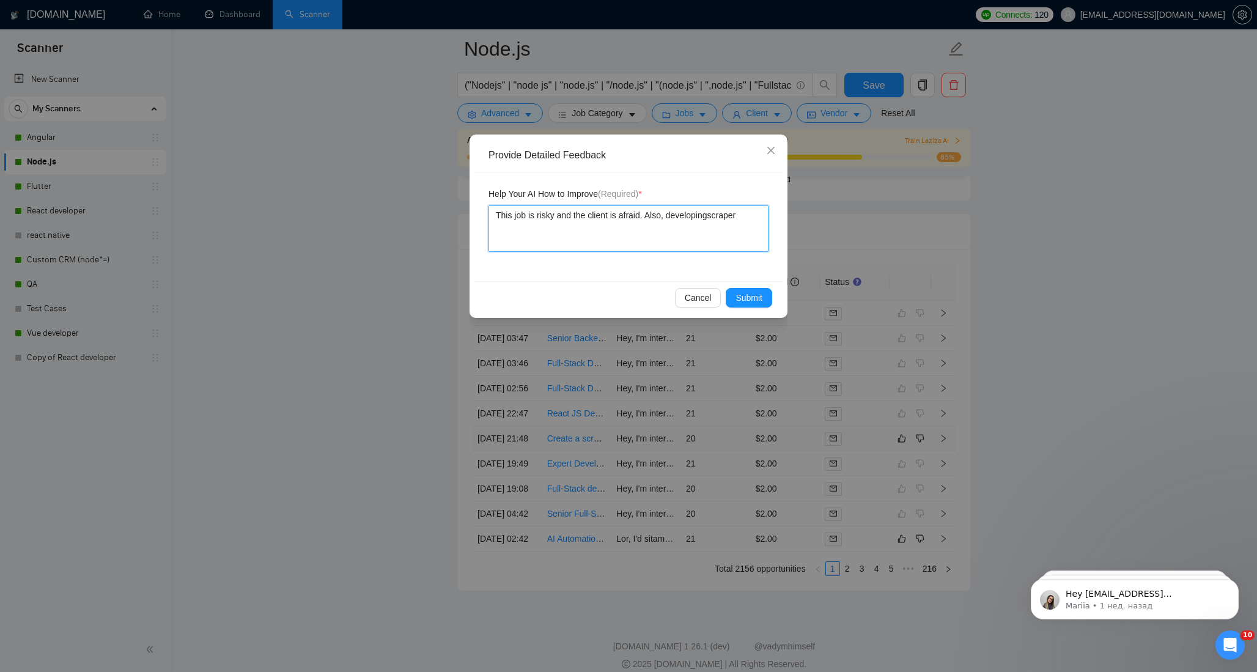
type textarea "This job is risky and the client is afraid. Also, developing scraper"
type textarea "This job is risky and the client is afraid. Also, developing scrapers"
type textarea "This job is risky and the client is afraid. Also, developing scrapers i"
type textarea "This job is risky and the client is afraid. Also, developing scrapers is"
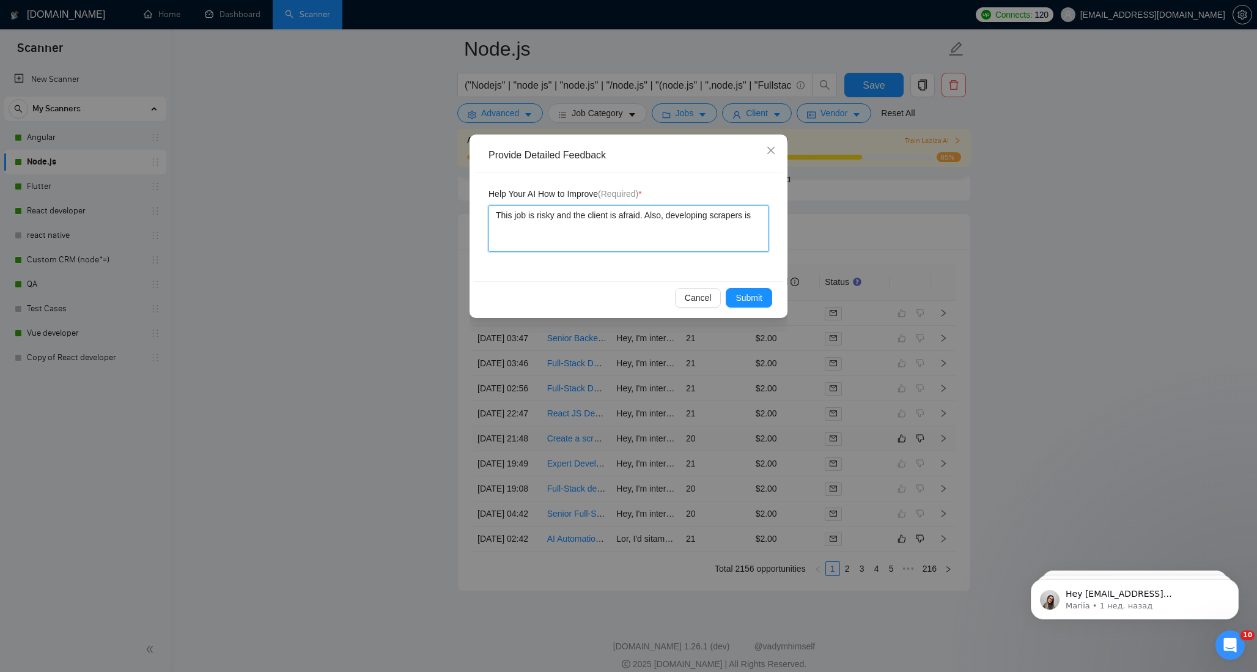
type textarea "This job is risky and the client is afraid. Also, developing scrapers is"
type textarea "This job is risky and the client is afraid. Also, developing scrapers is n"
type textarea "This job is risky and the client is afraid. Also, developing scrapers is no"
type textarea "This job is risky and the client is afraid. Also, developing scrapers is not"
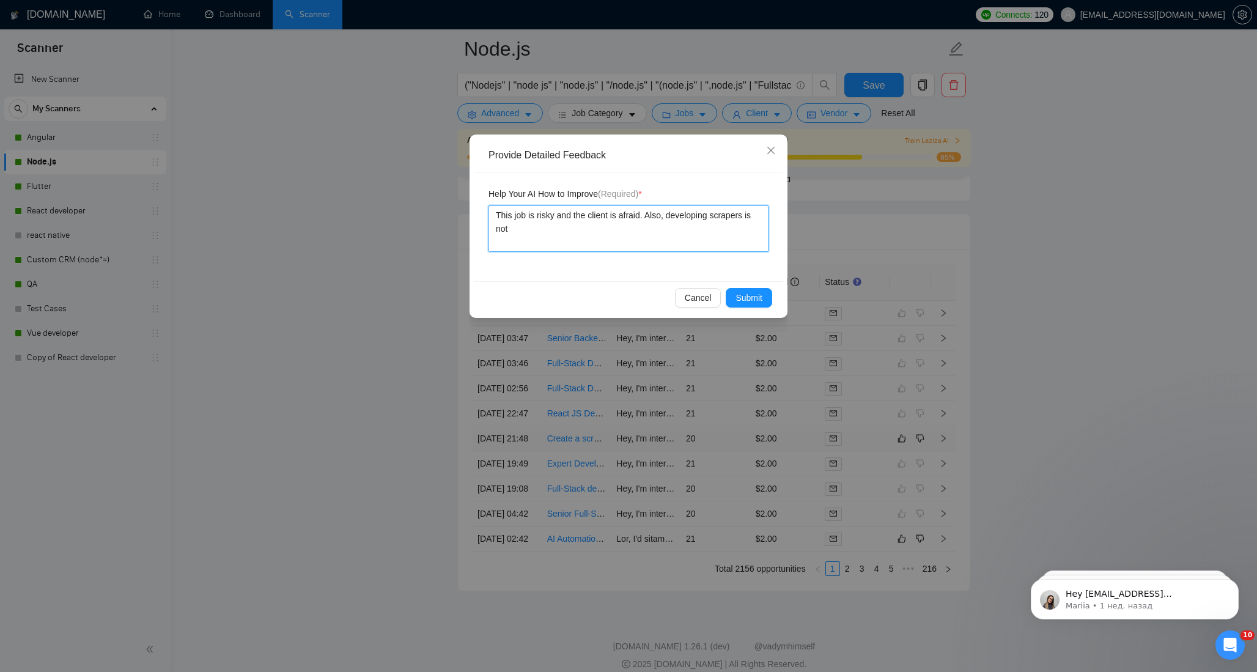
type textarea "This job is risky and the client is afraid. Also, developing scrapers is not o"
type textarea "This job is risky and the client is afraid. Also, developing scrapers is not ou"
type textarea "This job is risky and the client is afraid. Also, developing scrapers is not our"
type textarea "This job is risky and the client is afraid. Also, developing scrapers is not ou…"
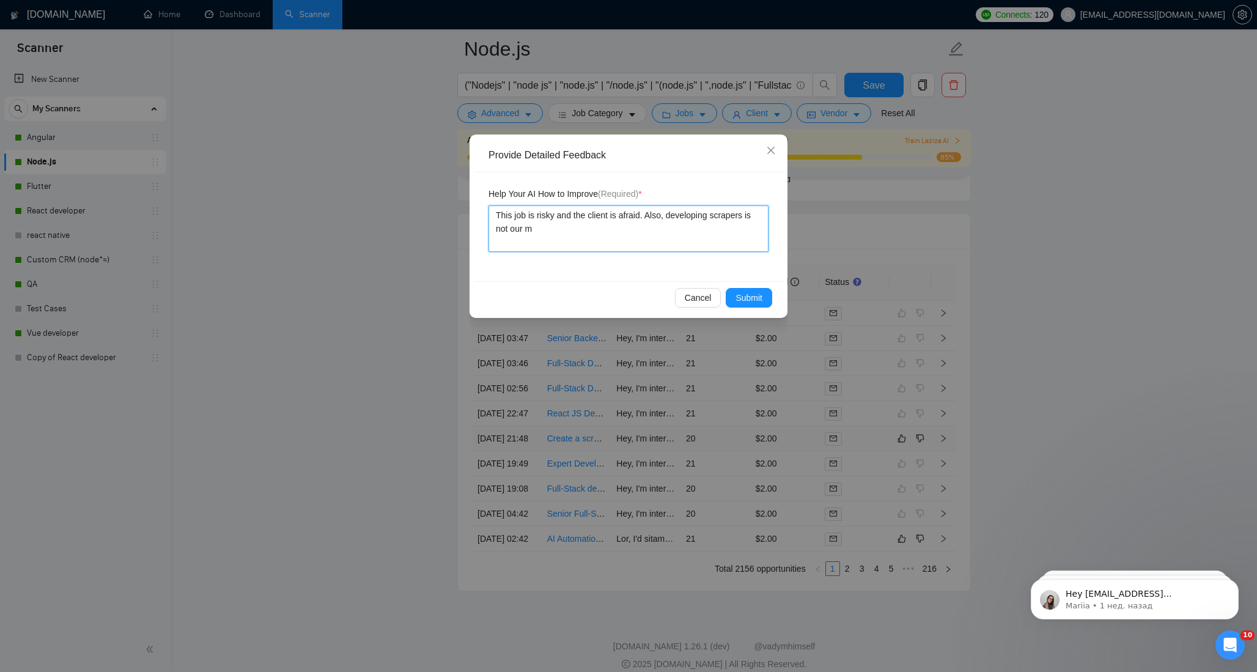
type textarea "This job is risky and the client is afraid. Also, developing scrapers is not ou…"
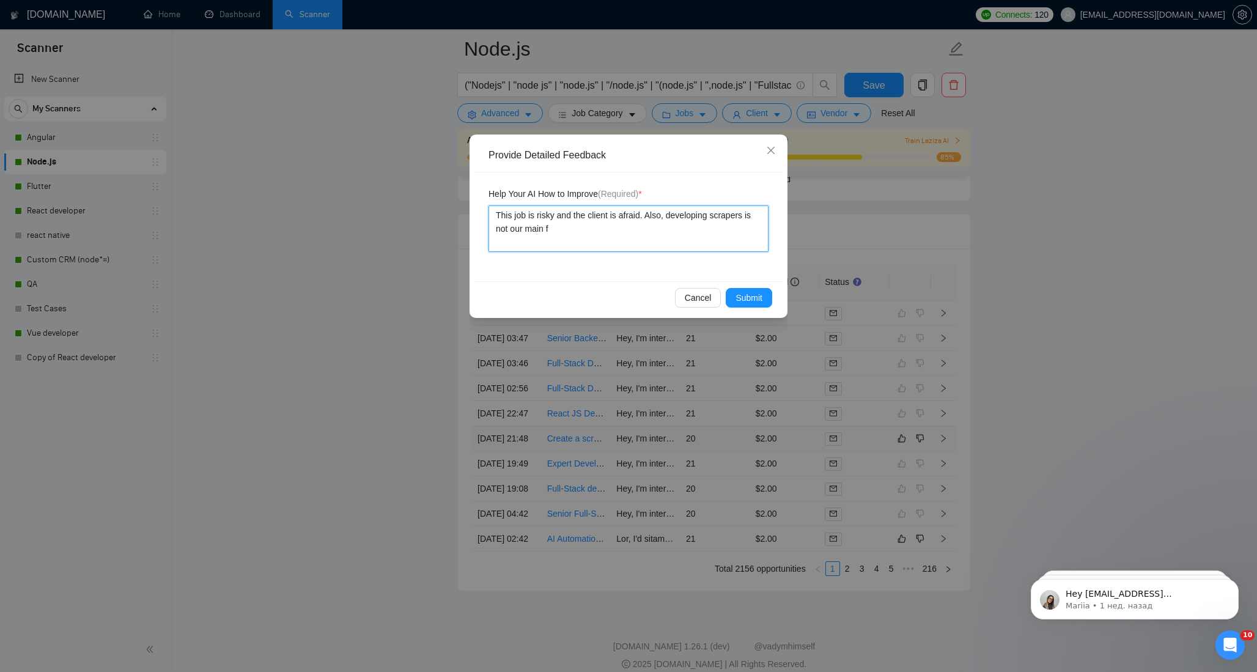
type textarea "This job is risky and the client is afraid. Also, developing scrapers is not ou…"
type textarea "This job is risky, and the client is afraid. Also, developing scrapers is not o…"
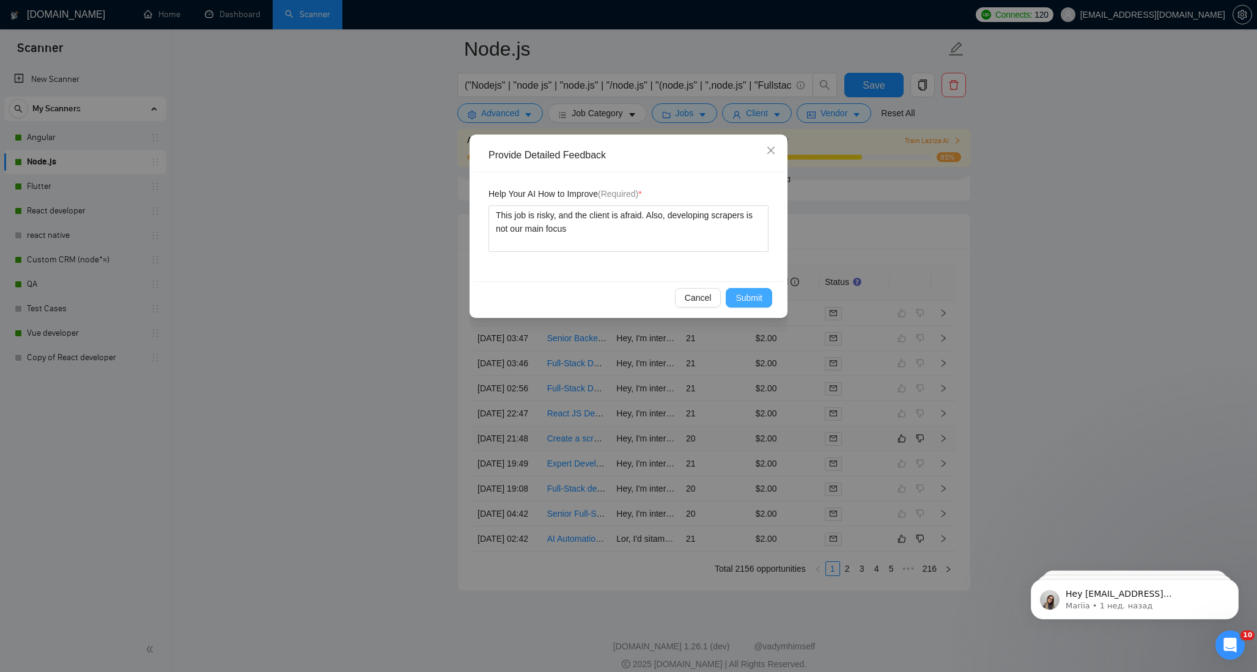
click at [743, 298] on span "Submit" at bounding box center [749, 297] width 27 height 13
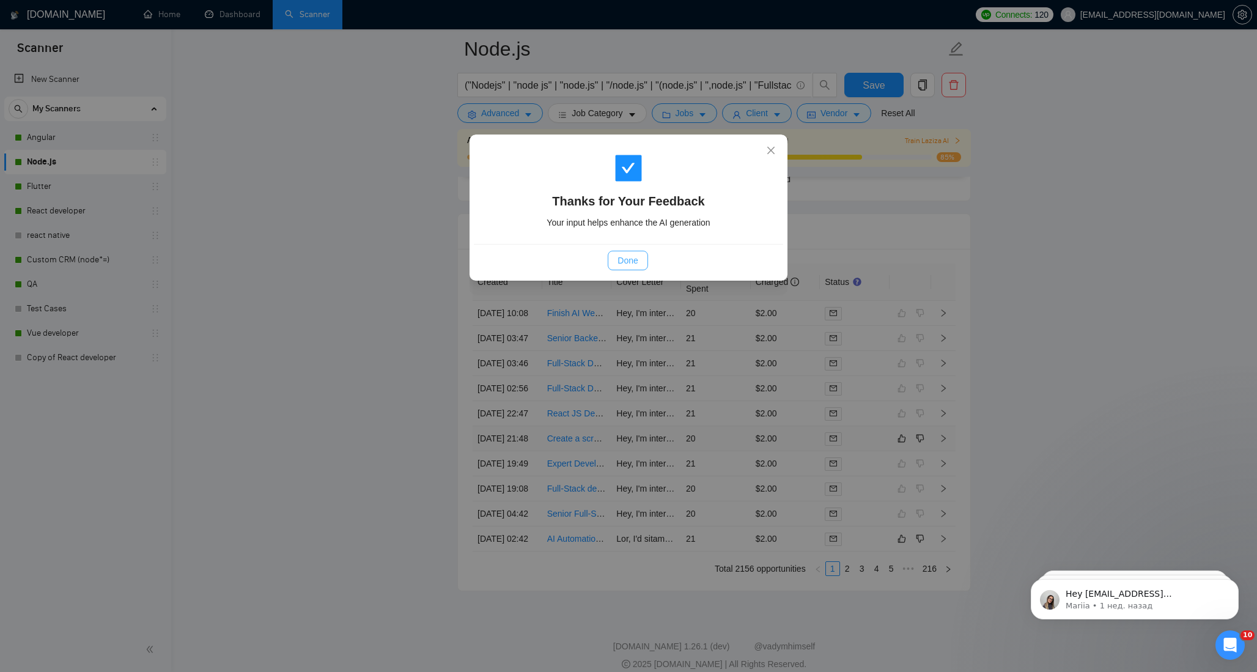
click at [619, 265] on span "Done" at bounding box center [628, 260] width 20 height 13
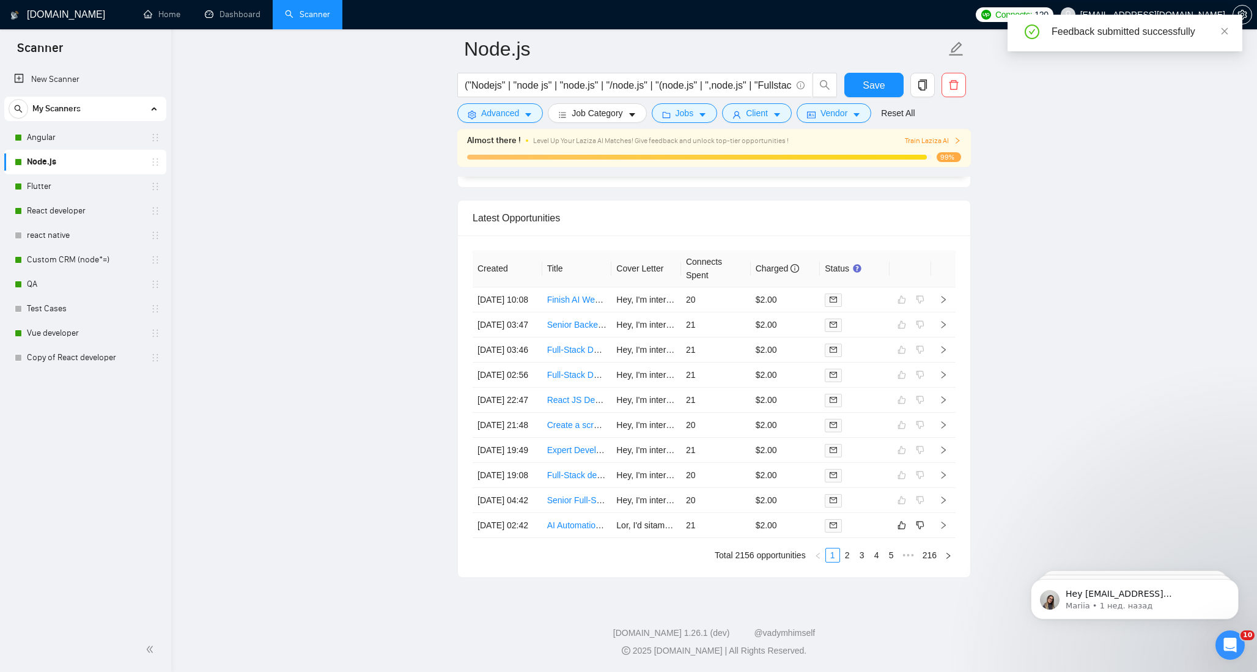
scroll to position [3327, 0]
click at [865, 523] on div at bounding box center [855, 525] width 60 height 14
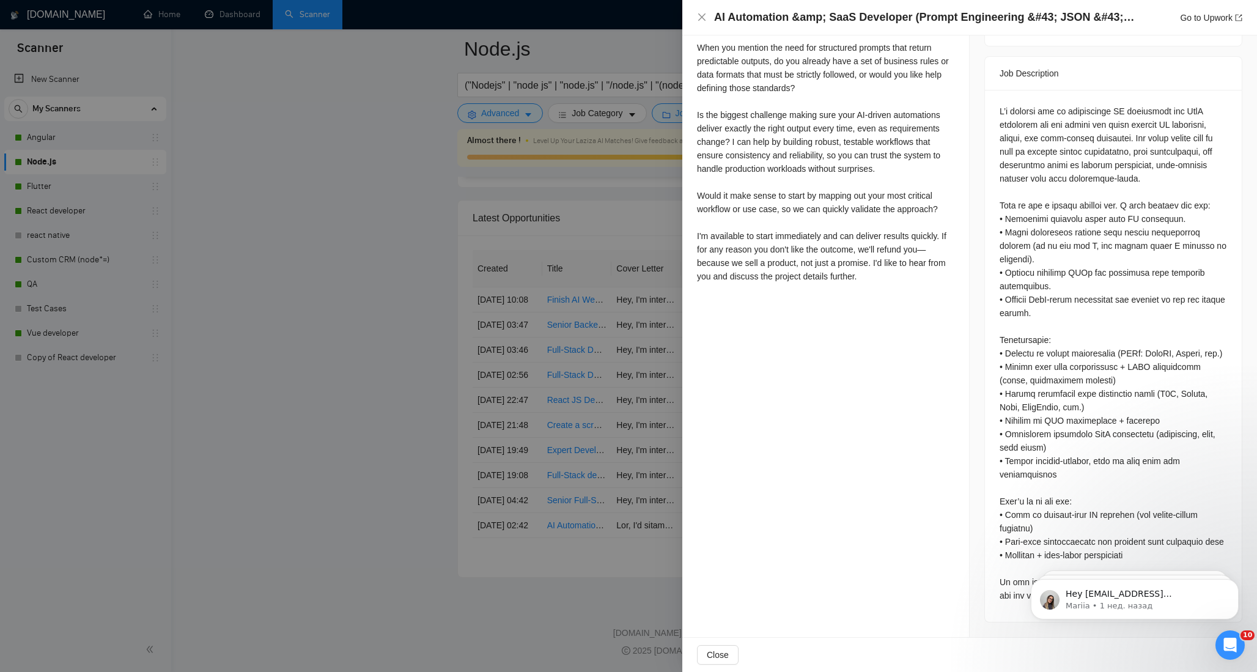
scroll to position [528, 0]
click at [630, 551] on div at bounding box center [628, 336] width 1257 height 672
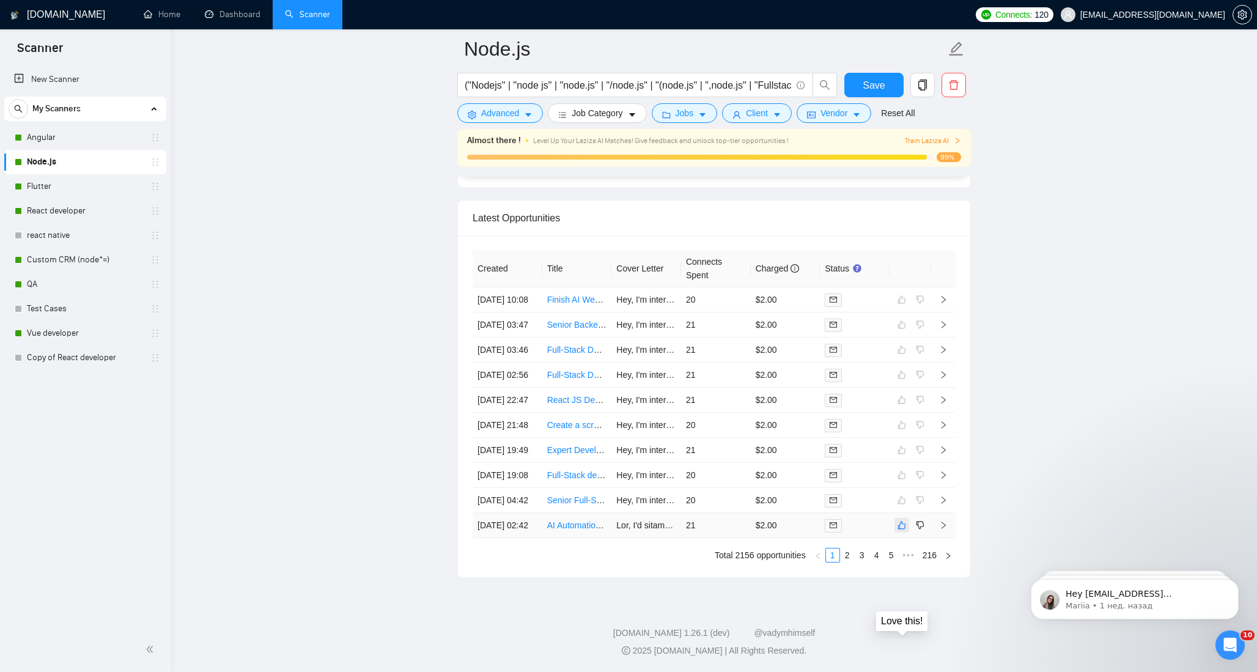
click at [904, 522] on icon "like" at bounding box center [902, 525] width 9 height 10
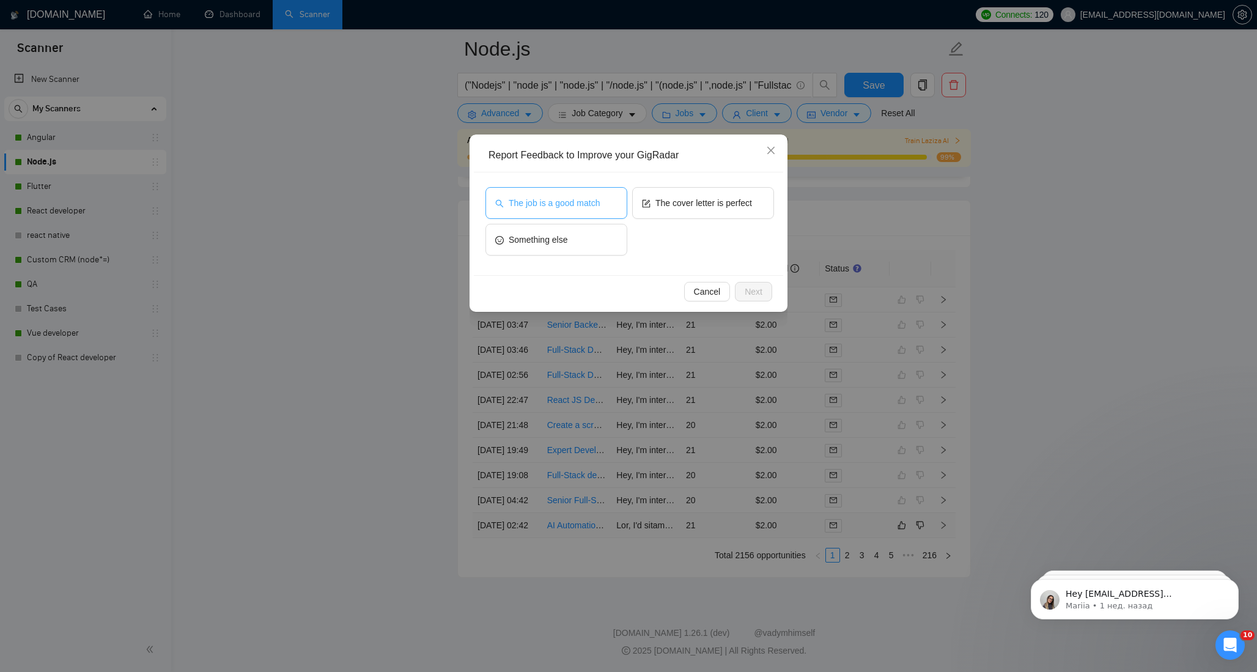
click at [589, 207] on span "The job is a good match" at bounding box center [554, 202] width 91 height 13
click at [589, 207] on span "The job is a good match" at bounding box center [552, 202] width 91 height 13
click at [717, 210] on button "The cover letter is perfect" at bounding box center [703, 203] width 142 height 32
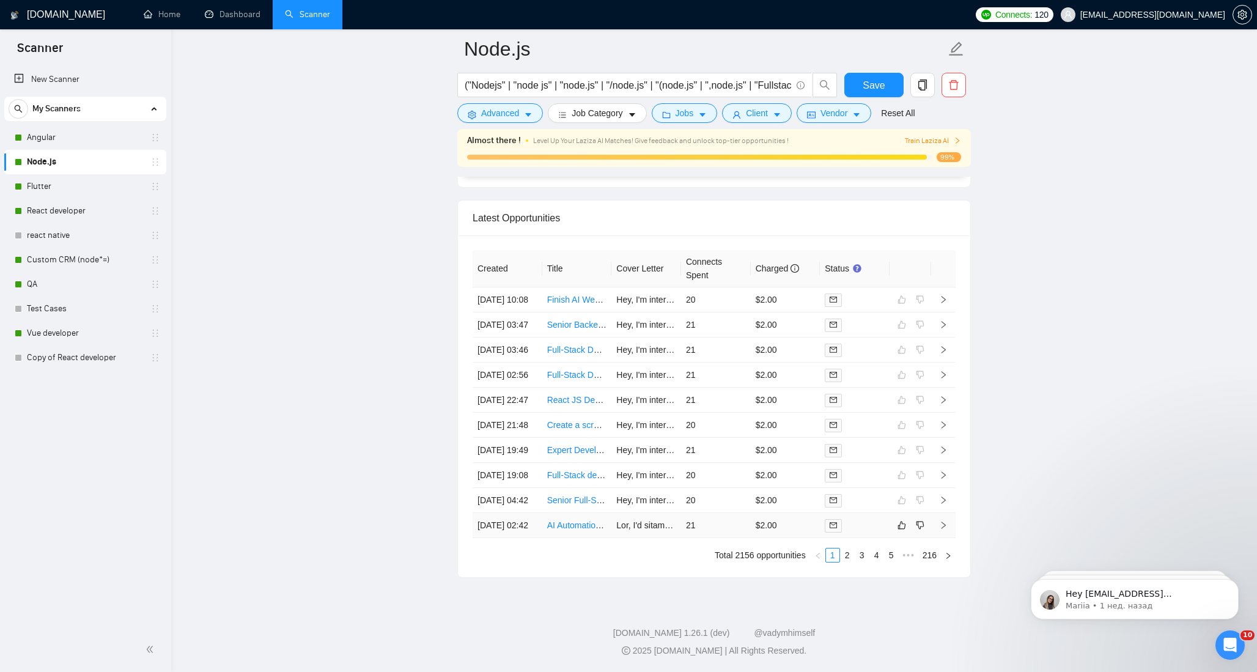
click at [861, 518] on div at bounding box center [855, 525] width 60 height 14
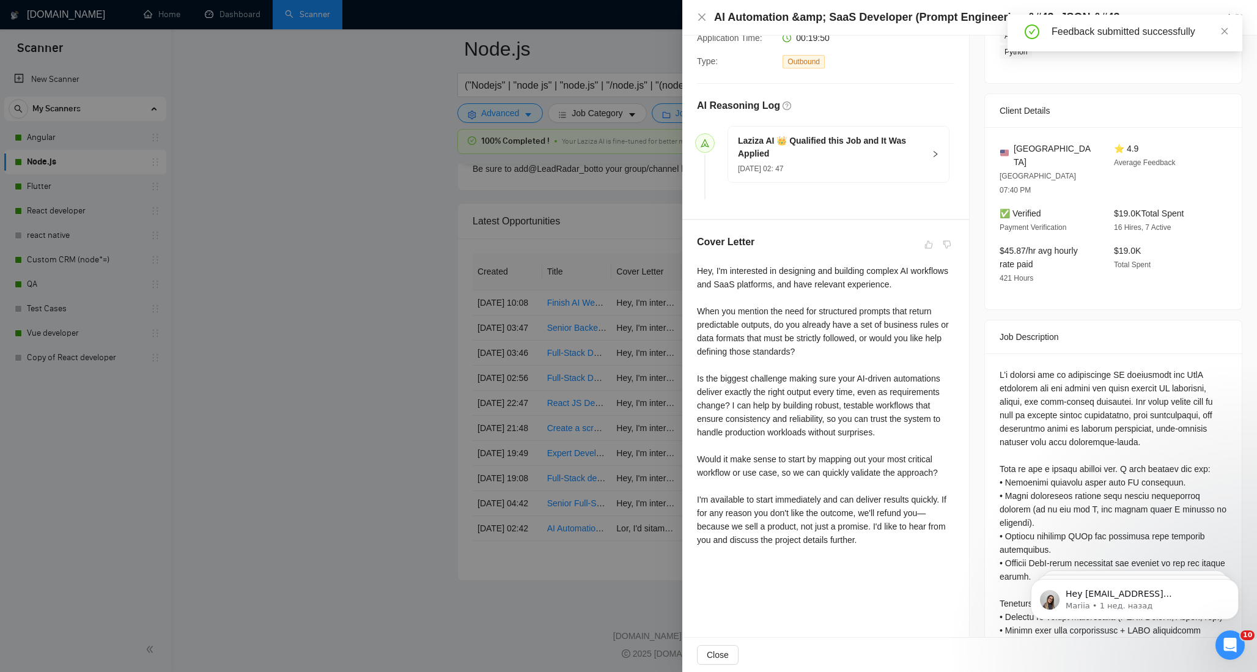
scroll to position [290, 0]
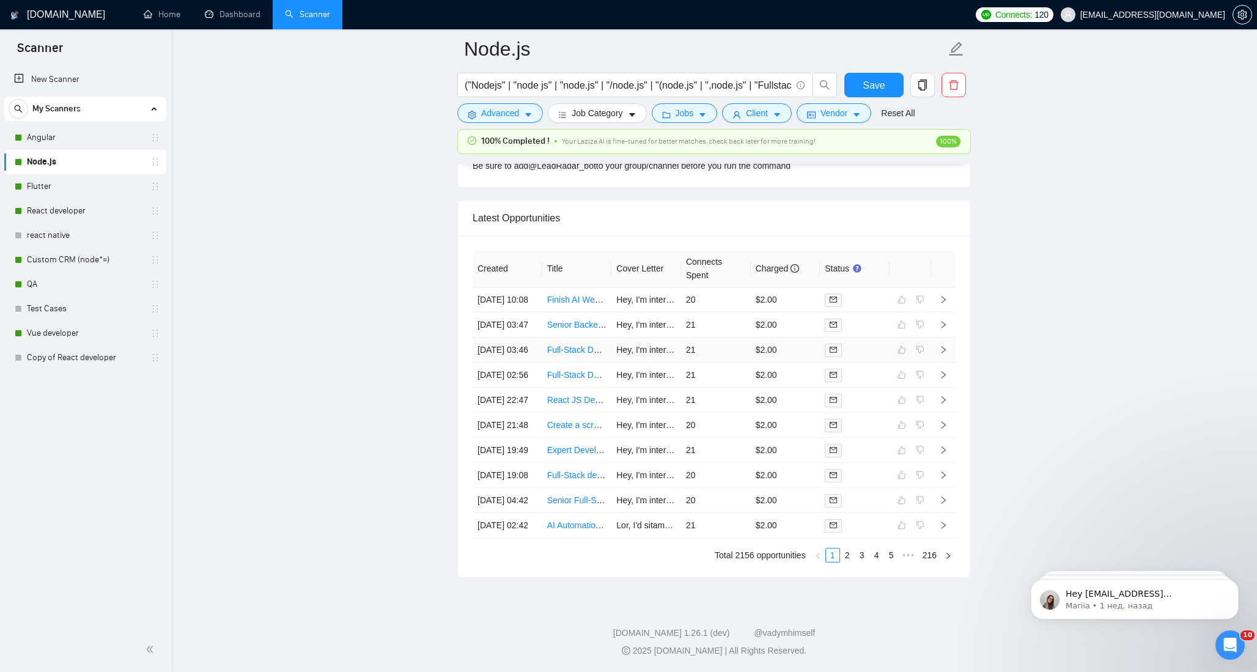
scroll to position [3315, 0]
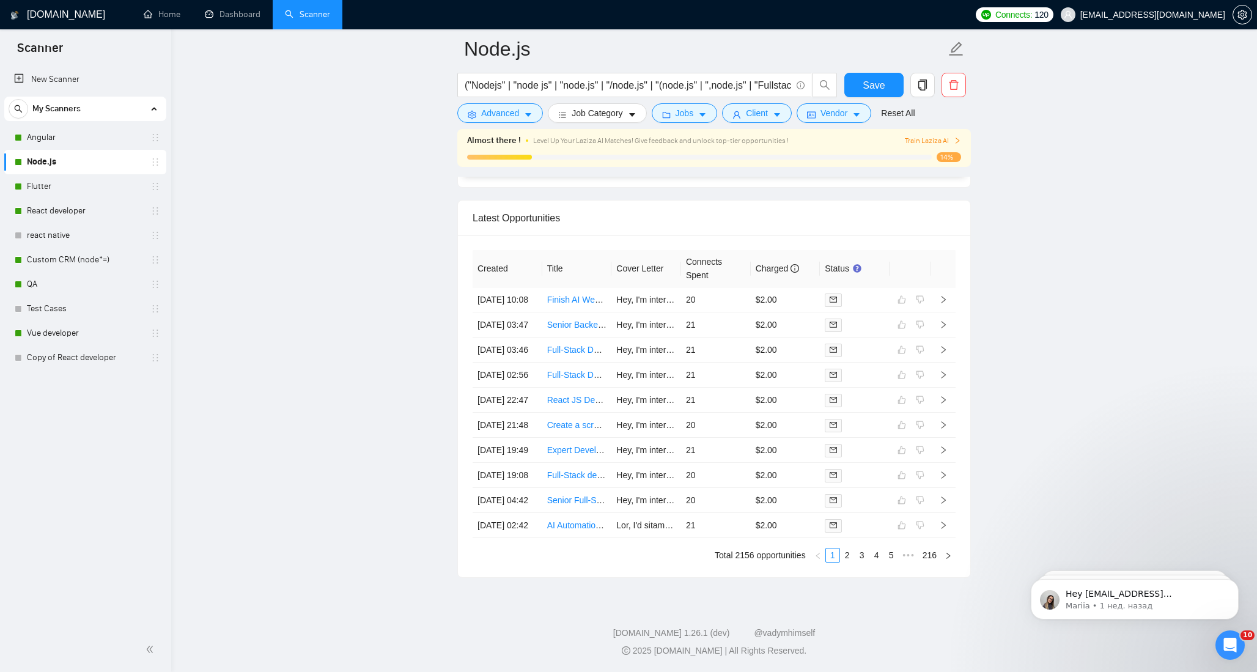
scroll to position [3134, 0]
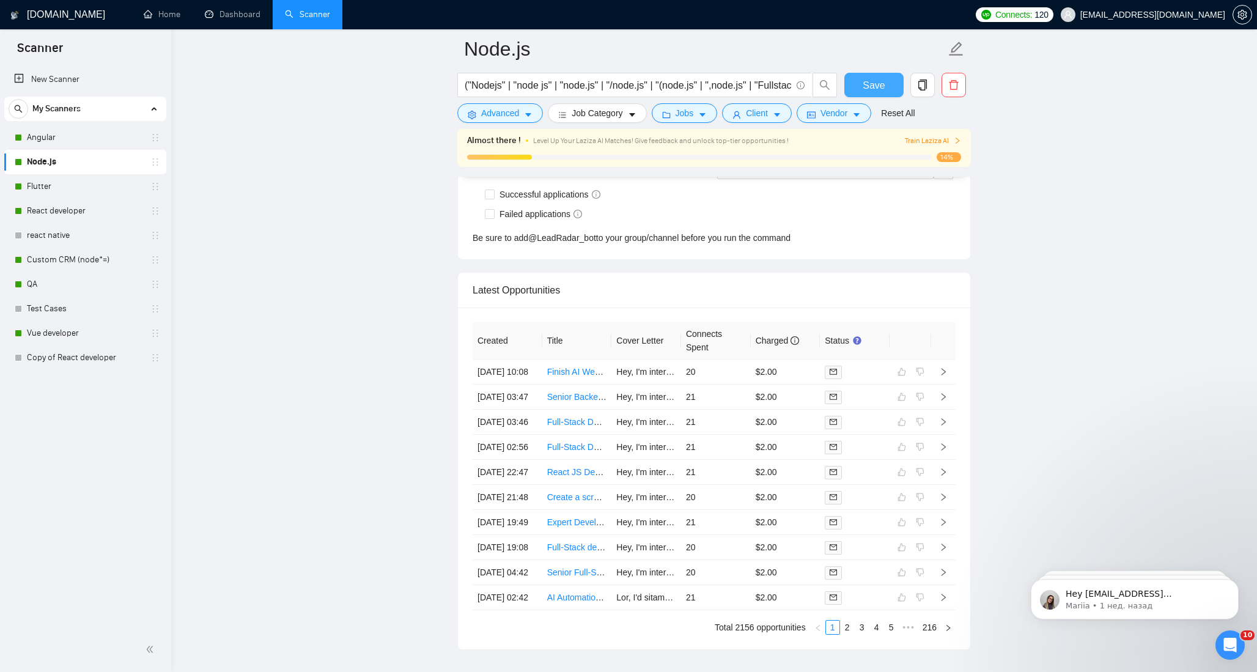
click at [871, 76] on button "Save" at bounding box center [873, 85] width 59 height 24
click at [944, 400] on icon "right" at bounding box center [944, 396] width 4 height 7
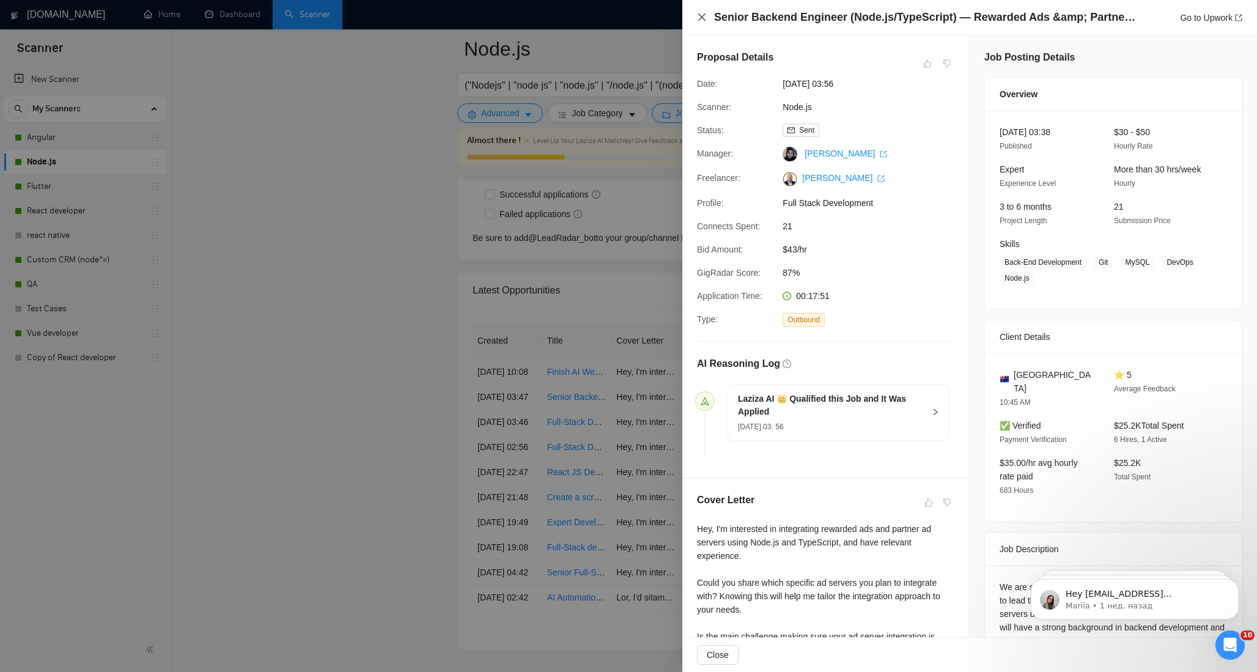
click at [701, 18] on icon "close" at bounding box center [701, 16] width 7 height 7
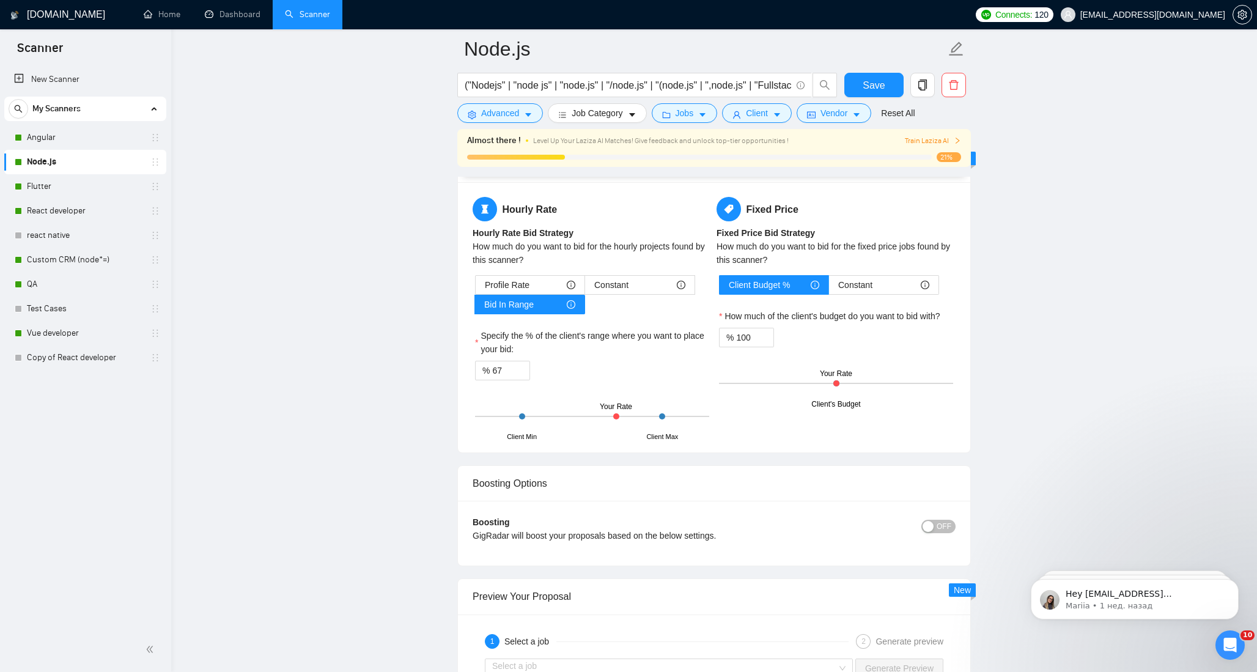
scroll to position [1907, 0]
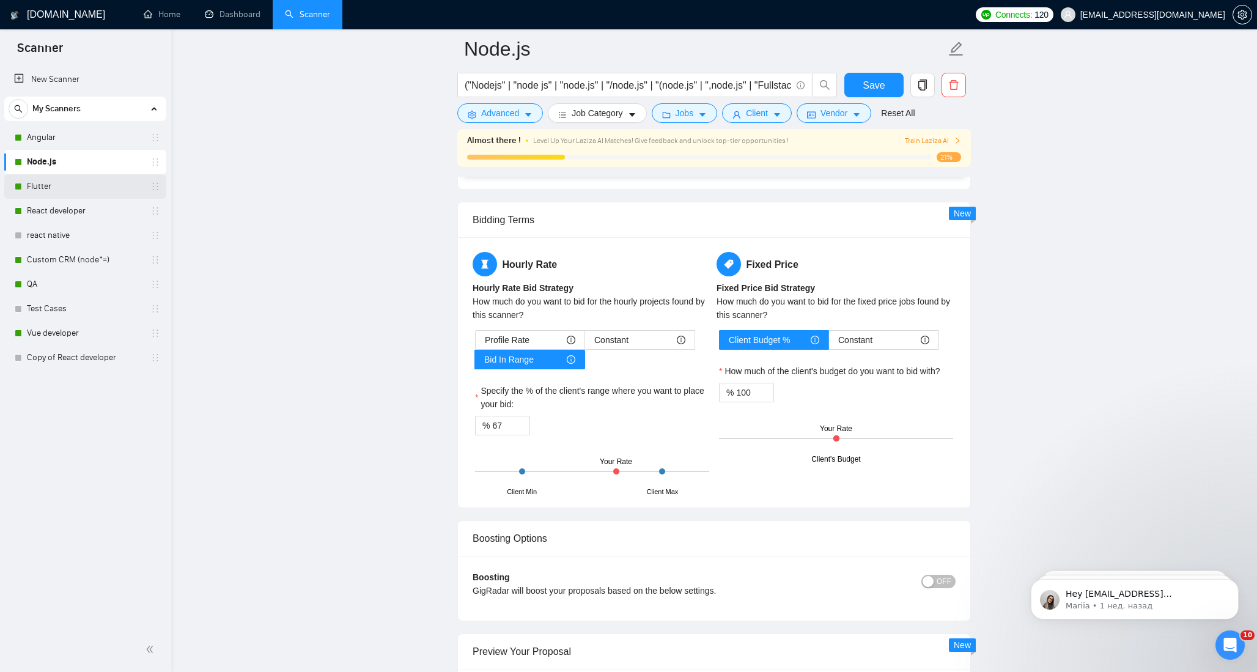
click at [56, 188] on link "Flutter" at bounding box center [85, 186] width 116 height 24
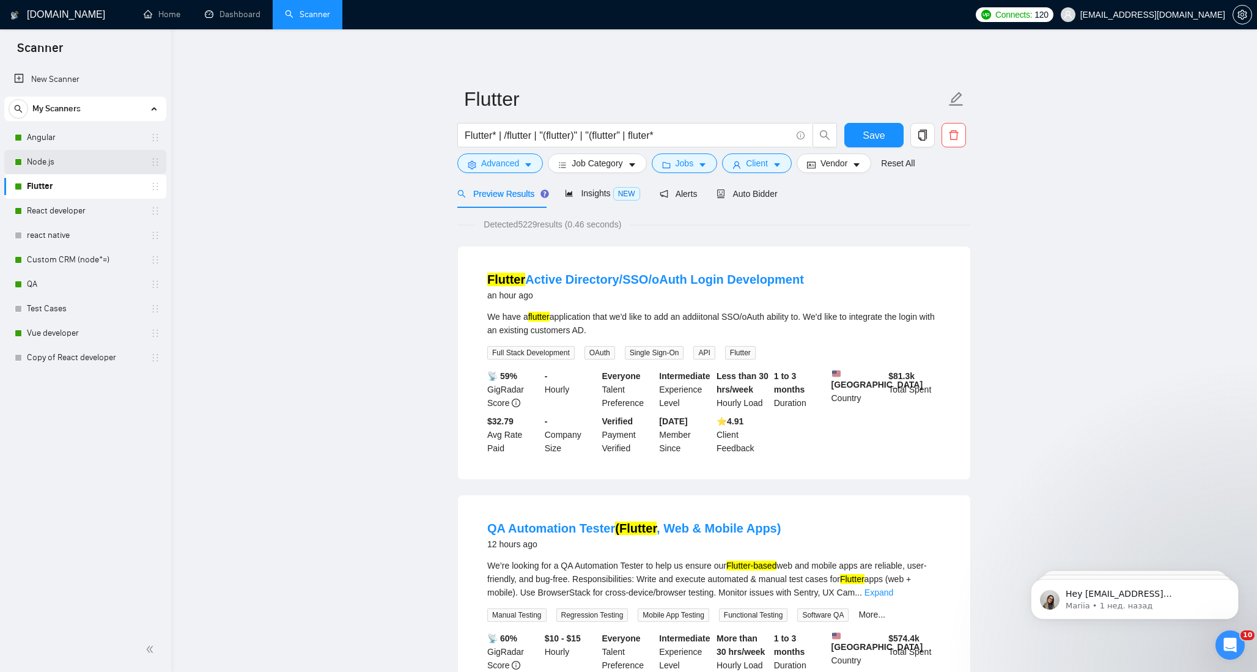
click at [59, 162] on link "Node.js" at bounding box center [85, 162] width 116 height 24
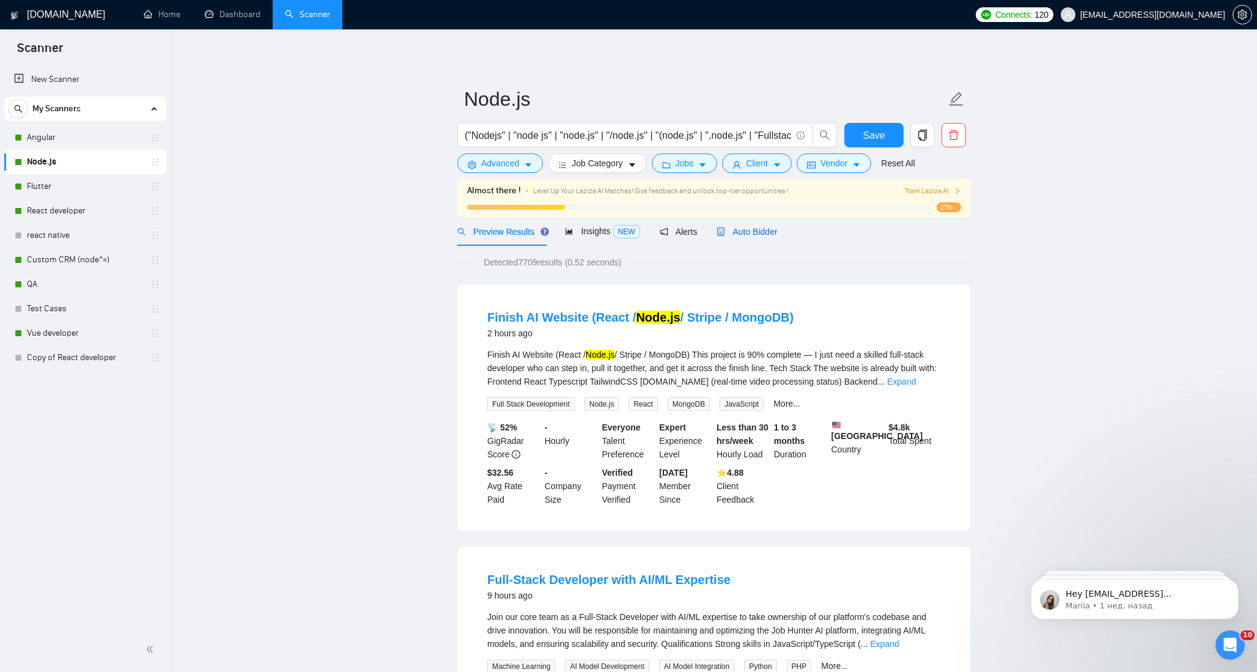
click at [751, 229] on span "Auto Bidder" at bounding box center [747, 232] width 61 height 10
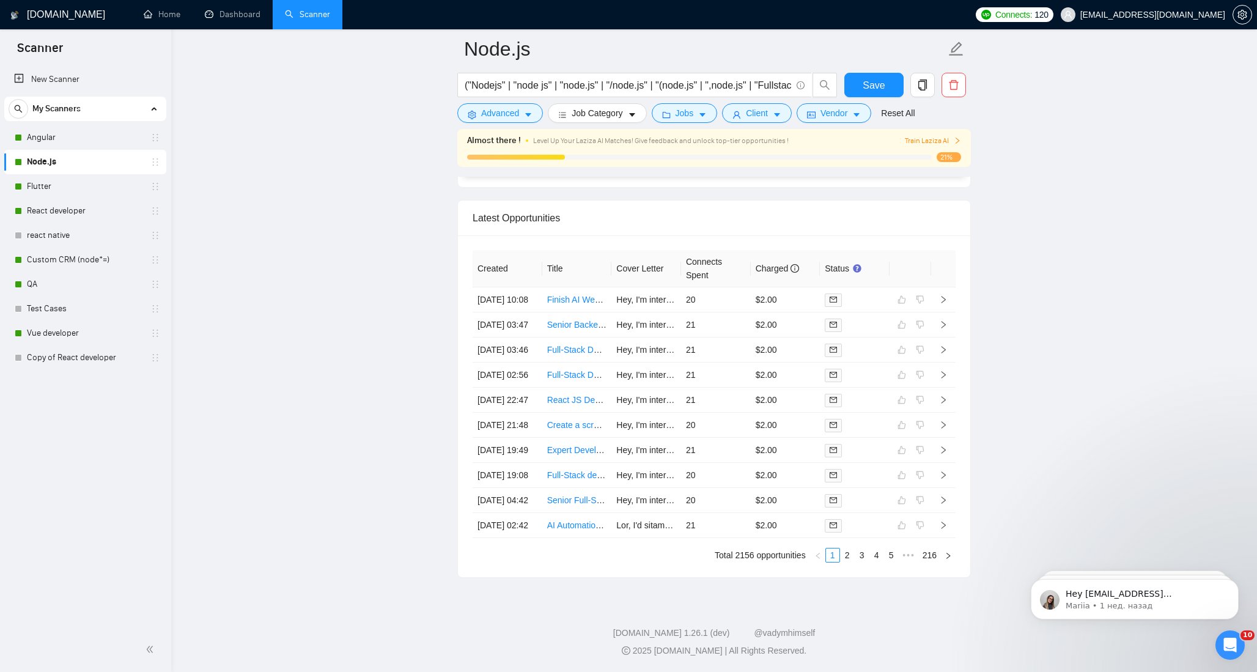
scroll to position [3327, 0]
click at [846, 556] on link "2" at bounding box center [847, 554] width 13 height 13
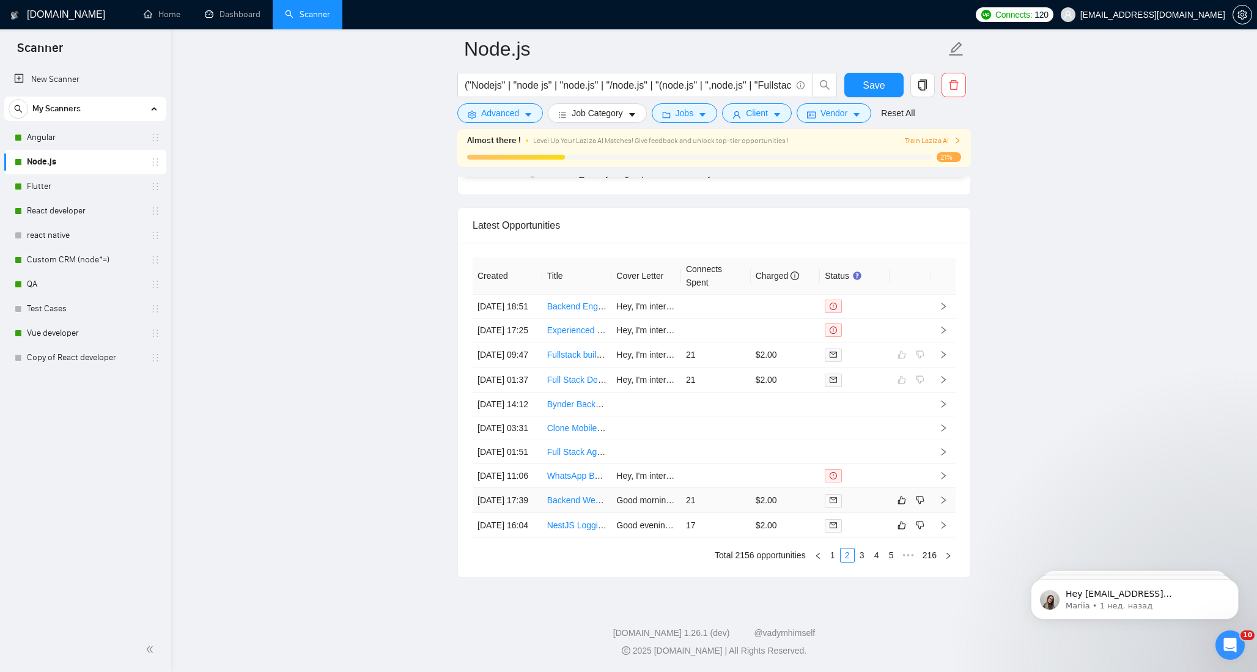
click at [945, 496] on icon "right" at bounding box center [943, 500] width 9 height 9
click at [899, 496] on icon "like" at bounding box center [902, 500] width 8 height 8
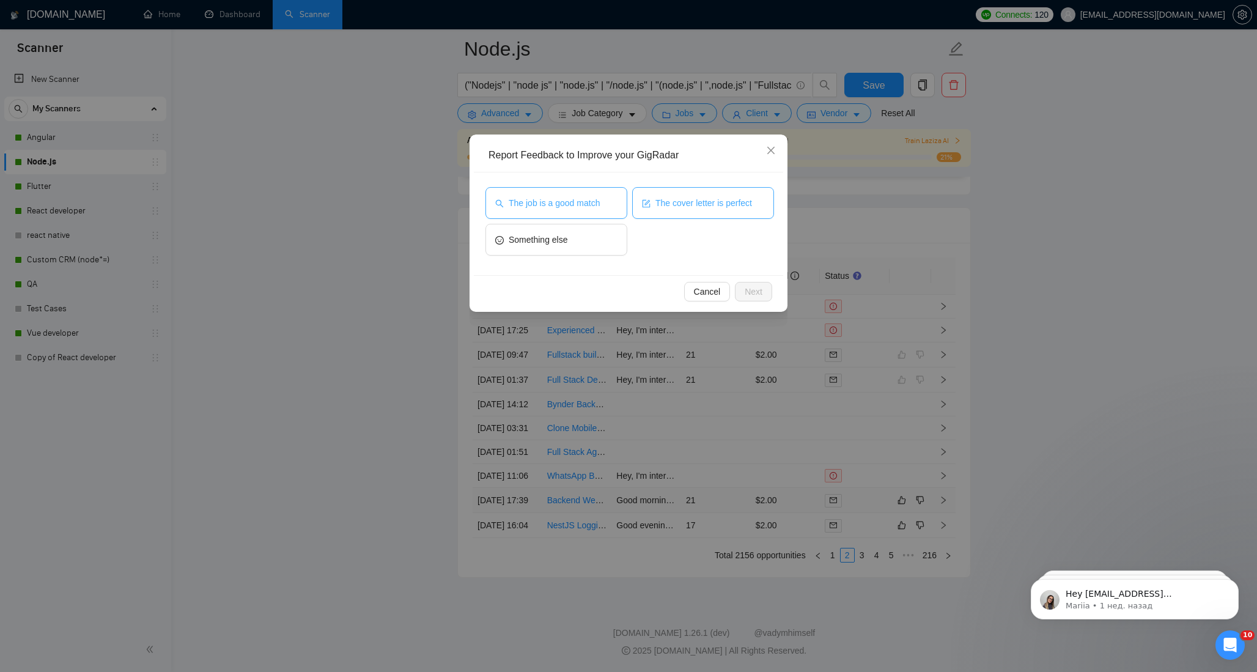
drag, startPoint x: 554, startPoint y: 198, endPoint x: 683, endPoint y: 198, distance: 129.0
click at [555, 198] on span "The job is a good match" at bounding box center [554, 202] width 91 height 13
click at [684, 198] on span "The cover letter is perfect" at bounding box center [703, 202] width 97 height 13
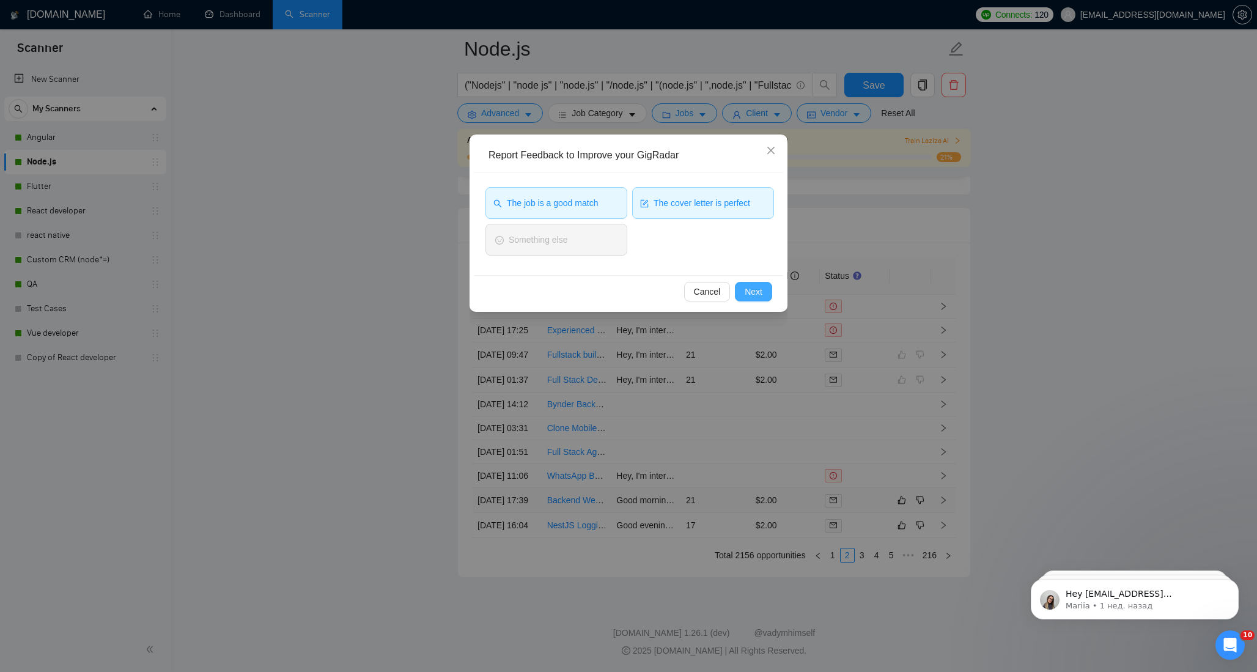
click at [755, 294] on span "Next" at bounding box center [754, 291] width 18 height 13
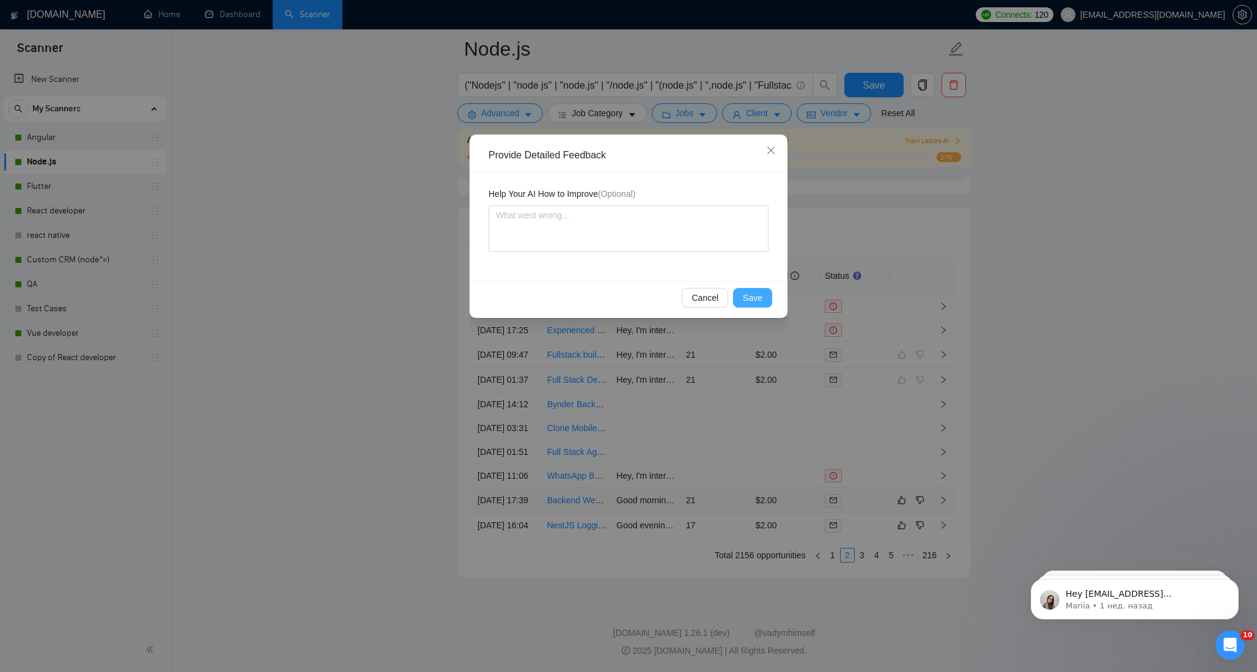
click at [758, 298] on span "Save" at bounding box center [753, 297] width 20 height 13
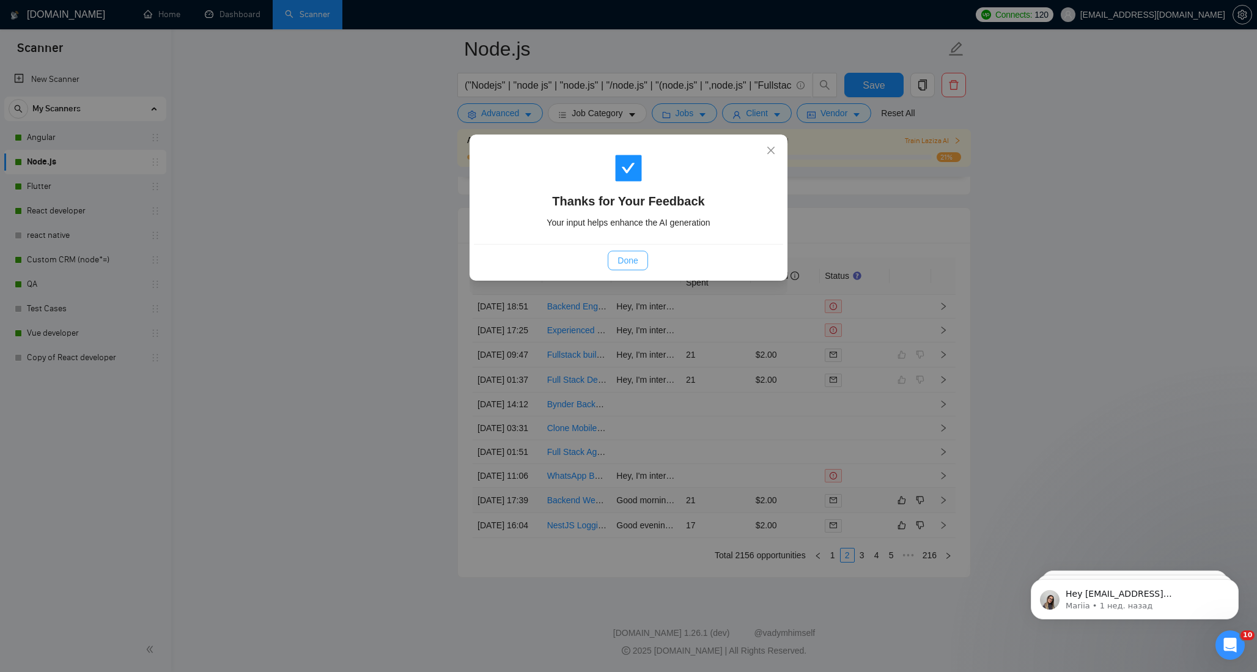
click at [622, 261] on span "Done" at bounding box center [628, 260] width 20 height 13
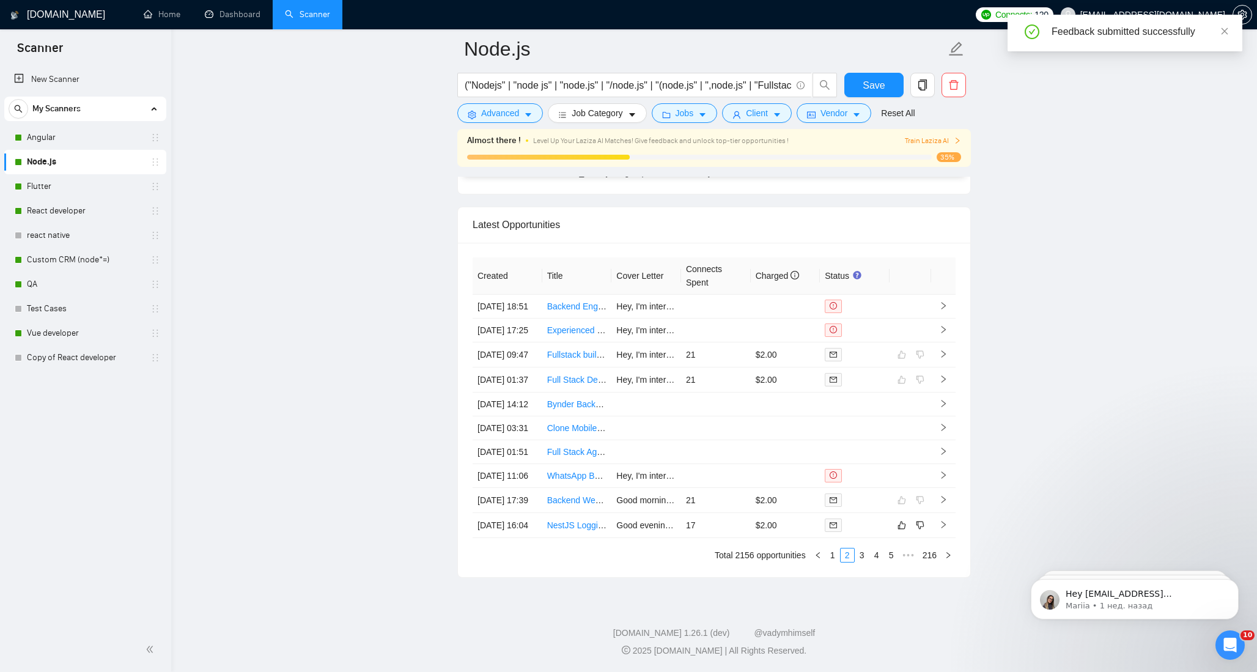
scroll to position [3222, 0]
click at [879, 89] on span "Save" at bounding box center [874, 85] width 22 height 15
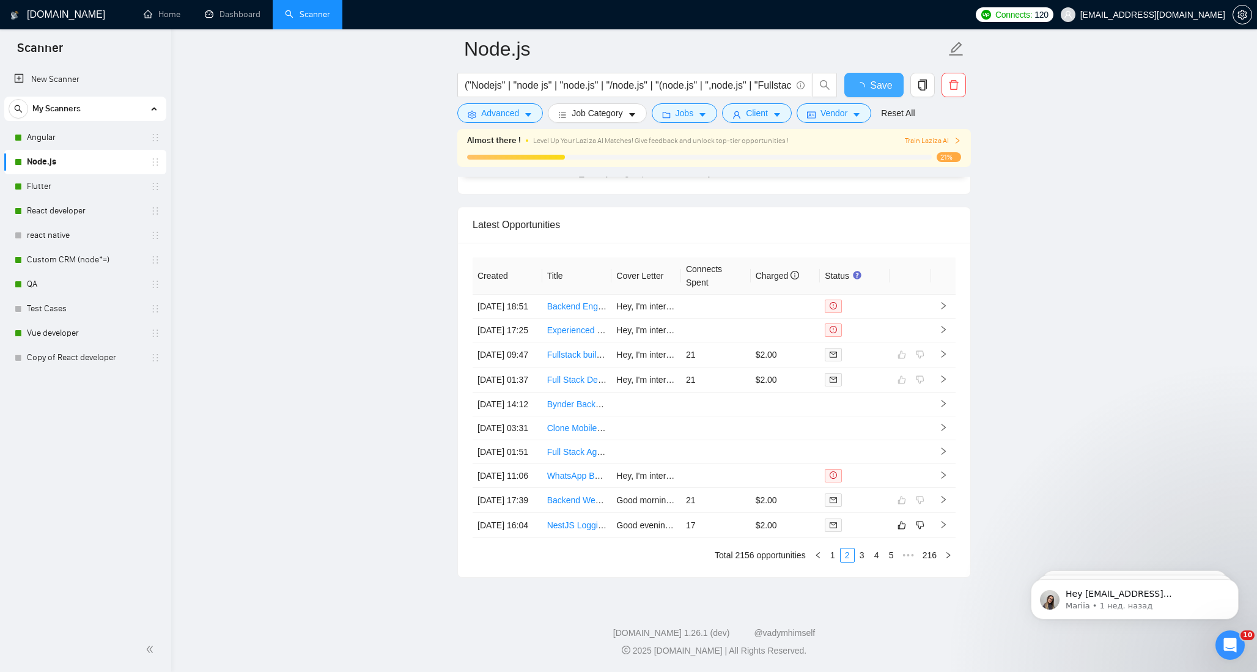
checkbox input "true"
